Goal: Task Accomplishment & Management: Manage account settings

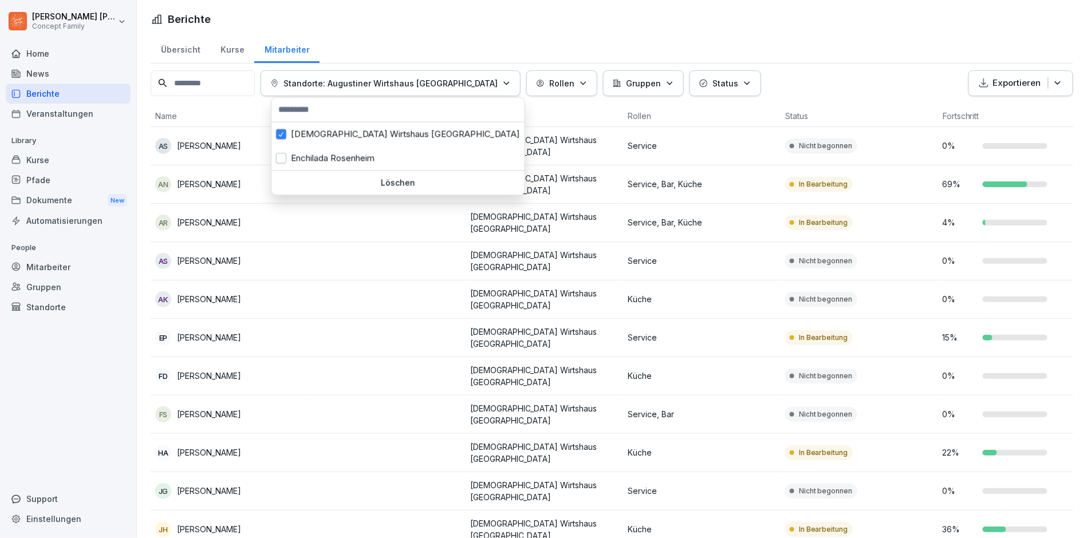
click at [304, 301] on html "[PERSON_NAME] Concept Family Home News Berichte Veranstaltungen Library Kurse P…" at bounding box center [543, 269] width 1087 height 538
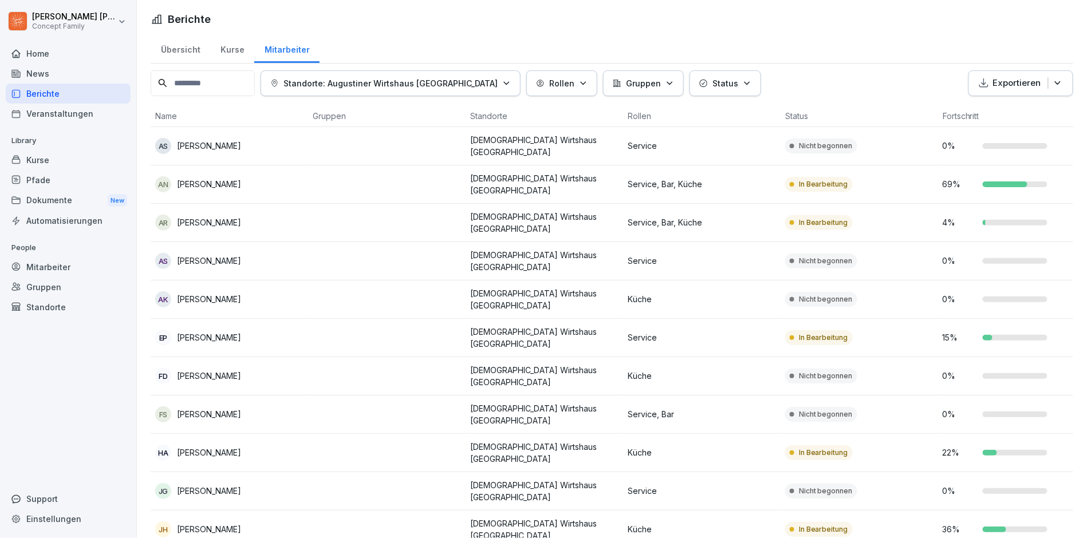
click at [423, 76] on button "Standorte: Augustiner Wirtshaus [GEOGRAPHIC_DATA]" at bounding box center [391, 83] width 260 height 26
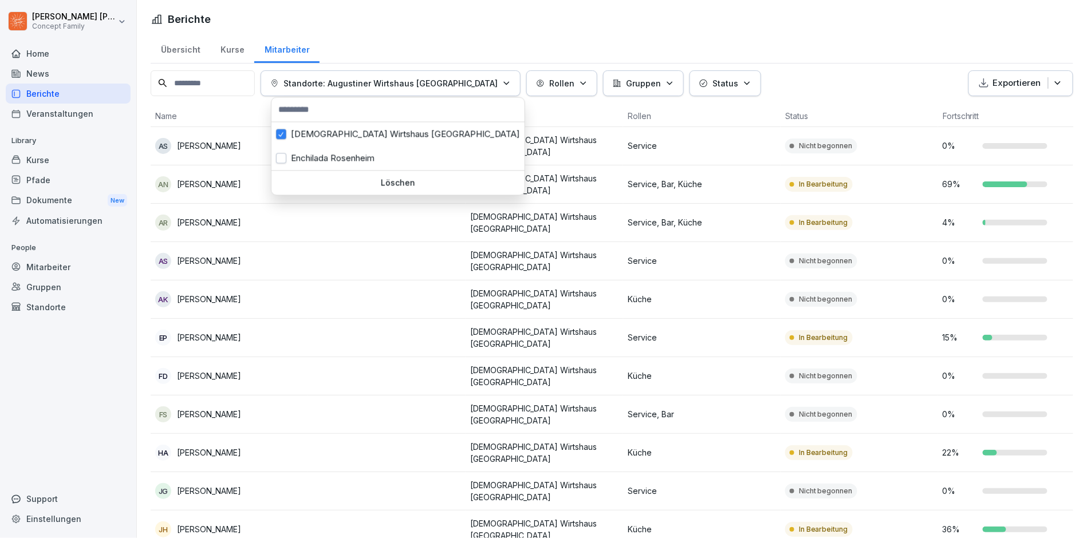
click at [414, 38] on html "[PERSON_NAME] Concept Family Home News Berichte Veranstaltungen Library Kurse P…" at bounding box center [543, 269] width 1087 height 538
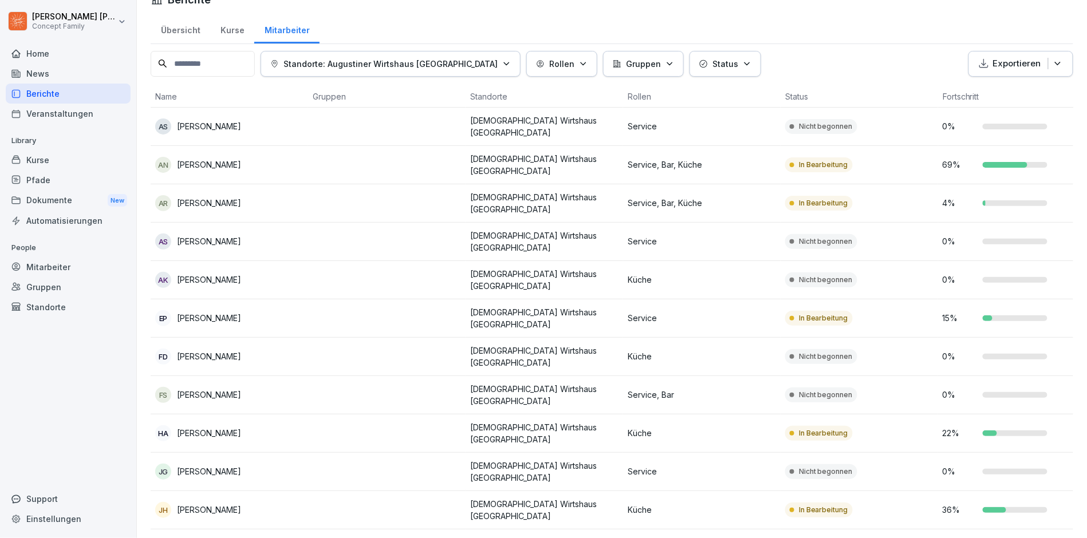
scroll to position [22, 0]
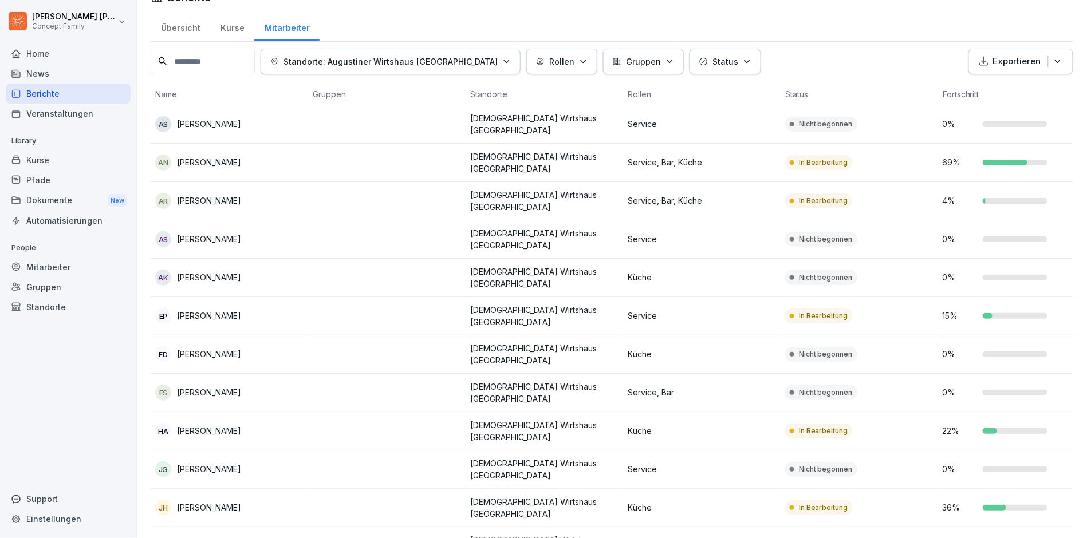
click at [229, 195] on p "[PERSON_NAME]" at bounding box center [209, 201] width 64 height 12
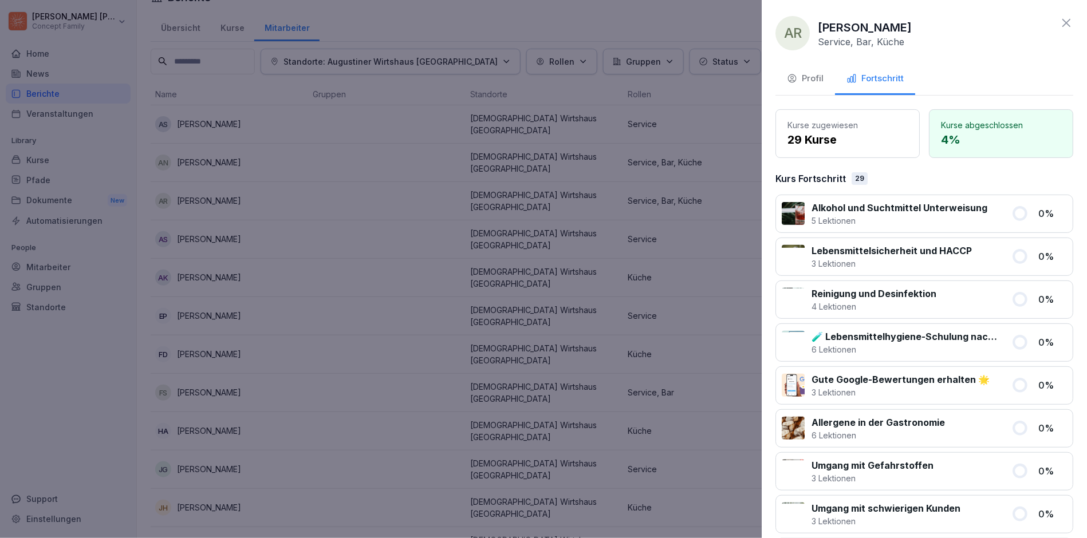
scroll to position [0, 0]
click at [827, 79] on button "Profil" at bounding box center [805, 79] width 60 height 31
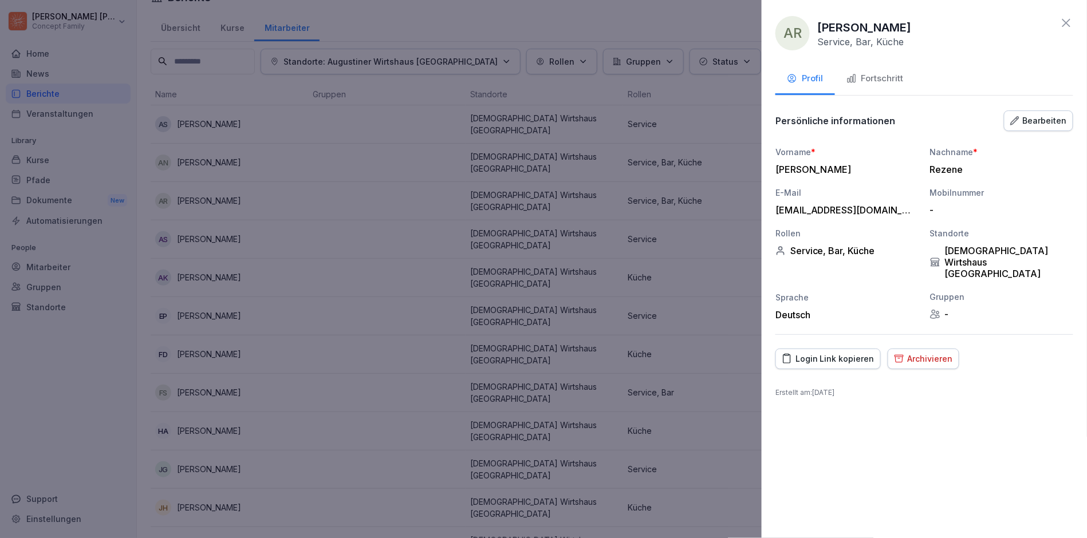
click at [1041, 120] on div "Bearbeiten" at bounding box center [1038, 121] width 57 height 13
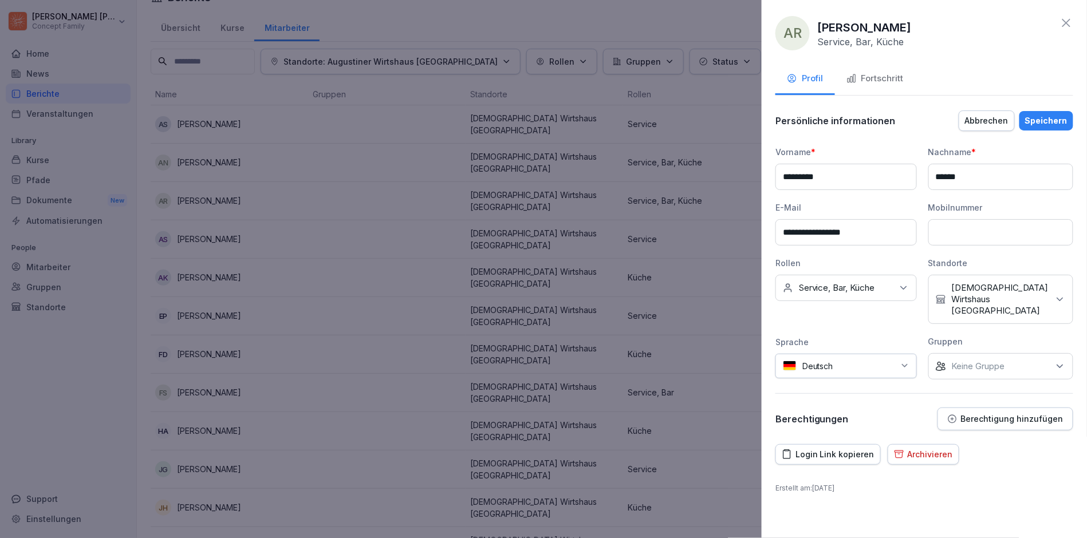
click at [975, 415] on p "Berechtigung hinzufügen" at bounding box center [1012, 419] width 103 height 9
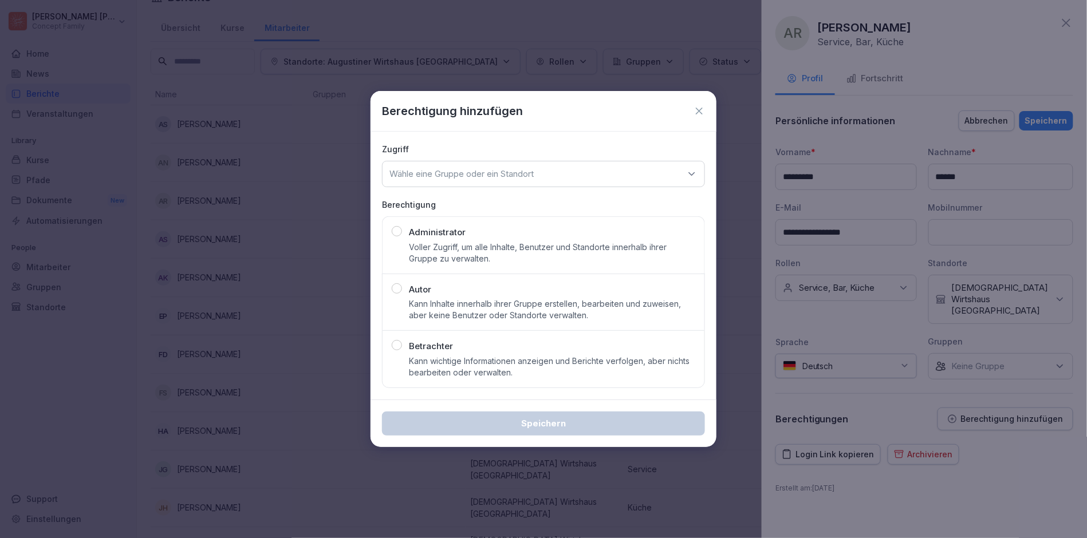
click at [450, 221] on button "Administrator Voller Zugriff, um alle Inhalte, Benutzer und Standorte innerhalb…" at bounding box center [543, 244] width 323 height 57
click at [592, 183] on div "Wähle eine Gruppe oder ein Standort" at bounding box center [543, 174] width 323 height 26
click at [493, 243] on div "[DEMOGRAPHIC_DATA] Wirtshaus [GEOGRAPHIC_DATA]" at bounding box center [544, 246] width 316 height 22
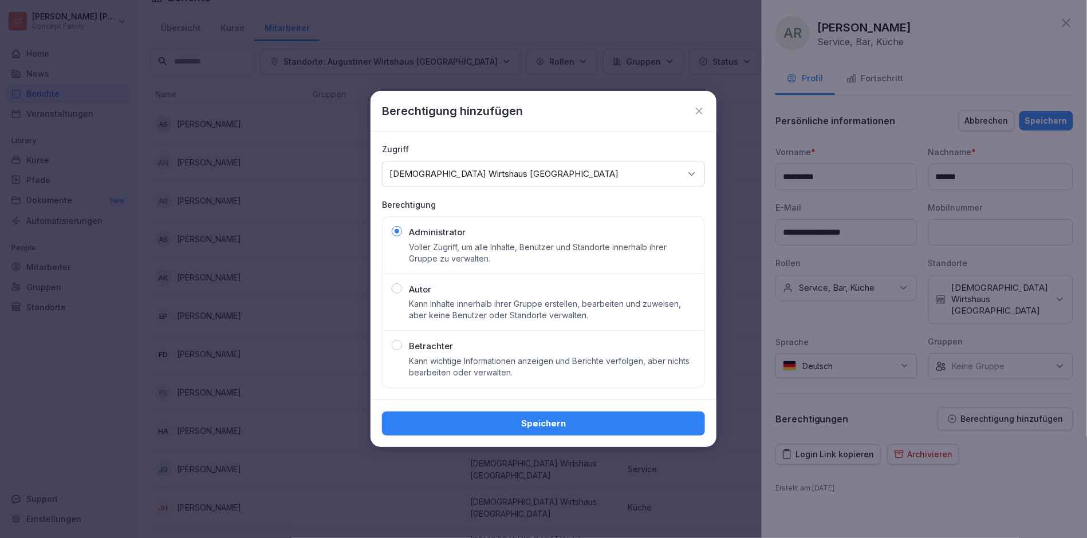
click at [537, 423] on div "Speichern" at bounding box center [543, 424] width 305 height 13
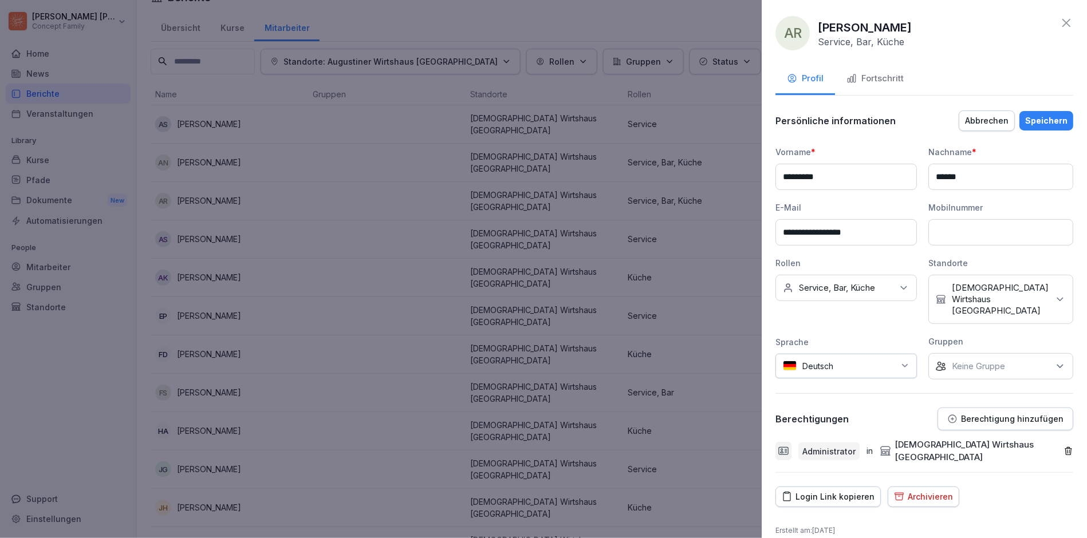
click at [1042, 115] on div "Speichern" at bounding box center [1046, 121] width 42 height 13
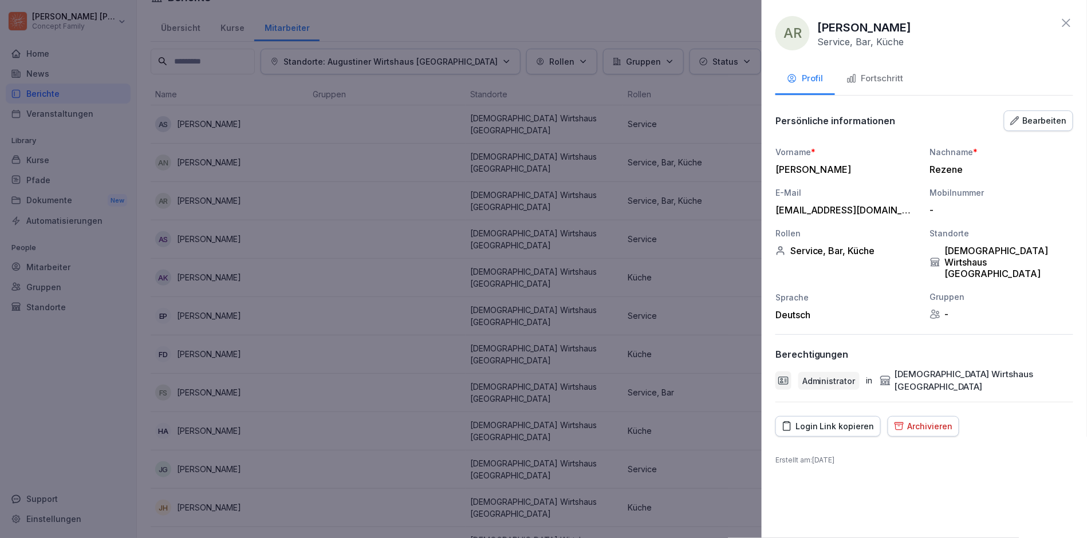
click at [365, 163] on div at bounding box center [543, 269] width 1087 height 538
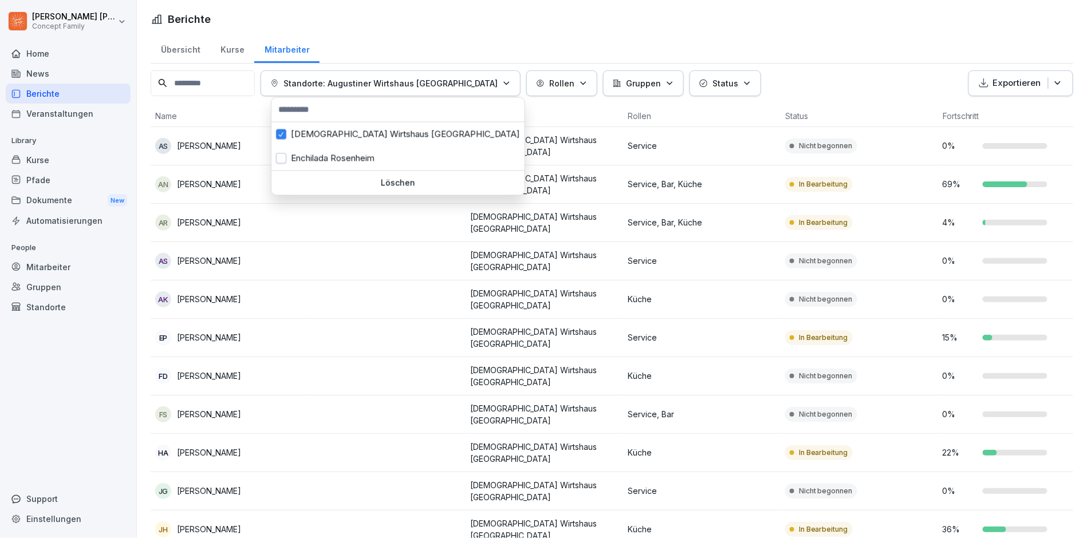
click at [383, 86] on p "Standorte: Augustiner Wirtshaus [GEOGRAPHIC_DATA]" at bounding box center [391, 83] width 214 height 12
click at [354, 152] on div "Enchilada Rosenheim" at bounding box center [397, 159] width 253 height 24
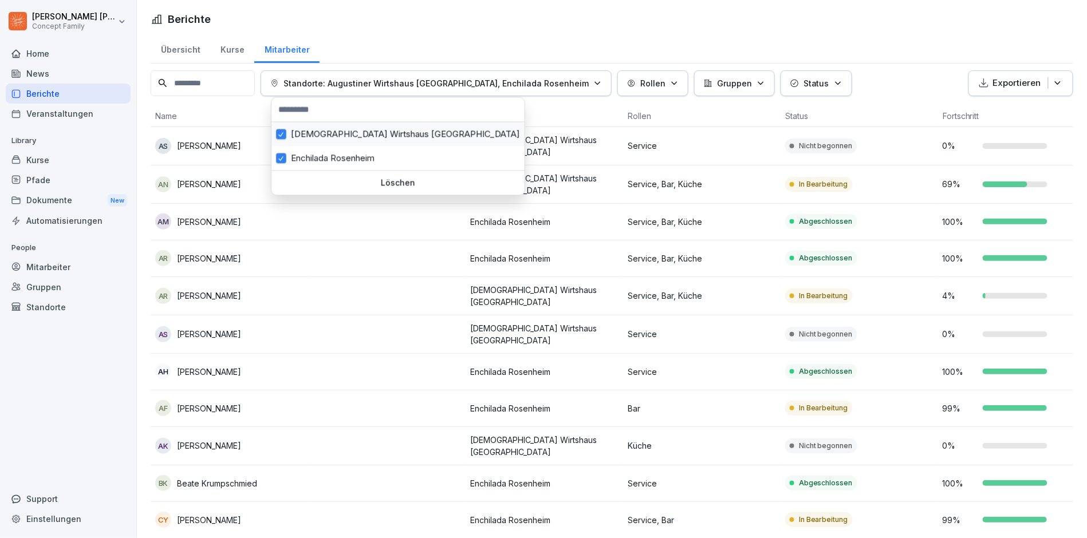
click at [384, 140] on div "[DEMOGRAPHIC_DATA] Wirtshaus [GEOGRAPHIC_DATA]" at bounding box center [397, 135] width 253 height 24
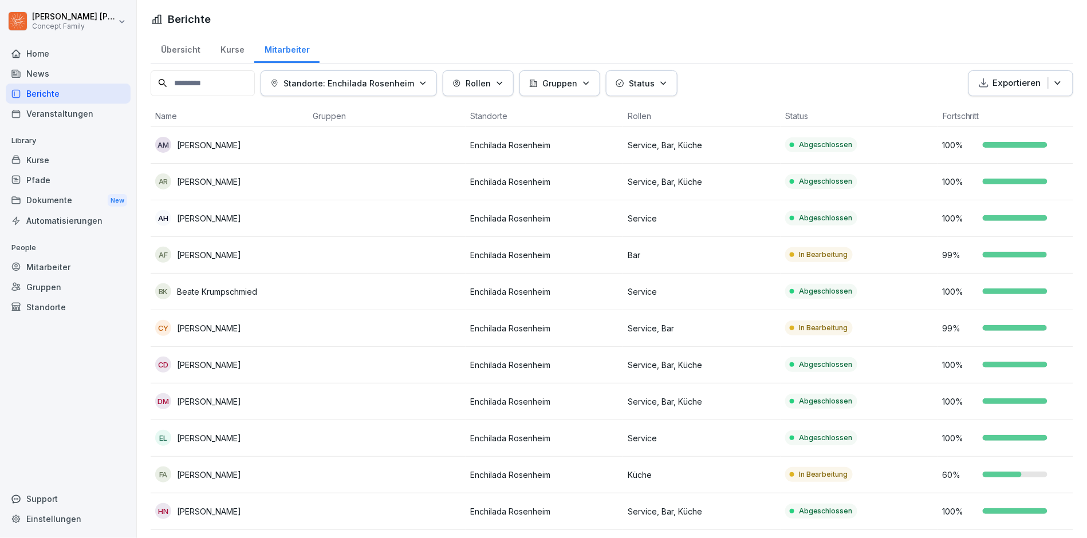
click at [341, 307] on html "[PERSON_NAME] Concept Family Home News Berichte Veranstaltungen Library Kurse P…" at bounding box center [543, 269] width 1087 height 538
click at [1006, 92] on button "Exportieren" at bounding box center [1021, 83] width 105 height 26
click at [1007, 105] on p "Als Excel Datei exportieren" at bounding box center [1016, 109] width 103 height 10
click at [403, 143] on td at bounding box center [387, 145] width 158 height 37
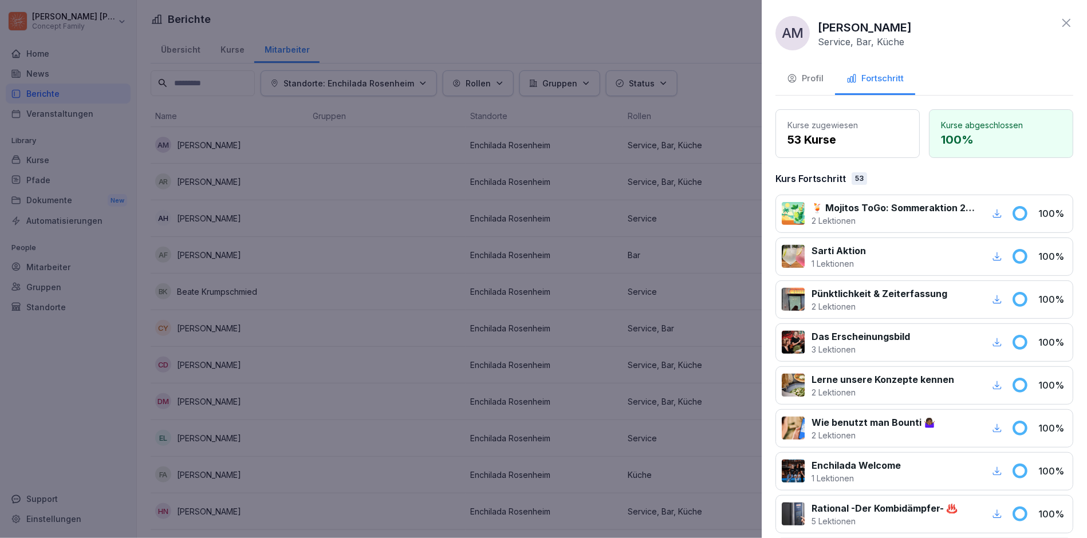
click at [452, 143] on div at bounding box center [543, 269] width 1087 height 538
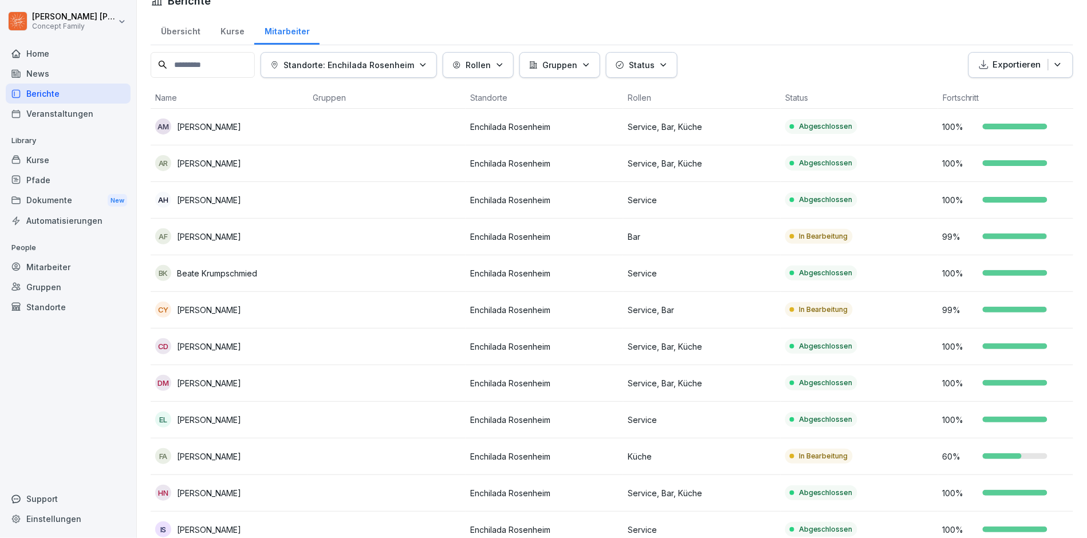
scroll to position [23, 0]
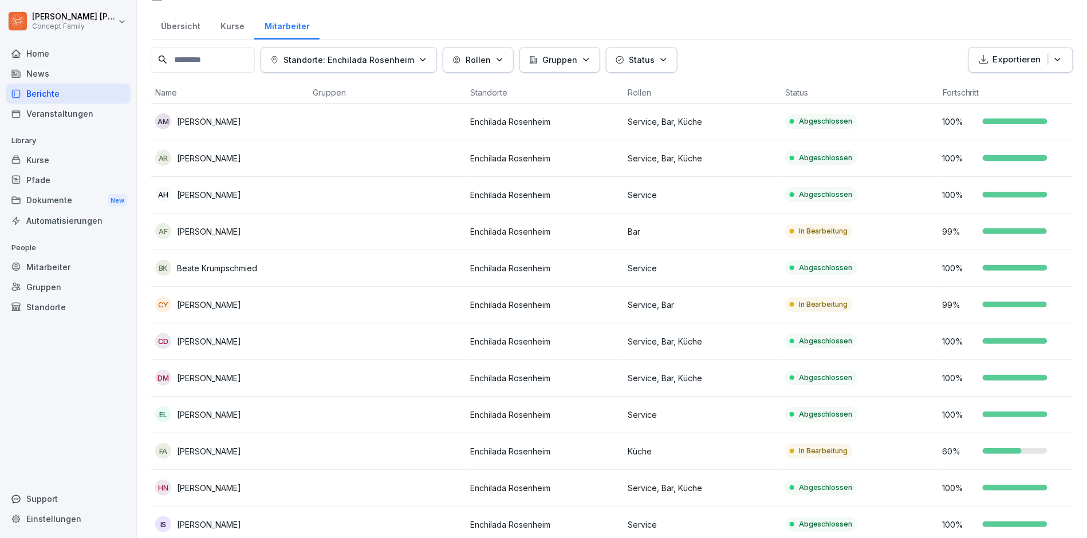
click at [188, 159] on p "[PERSON_NAME]" at bounding box center [209, 158] width 64 height 12
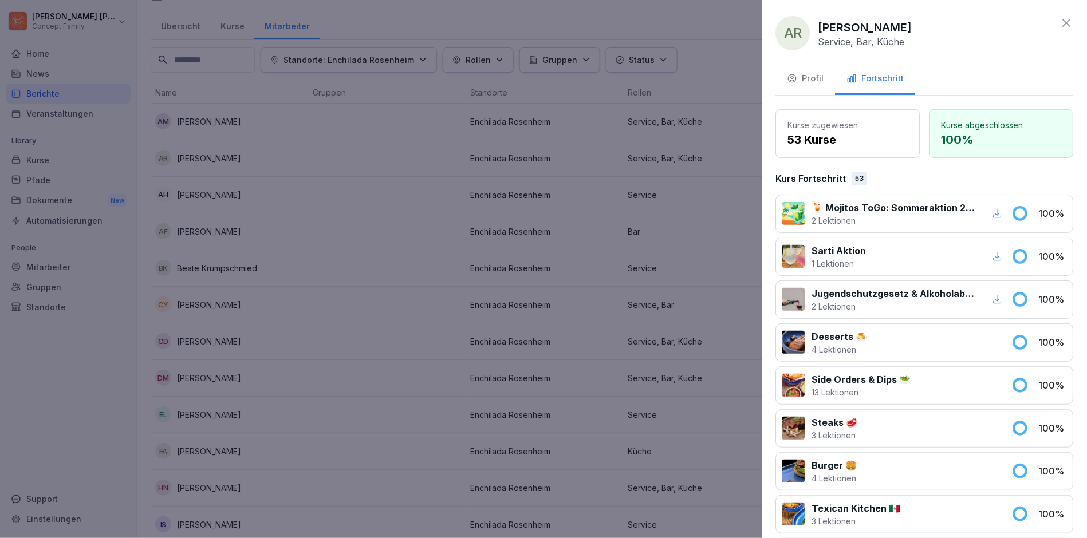
click at [802, 78] on div "Profil" at bounding box center [805, 78] width 37 height 13
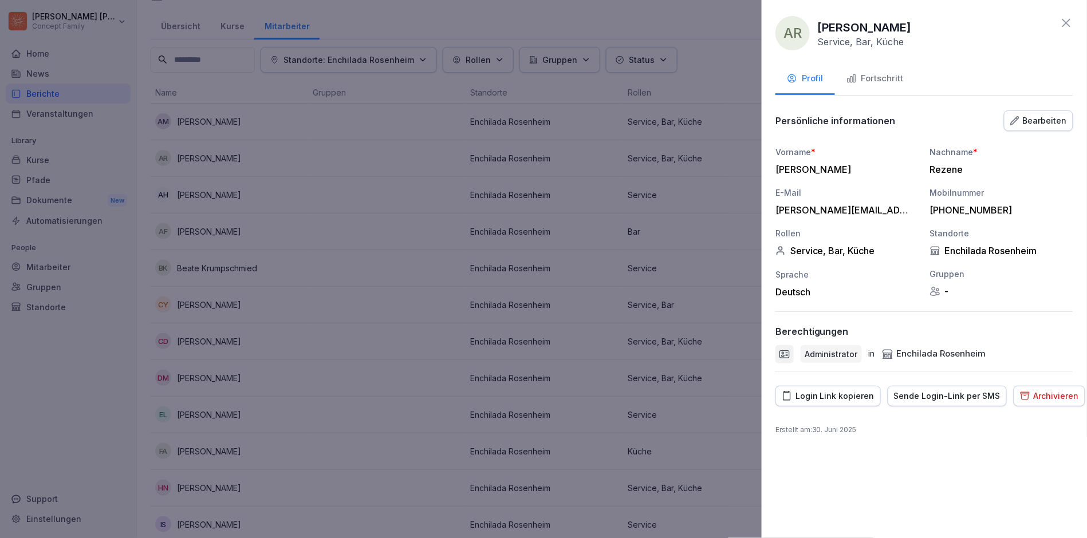
click at [1049, 125] on button "Bearbeiten" at bounding box center [1038, 121] width 69 height 21
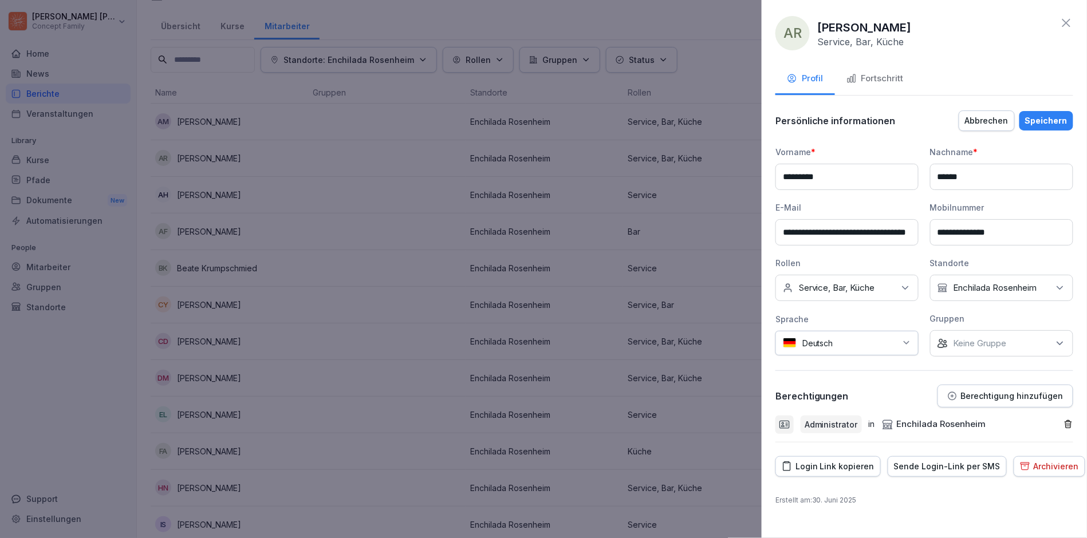
click at [976, 397] on p "Berechtigung hinzufügen" at bounding box center [1012, 396] width 103 height 9
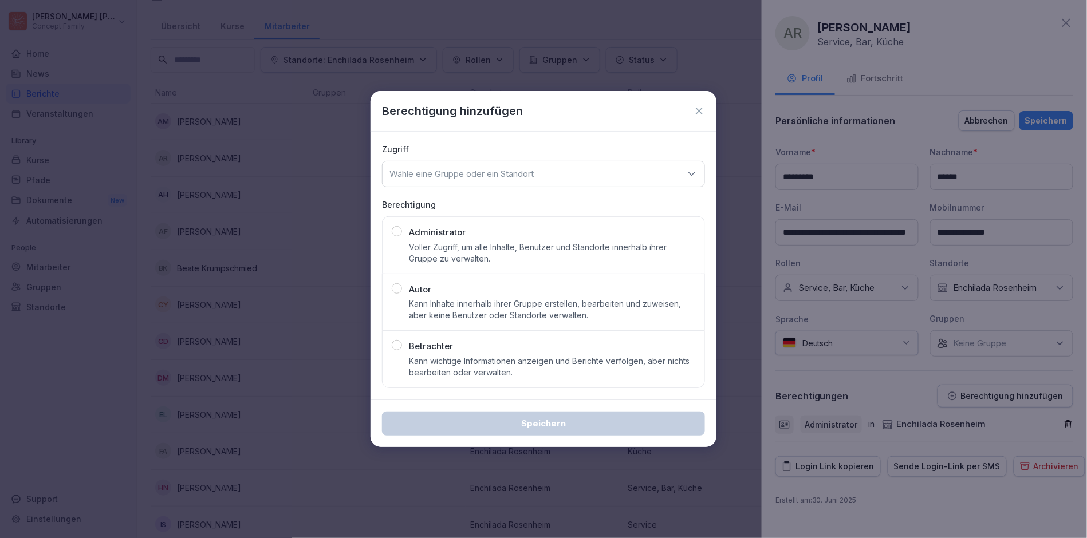
click at [698, 117] on icon at bounding box center [699, 110] width 11 height 11
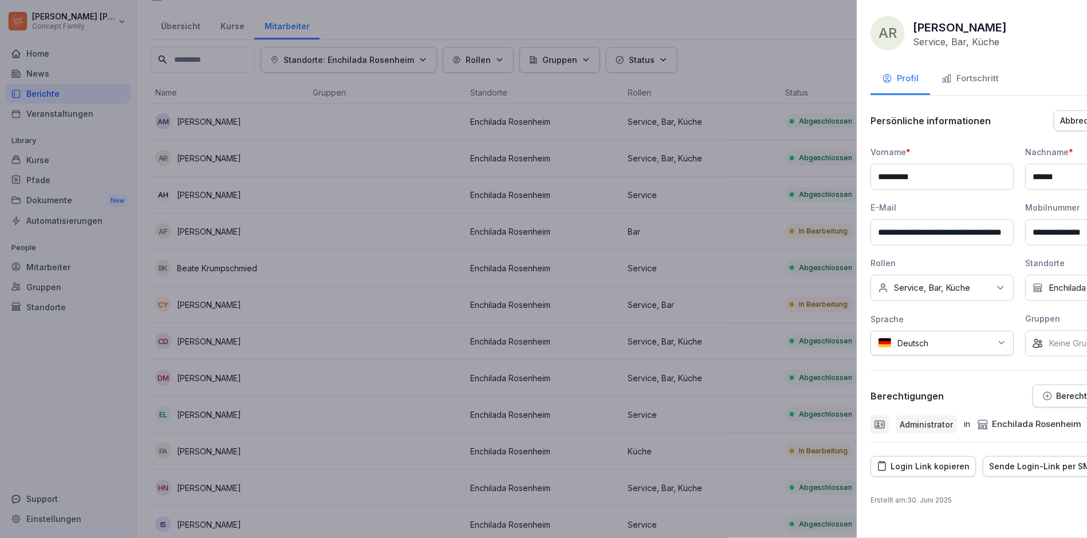
click at [429, 136] on div at bounding box center [543, 269] width 1087 height 538
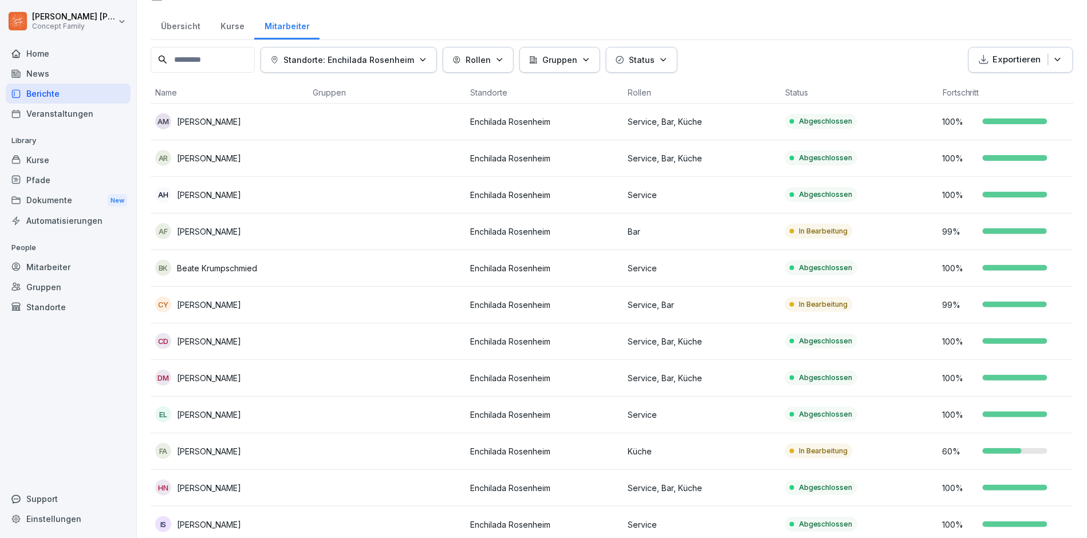
click at [414, 55] on p "Standorte: Enchilada Rosenheim" at bounding box center [349, 60] width 131 height 12
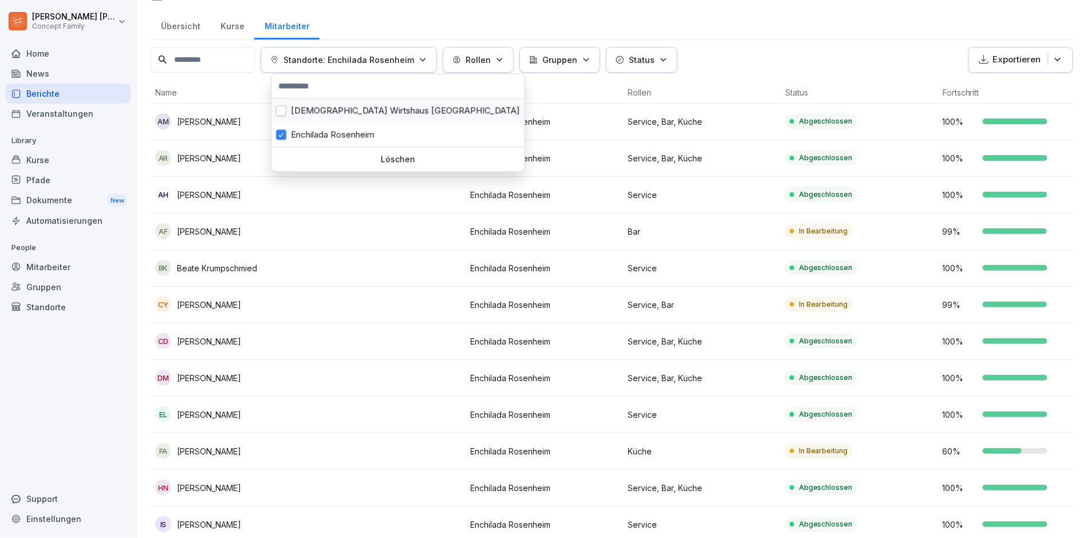
click at [375, 106] on div "[DEMOGRAPHIC_DATA] Wirtshaus [GEOGRAPHIC_DATA]" at bounding box center [397, 111] width 253 height 24
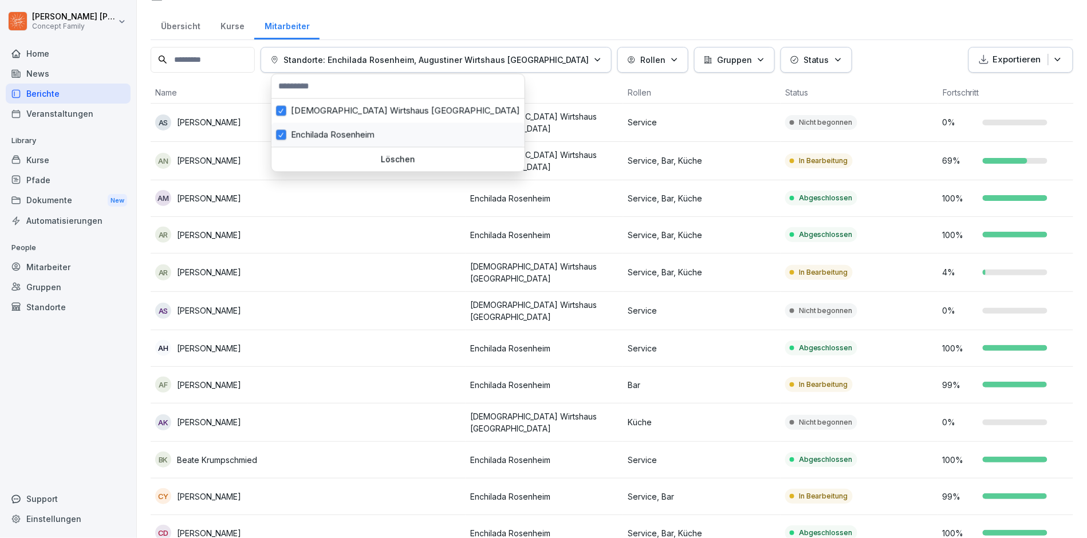
click at [314, 128] on div "Enchilada Rosenheim" at bounding box center [397, 135] width 253 height 24
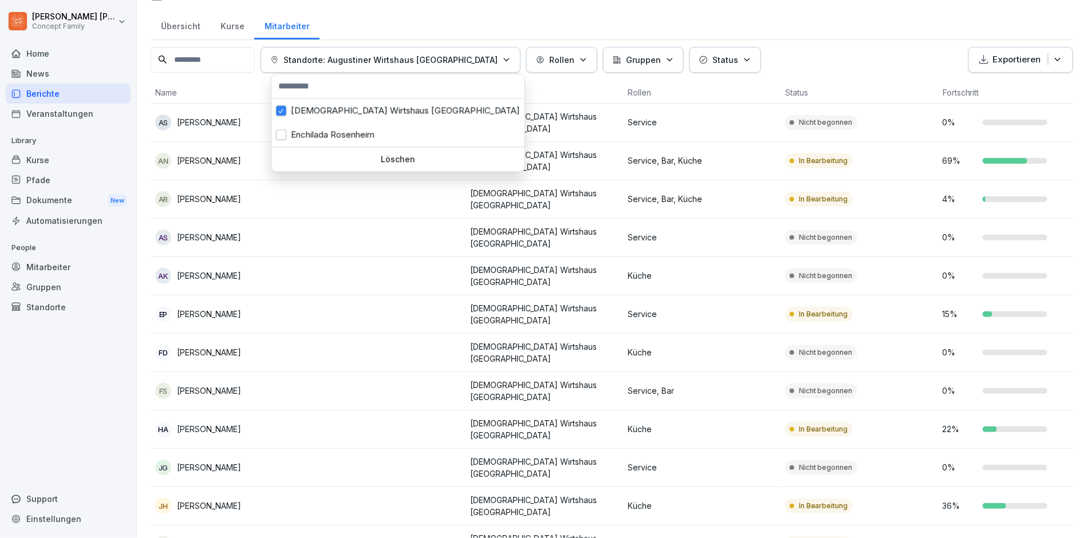
click at [360, 291] on html "[PERSON_NAME] Concept Family Home News Berichte Veranstaltungen Library Kurse P…" at bounding box center [543, 269] width 1087 height 538
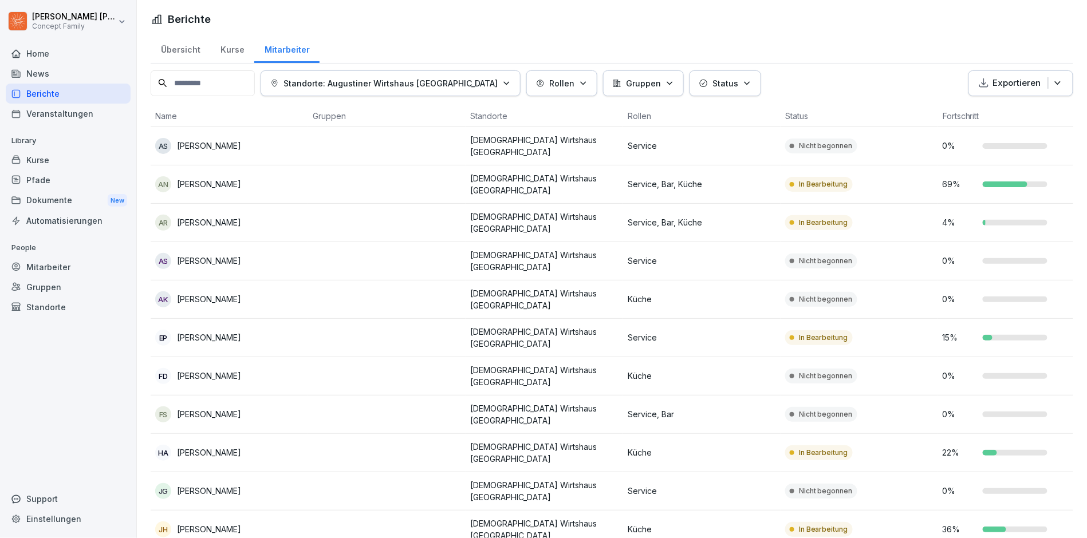
click at [183, 49] on div "Übersicht" at bounding box center [181, 48] width 60 height 29
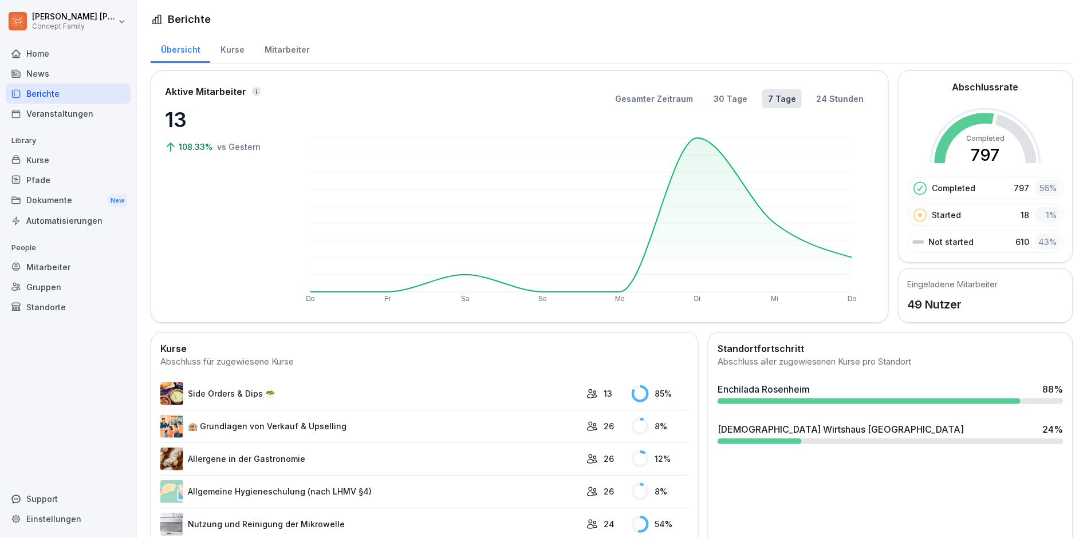
click at [225, 53] on div "Kurse" at bounding box center [232, 48] width 44 height 29
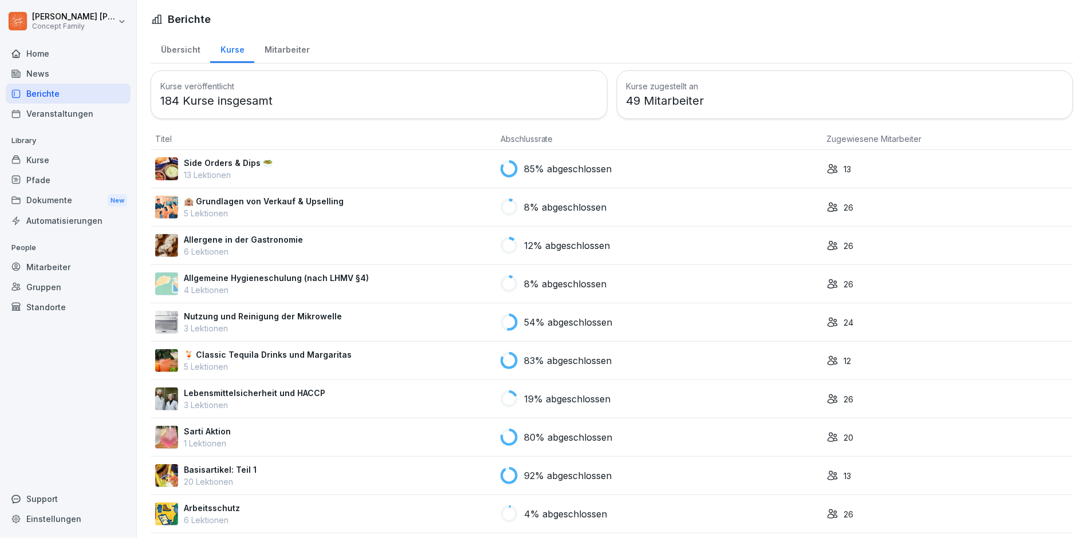
click at [56, 113] on div "Veranstaltungen" at bounding box center [68, 114] width 125 height 20
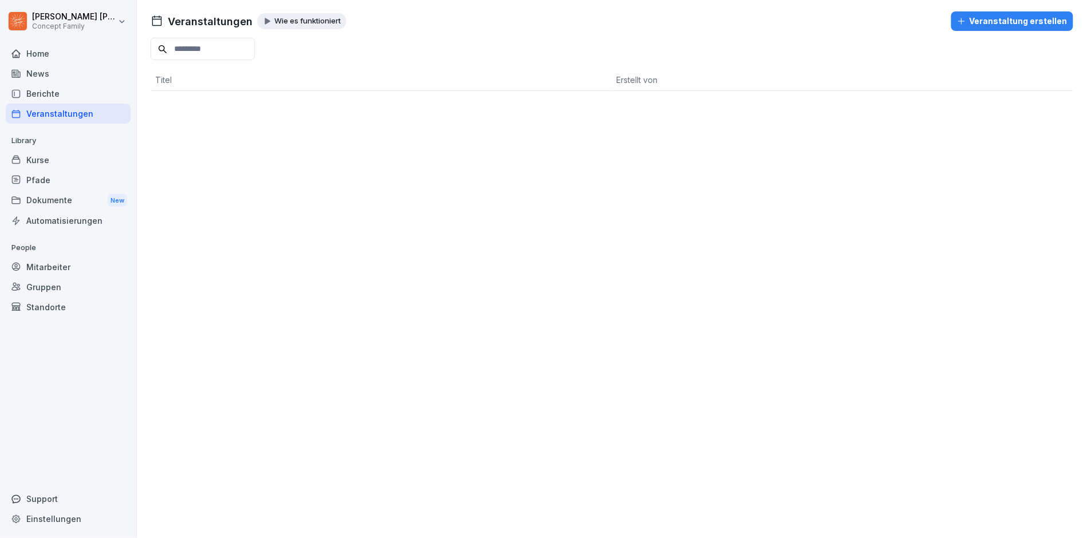
click at [47, 90] on div "Berichte" at bounding box center [68, 94] width 125 height 20
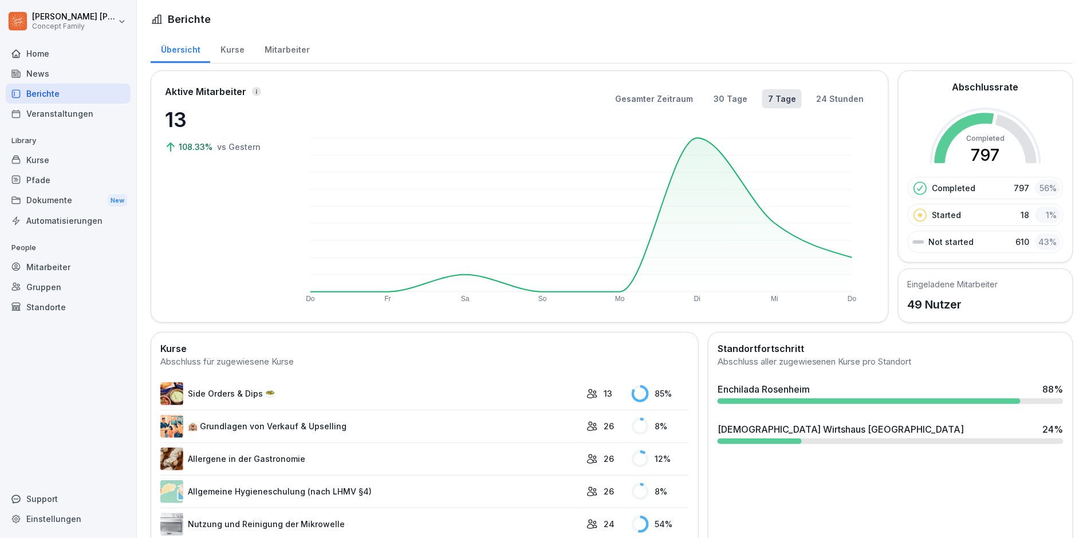
click at [227, 47] on div "Kurse" at bounding box center [232, 48] width 44 height 29
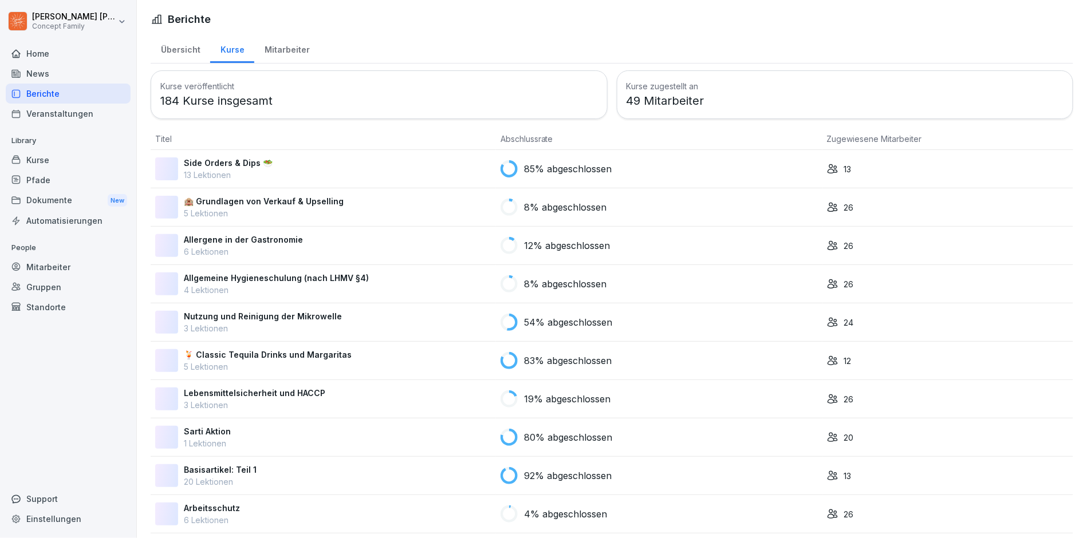
click at [271, 50] on div "Mitarbeiter" at bounding box center [286, 48] width 65 height 29
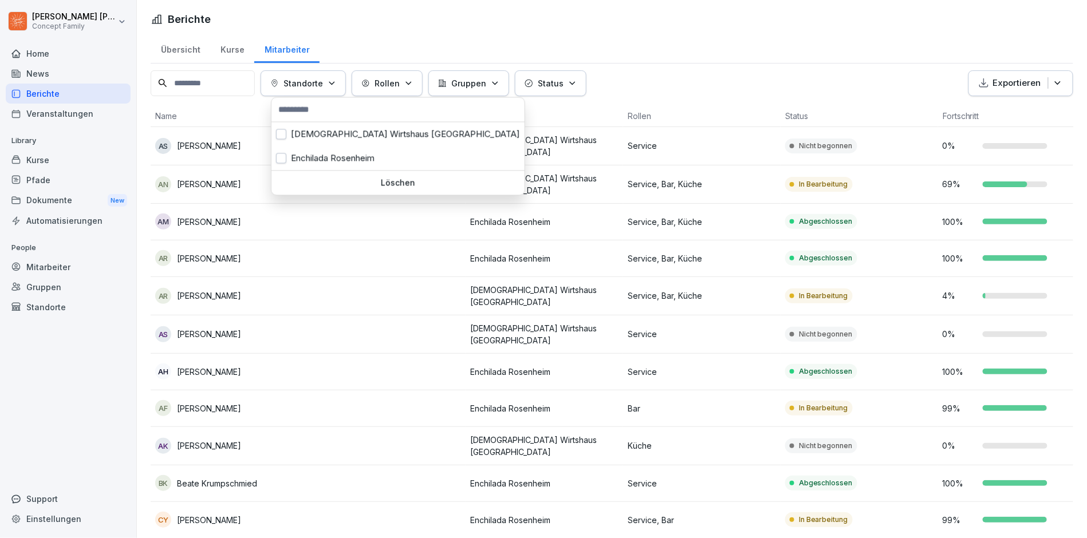
click at [336, 87] on div "Standorte" at bounding box center [303, 83] width 66 height 12
click at [323, 139] on div "[DEMOGRAPHIC_DATA] Wirtshaus [GEOGRAPHIC_DATA]" at bounding box center [397, 135] width 253 height 24
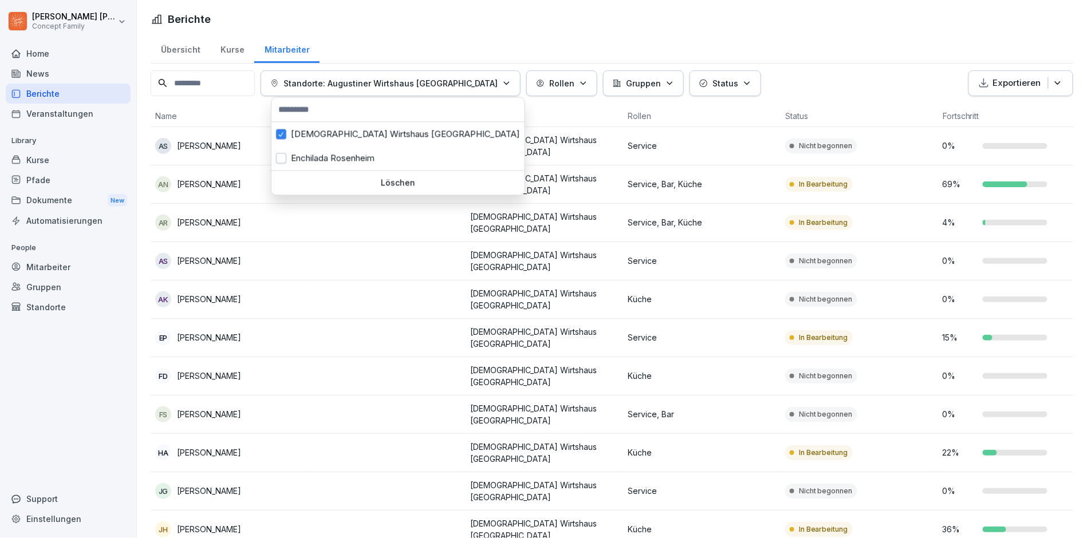
click at [396, 253] on html "[PERSON_NAME] Concept Family Home News Berichte Veranstaltungen Library Kurse P…" at bounding box center [543, 269] width 1087 height 538
click at [305, 90] on button "Standorte: Augustiner Wirtshaus [GEOGRAPHIC_DATA]" at bounding box center [391, 83] width 260 height 26
click at [321, 143] on div "[DEMOGRAPHIC_DATA] Wirtshaus [GEOGRAPHIC_DATA]" at bounding box center [397, 135] width 253 height 24
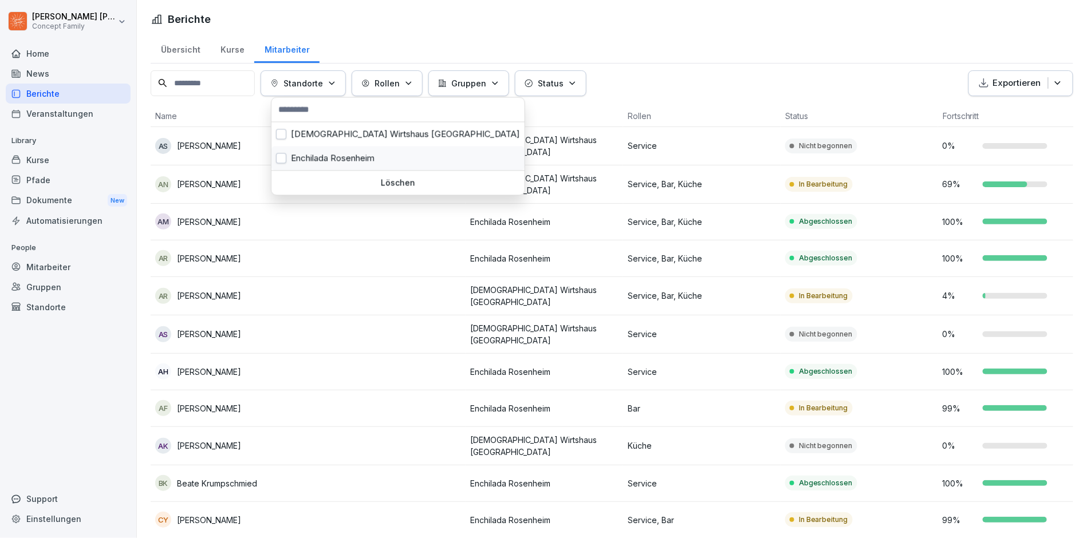
click at [321, 167] on div "Enchilada Rosenheim" at bounding box center [397, 159] width 253 height 24
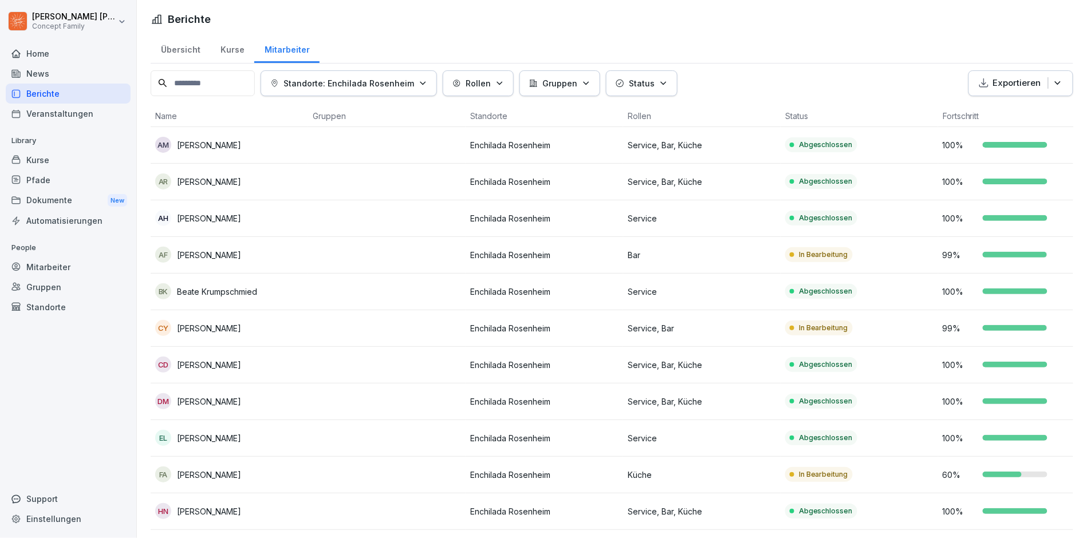
click at [363, 283] on html "[PERSON_NAME] Concept Family Home News Berichte Veranstaltungen Library Kurse P…" at bounding box center [543, 269] width 1087 height 538
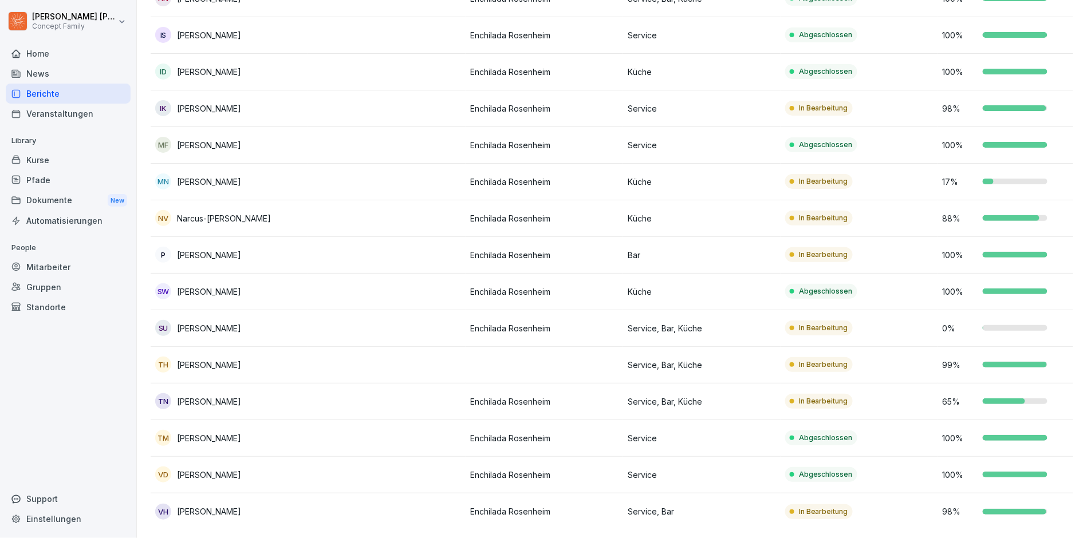
scroll to position [512, 0]
click at [299, 125] on td "IK [PERSON_NAME]" at bounding box center [230, 110] width 158 height 37
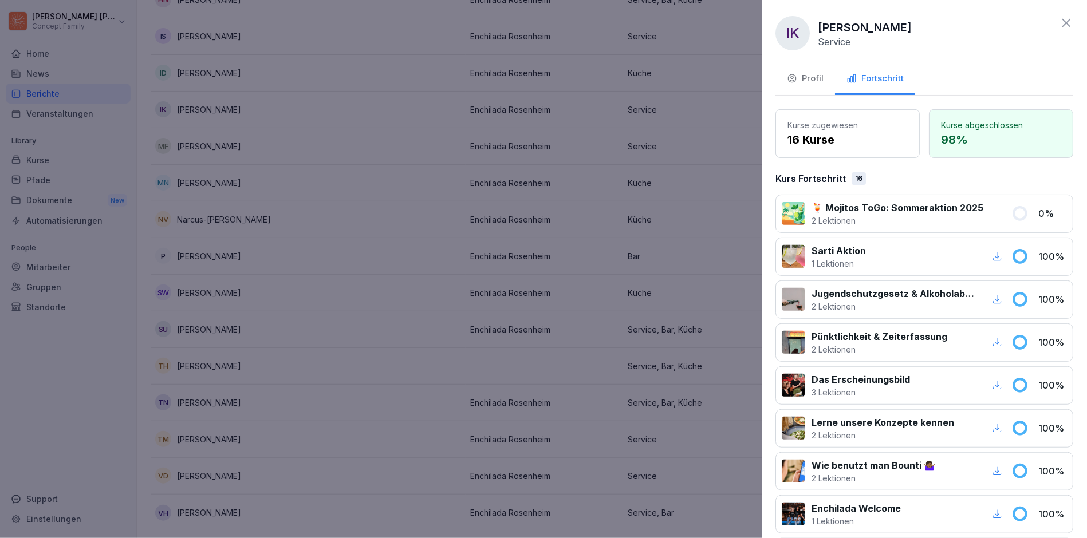
click at [310, 186] on div at bounding box center [543, 269] width 1087 height 538
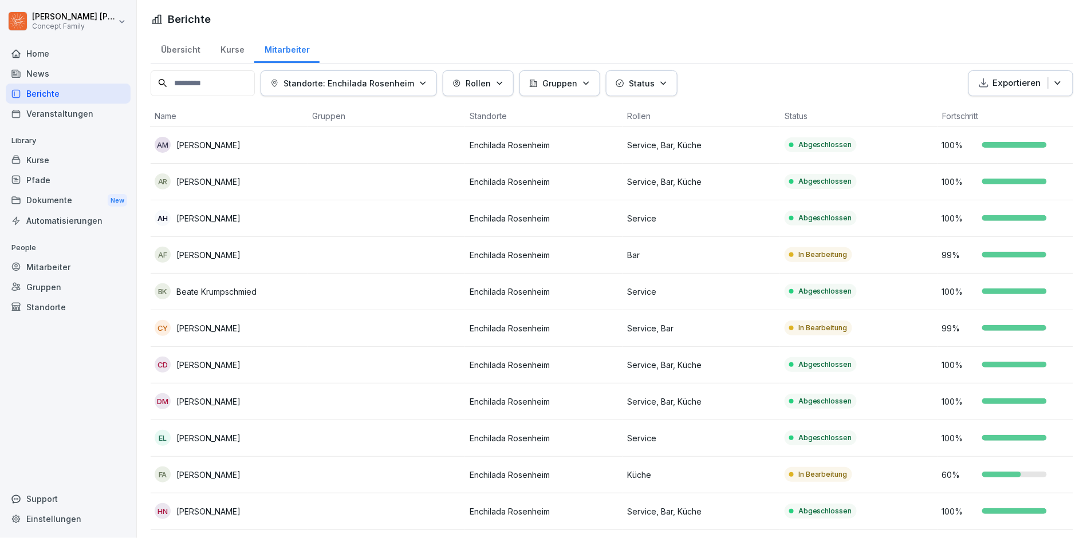
scroll to position [0, 0]
click at [360, 71] on button "Standorte: Enchilada Rosenheim" at bounding box center [349, 83] width 176 height 26
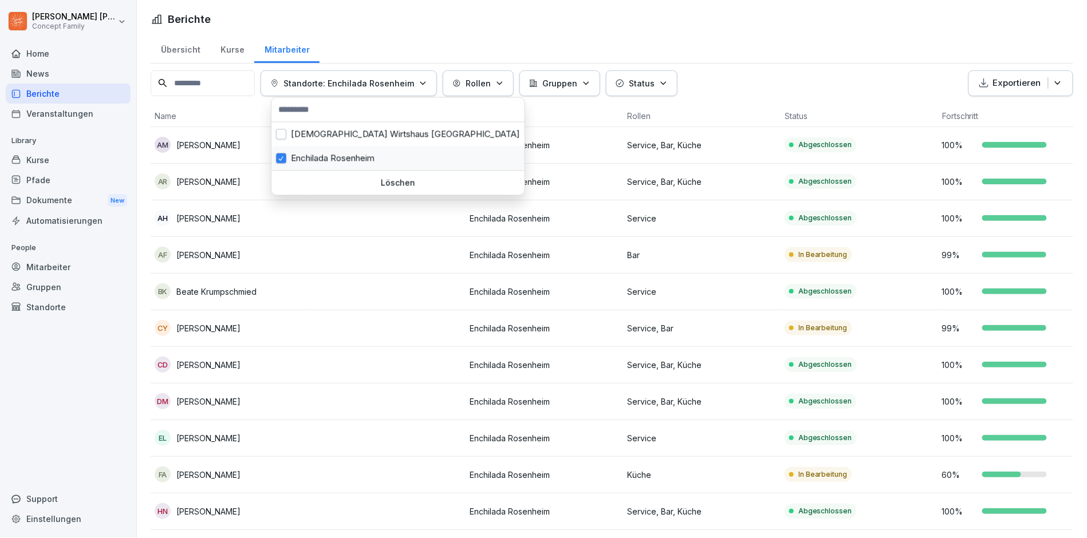
click at [314, 163] on div "Enchilada Rosenheim" at bounding box center [397, 159] width 253 height 24
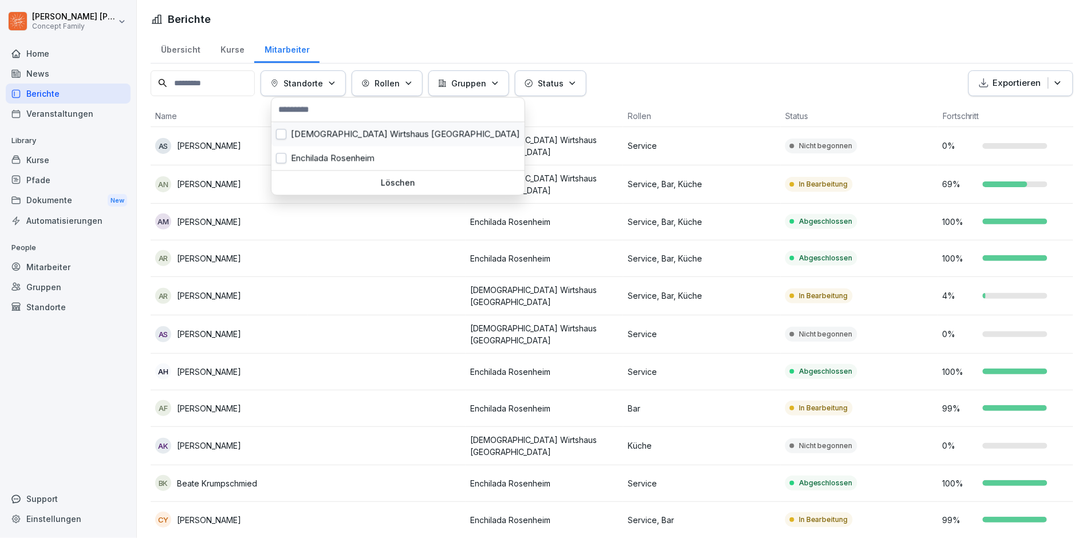
click at [336, 140] on div "[DEMOGRAPHIC_DATA] Wirtshaus [GEOGRAPHIC_DATA]" at bounding box center [397, 135] width 253 height 24
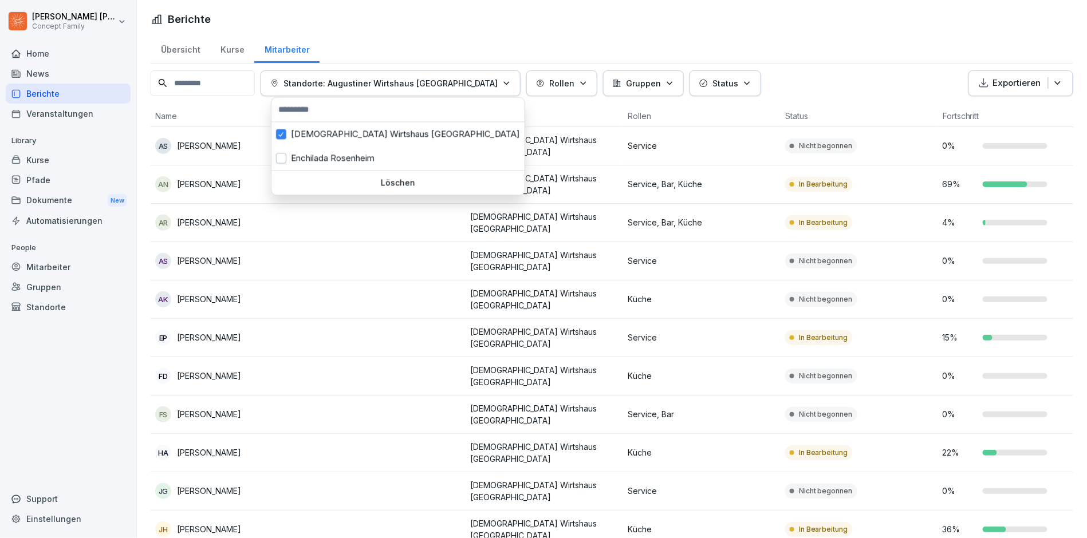
click at [357, 284] on html "[PERSON_NAME] Concept Family Home News Berichte Veranstaltungen Library Kurse P…" at bounding box center [543, 269] width 1087 height 538
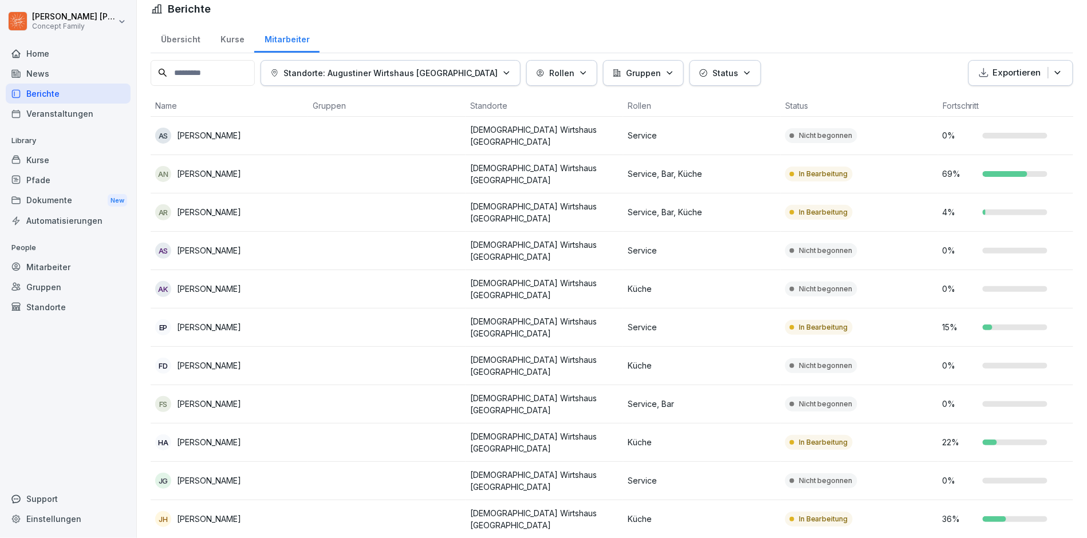
scroll to position [11, 0]
click at [227, 209] on p "[PERSON_NAME]" at bounding box center [209, 211] width 64 height 12
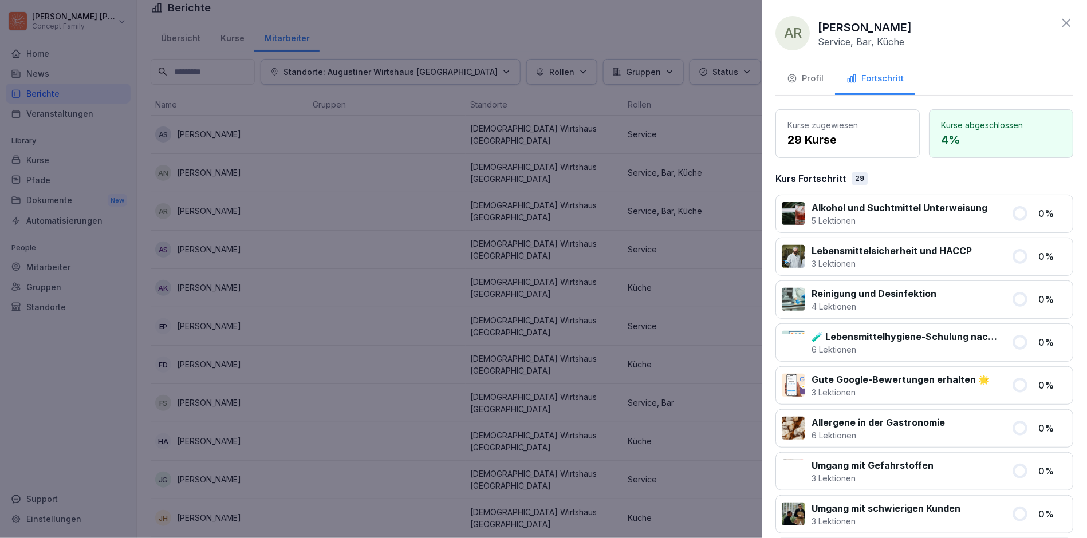
scroll to position [0, 0]
click at [808, 85] on button "Profil" at bounding box center [805, 79] width 60 height 31
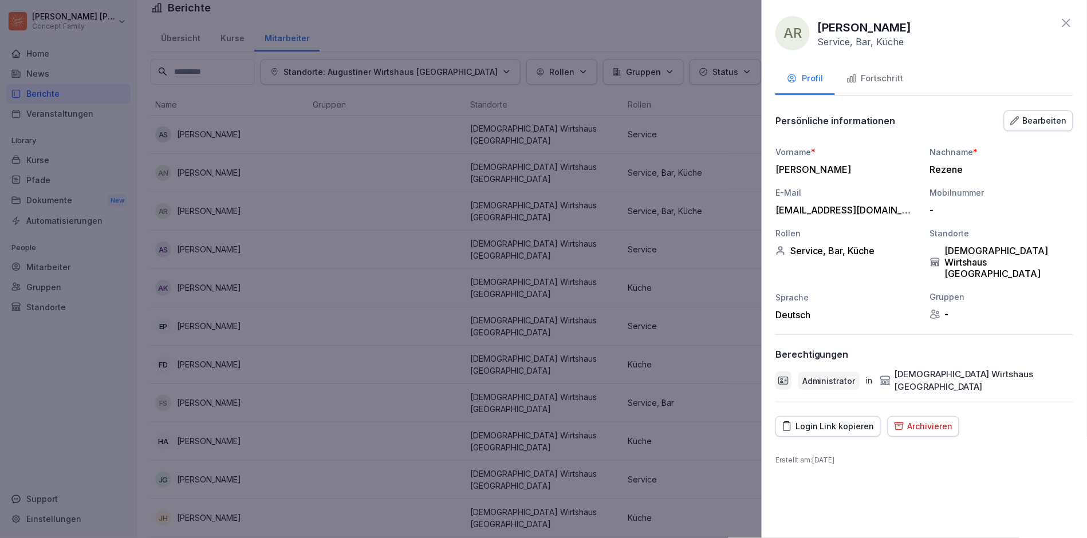
click at [933, 416] on button "Archivieren" at bounding box center [924, 426] width 72 height 21
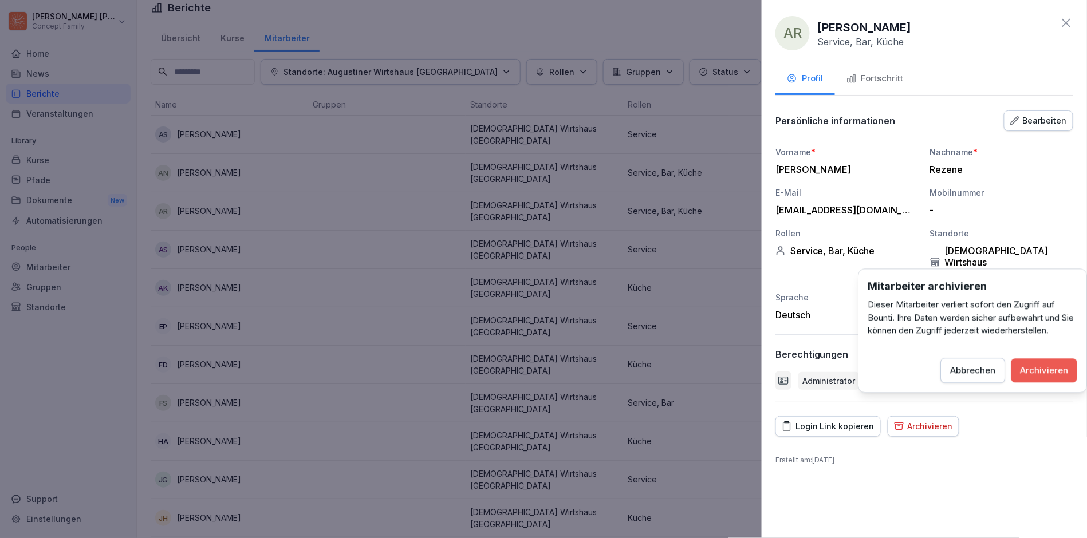
click at [1032, 368] on div "Archivieren" at bounding box center [1045, 370] width 48 height 13
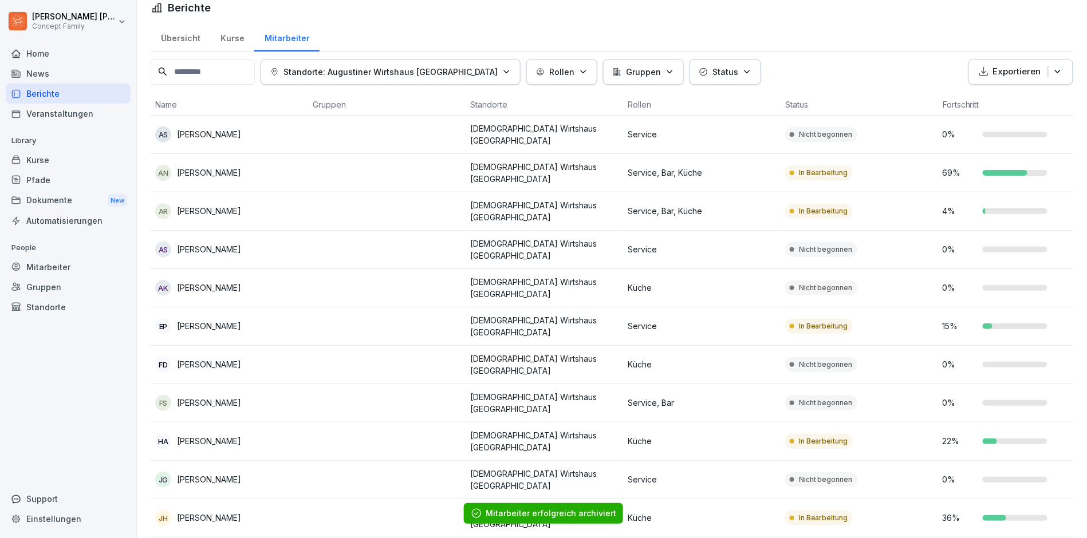
click at [340, 72] on p "Standorte: Augustiner Wirtshaus [GEOGRAPHIC_DATA]" at bounding box center [391, 72] width 214 height 12
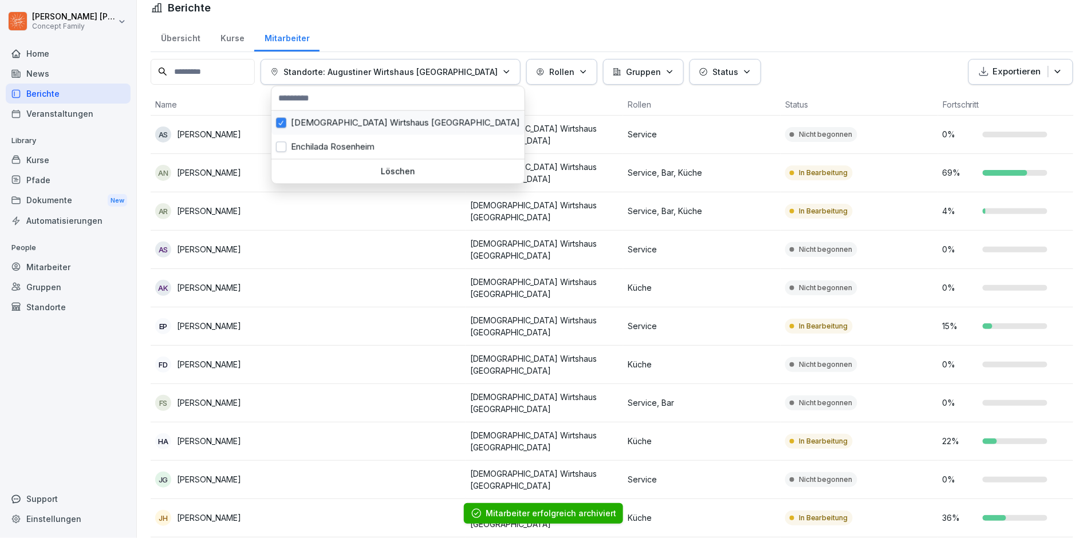
click at [336, 116] on div "[DEMOGRAPHIC_DATA] Wirtshaus [GEOGRAPHIC_DATA]" at bounding box center [397, 123] width 253 height 24
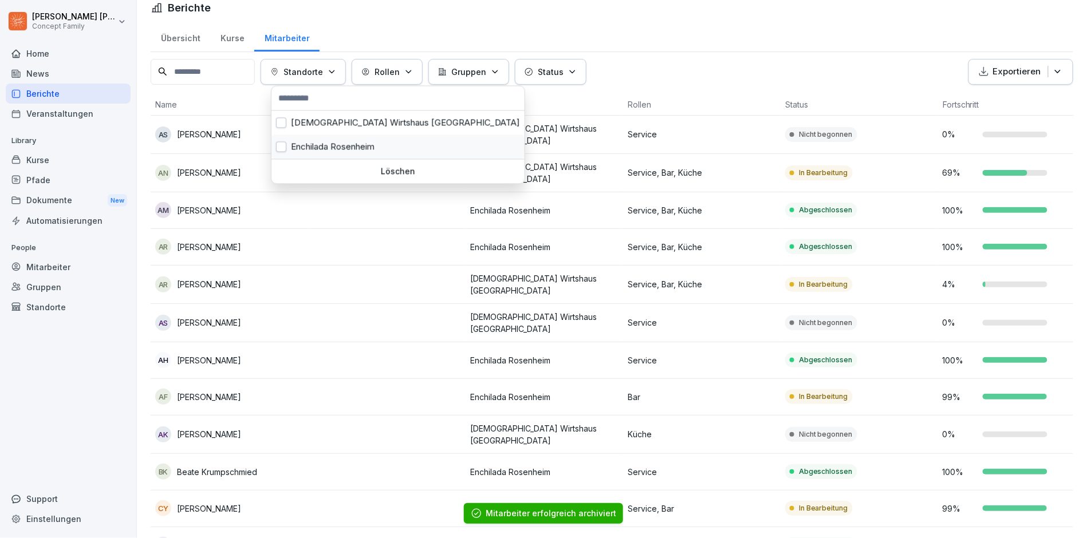
click at [330, 141] on div "Enchilada Rosenheim" at bounding box center [397, 147] width 253 height 24
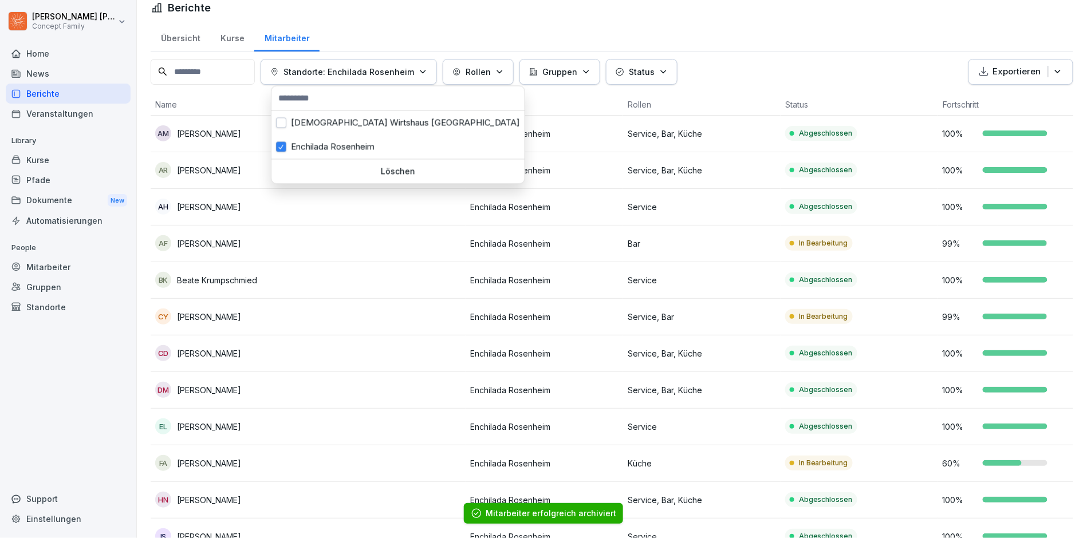
click at [330, 306] on html "[PERSON_NAME] Concept Family Home News Berichte Veranstaltungen Library Kurse P…" at bounding box center [543, 269] width 1087 height 538
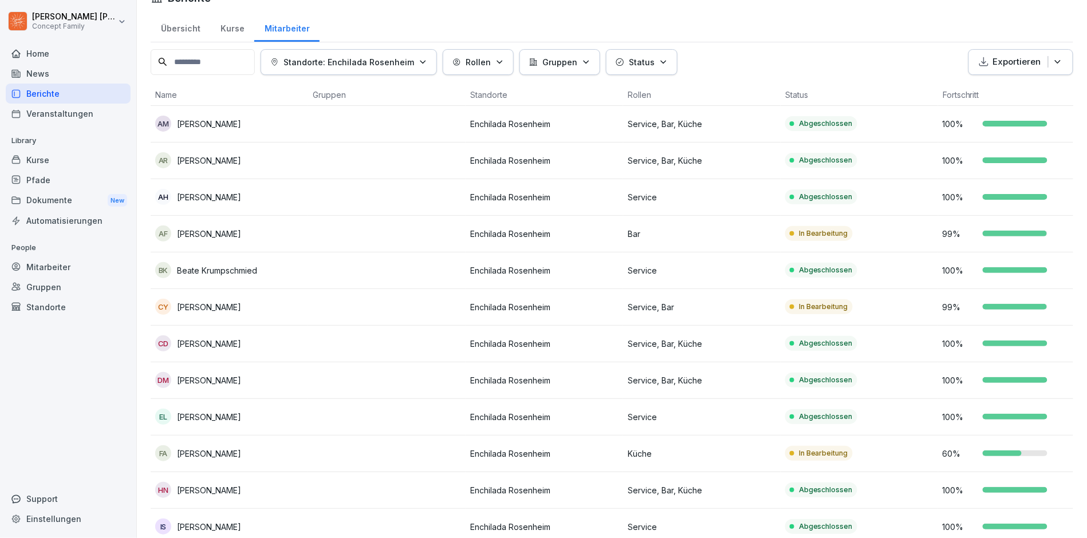
scroll to position [23, 0]
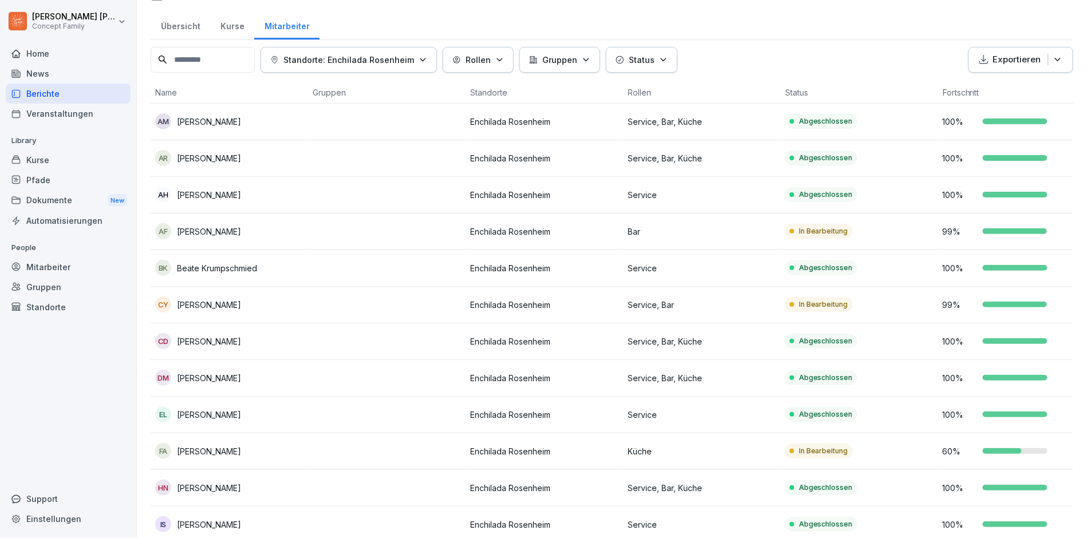
click at [211, 166] on td "AR [PERSON_NAME]" at bounding box center [230, 158] width 158 height 37
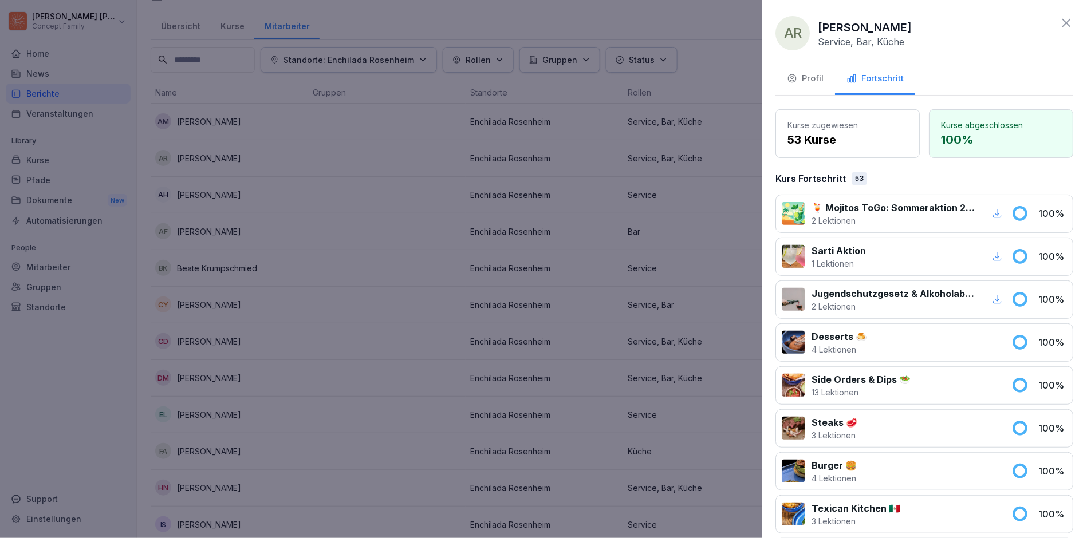
click at [798, 68] on button "Profil" at bounding box center [805, 79] width 60 height 31
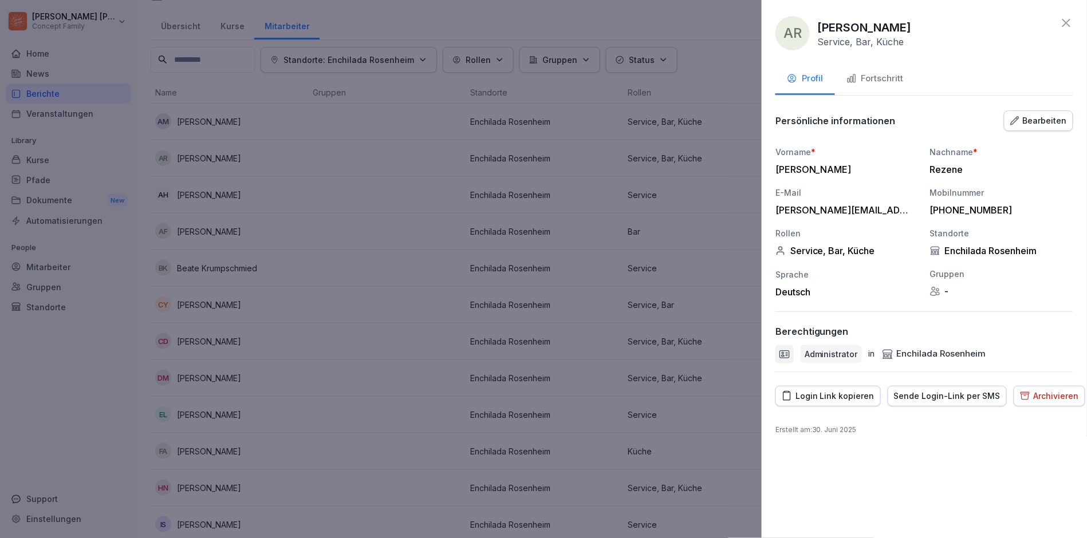
click at [1036, 131] on div "Persönliche informationen Bearbeiten Vorname * [PERSON_NAME] Nachname * Rezene …" at bounding box center [924, 240] width 298 height 263
click at [1045, 121] on div "Bearbeiten" at bounding box center [1038, 121] width 57 height 13
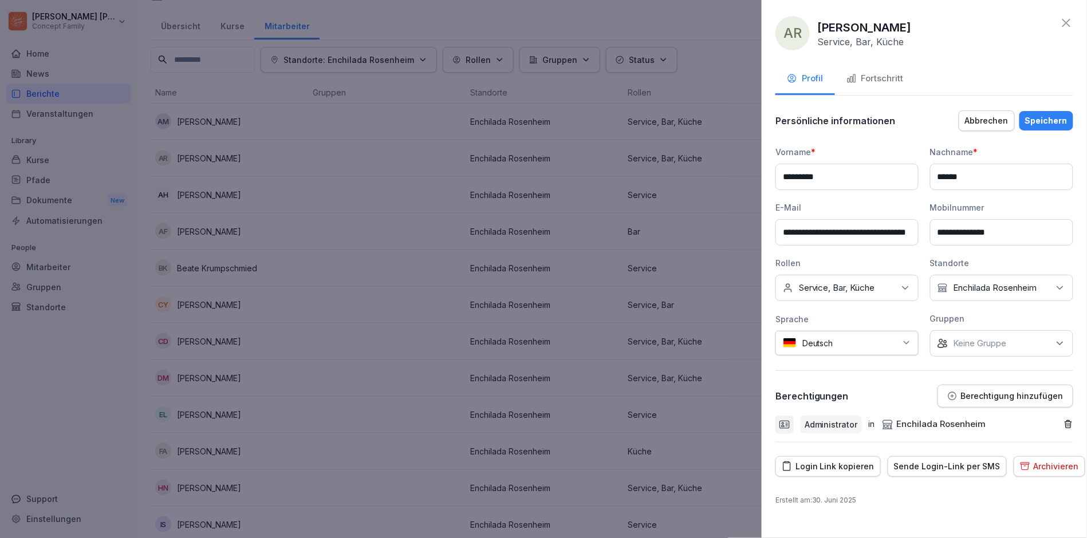
click at [960, 351] on div "Keine Gruppe" at bounding box center [1001, 343] width 143 height 26
click at [862, 397] on div "Berechtigungen Berechtigung hinzufügen" at bounding box center [924, 396] width 298 height 23
click at [979, 401] on button "Berechtigung hinzufügen" at bounding box center [1006, 396] width 136 height 23
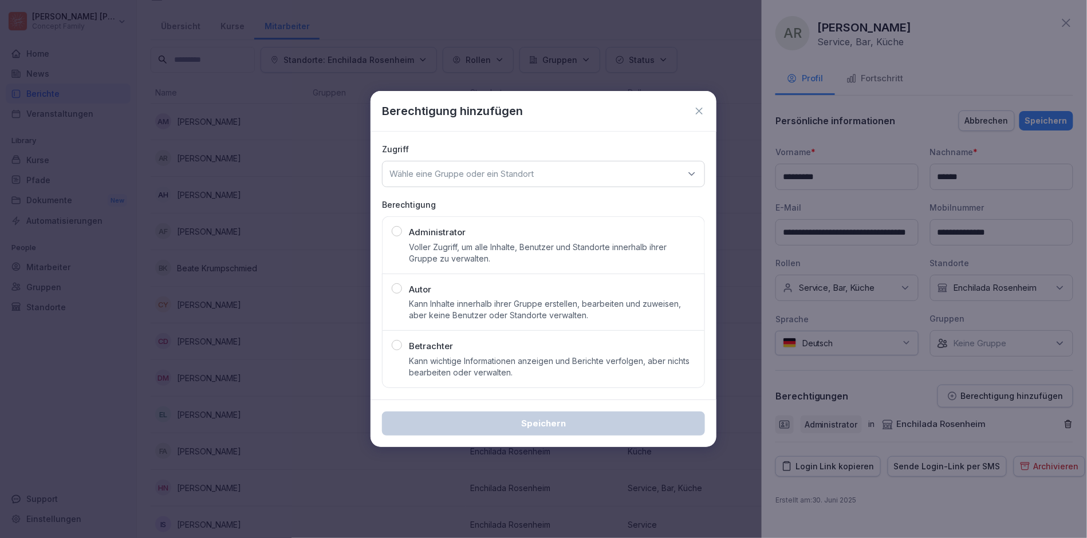
click at [454, 178] on p "Wähle eine Gruppe oder ein Standort" at bounding box center [461, 173] width 144 height 11
click at [449, 252] on div "[DEMOGRAPHIC_DATA] Wirtshaus [GEOGRAPHIC_DATA]" at bounding box center [544, 246] width 316 height 22
click at [456, 253] on p "Voller Zugriff, um alle Inhalte, Benutzer und Standorte innerhalb ihrer Gruppe …" at bounding box center [552, 253] width 286 height 23
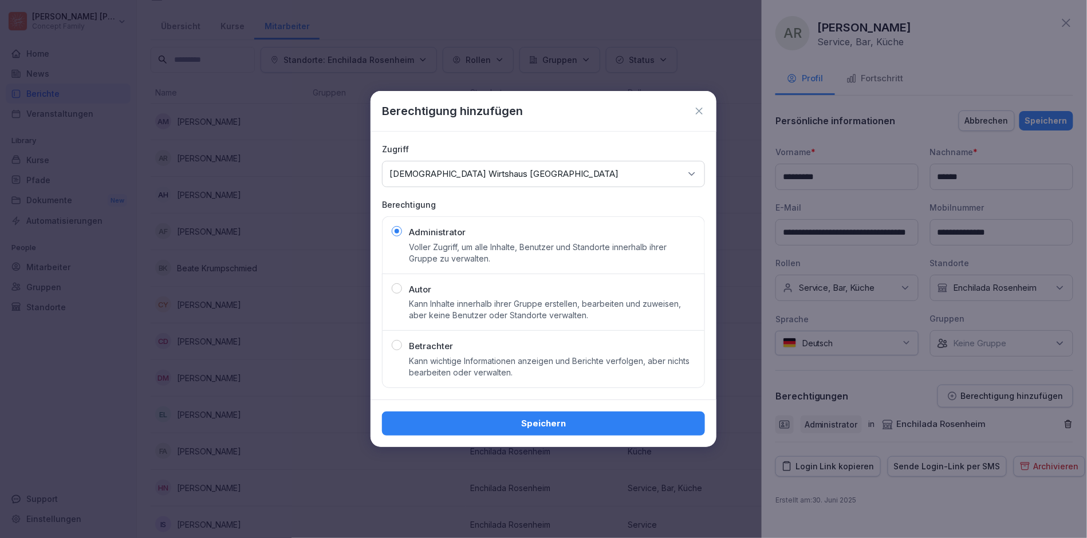
click at [517, 422] on div "Speichern" at bounding box center [543, 424] width 305 height 13
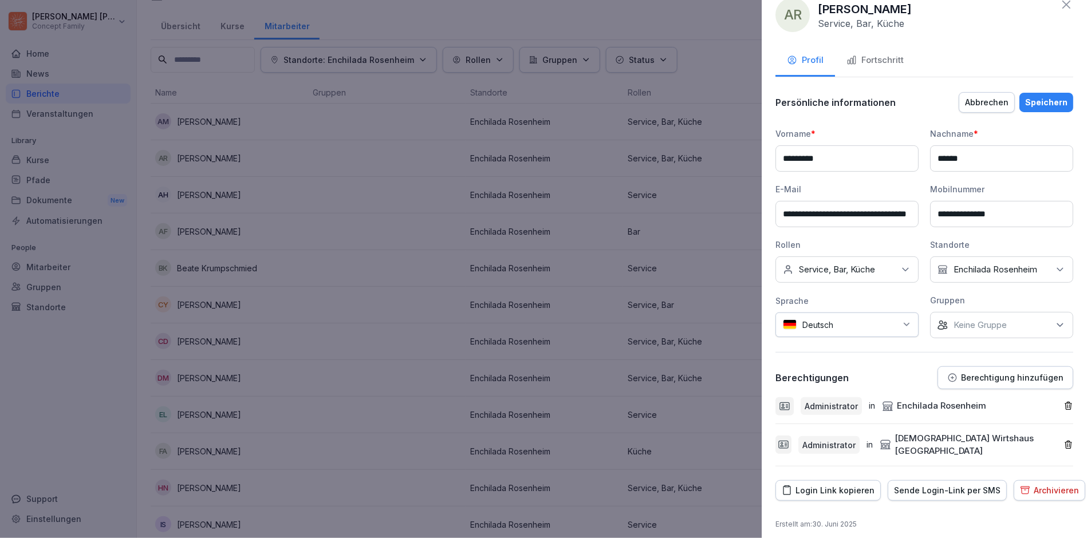
scroll to position [17, 0]
click at [1052, 99] on div "Speichern" at bounding box center [1046, 103] width 42 height 13
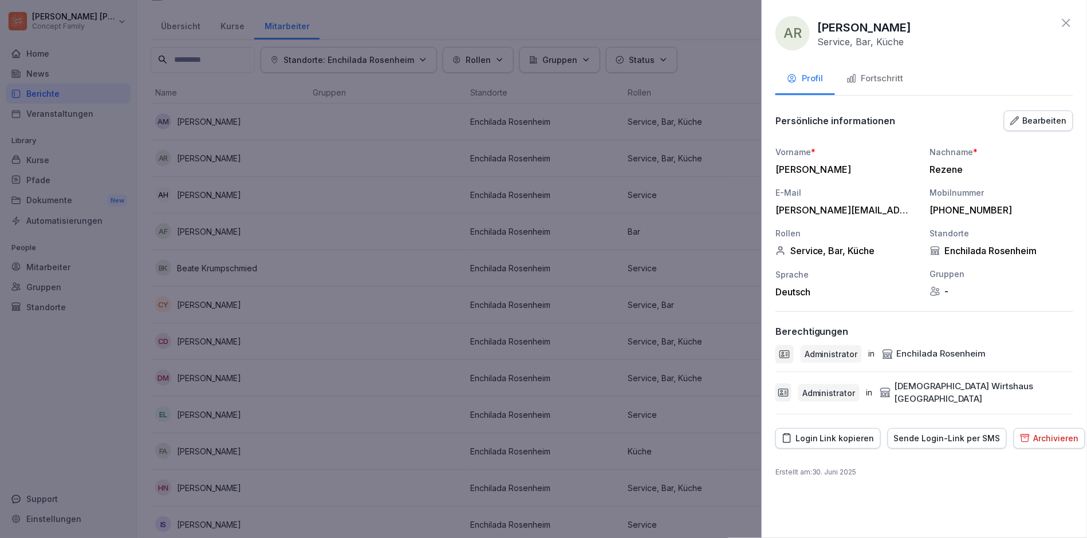
scroll to position [0, 0]
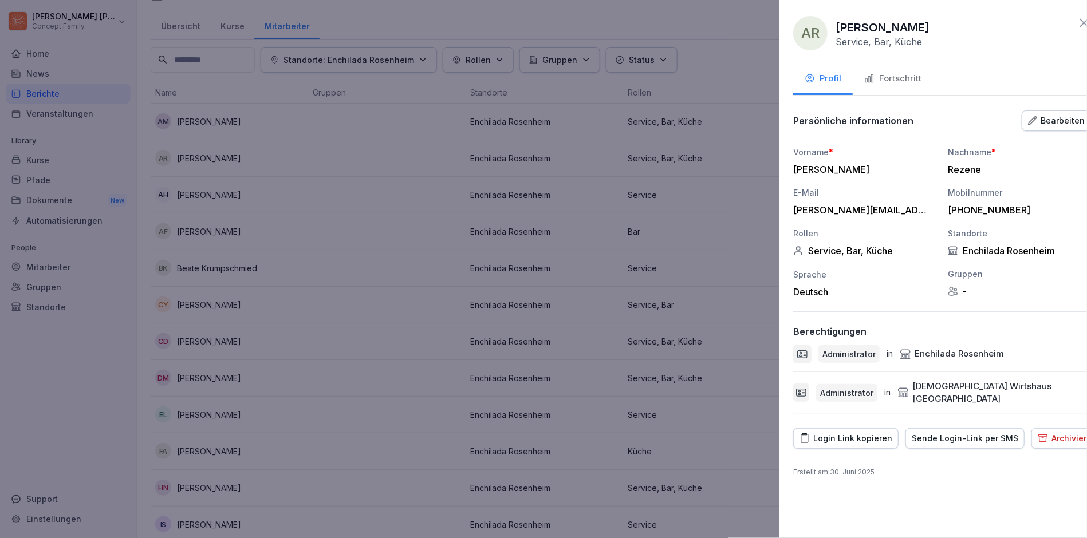
click at [466, 202] on div at bounding box center [543, 269] width 1087 height 538
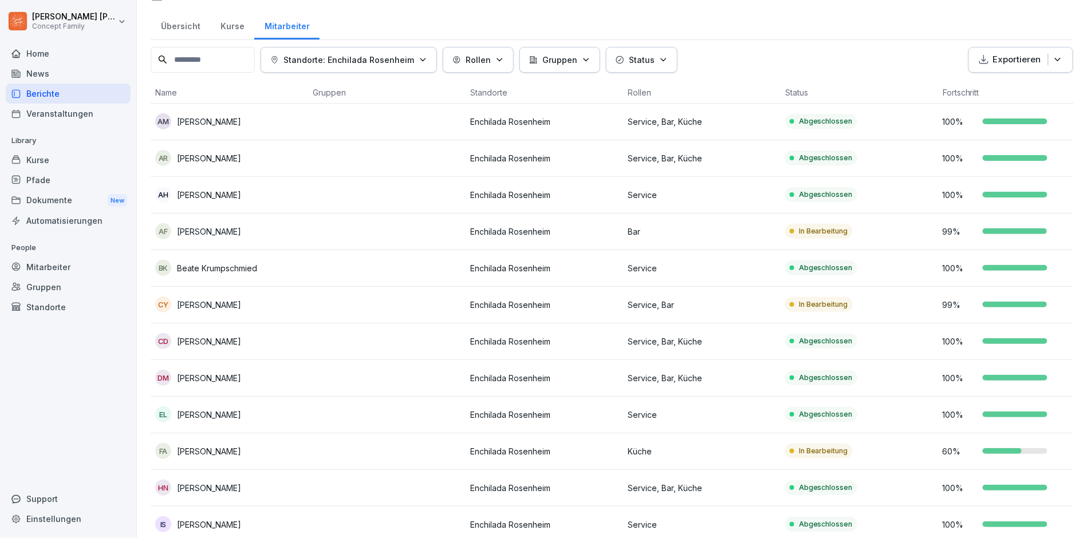
click at [367, 58] on p "Standorte: Enchilada Rosenheim" at bounding box center [349, 60] width 131 height 12
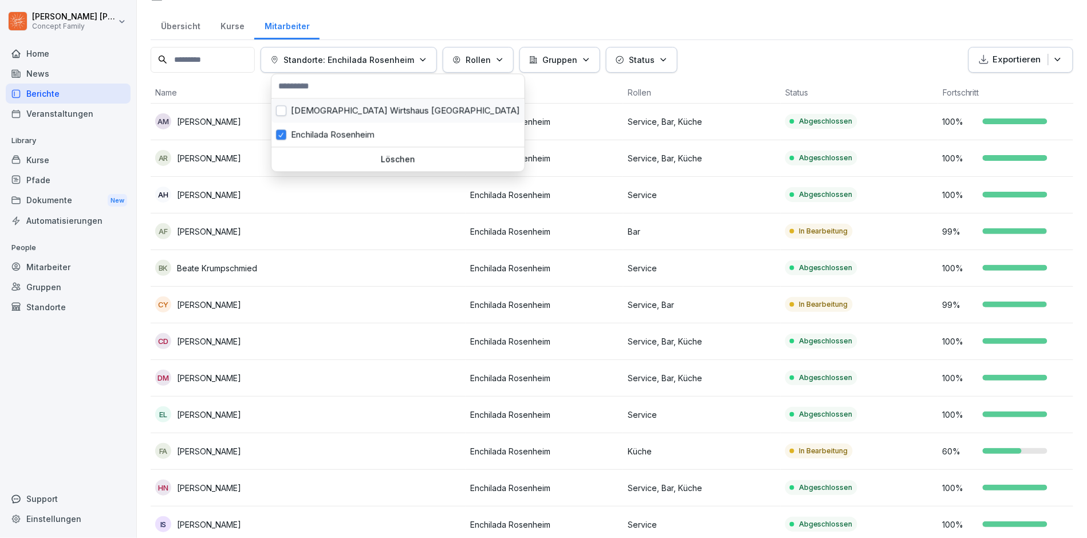
click at [367, 116] on div "[DEMOGRAPHIC_DATA] Wirtshaus [GEOGRAPHIC_DATA]" at bounding box center [397, 111] width 253 height 24
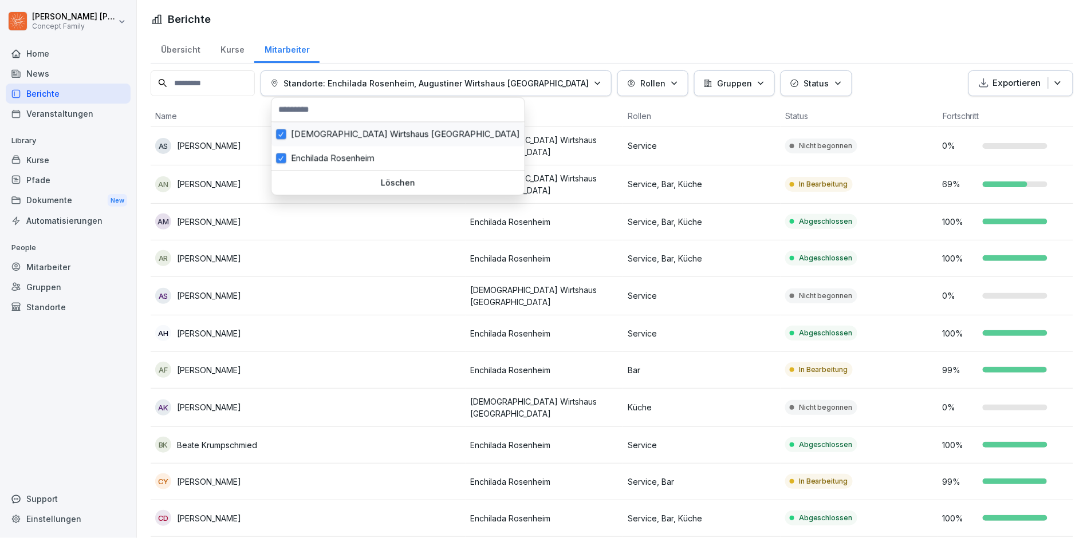
click at [349, 142] on div "[DEMOGRAPHIC_DATA] Wirtshaus [GEOGRAPHIC_DATA]" at bounding box center [397, 135] width 253 height 24
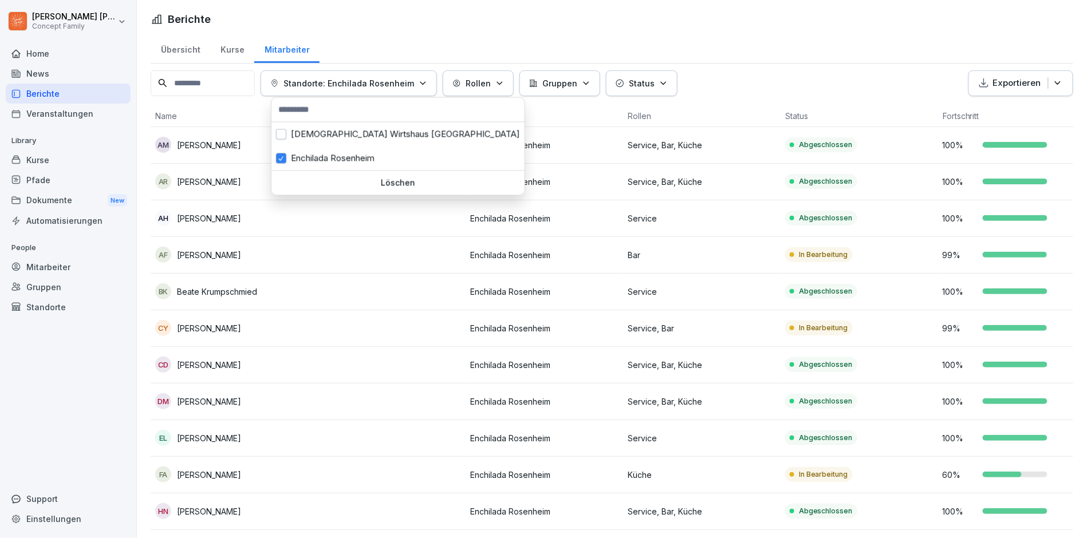
click at [352, 278] on html "[PERSON_NAME] Concept Family Home News Berichte Veranstaltungen Library Kurse P…" at bounding box center [543, 269] width 1087 height 538
click at [367, 237] on html "[PERSON_NAME] Concept Family Home News Berichte Veranstaltungen Library Kurse P…" at bounding box center [543, 269] width 1087 height 538
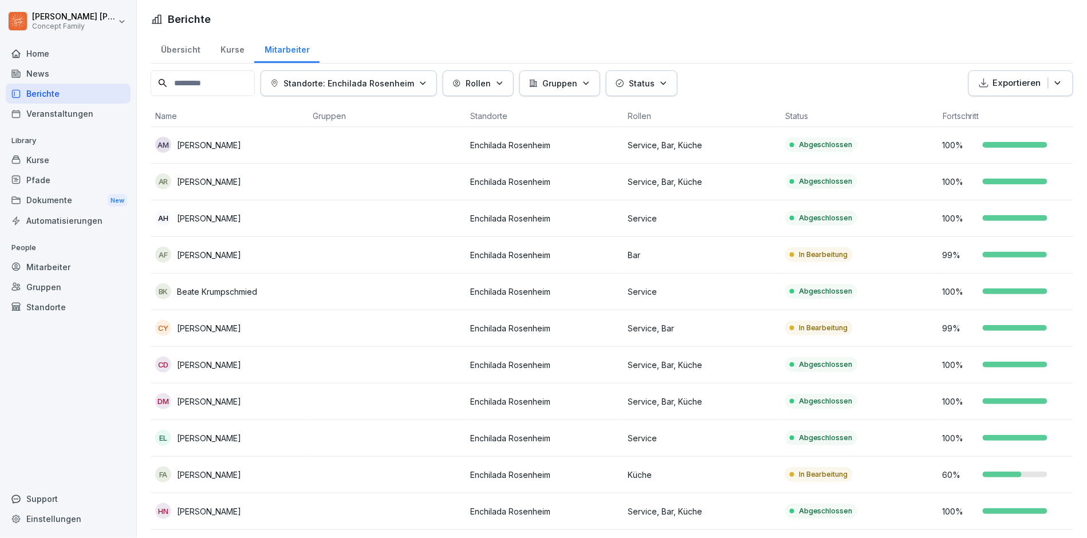
click at [420, 299] on td at bounding box center [387, 292] width 158 height 37
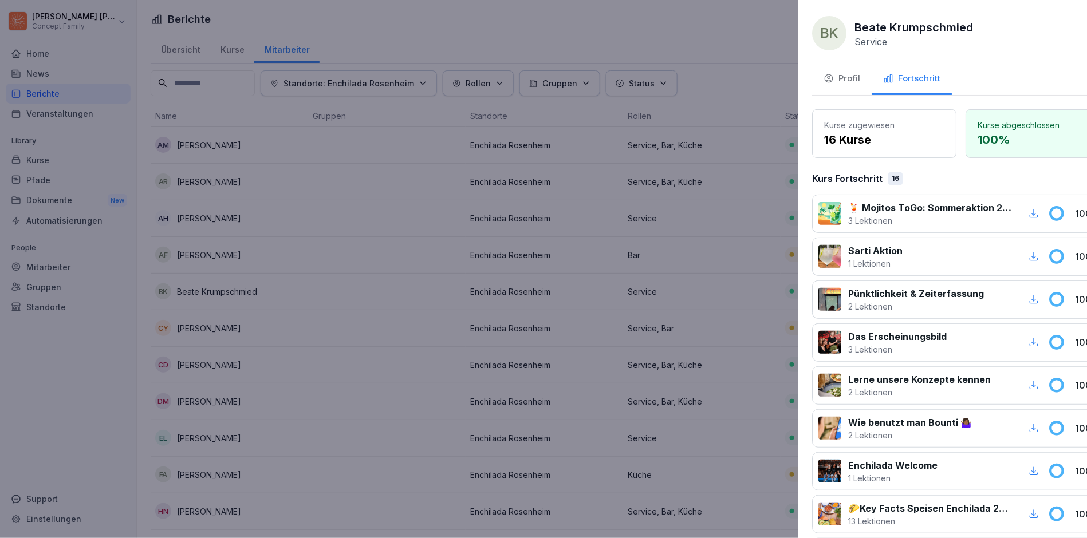
click at [420, 299] on div at bounding box center [543, 269] width 1087 height 538
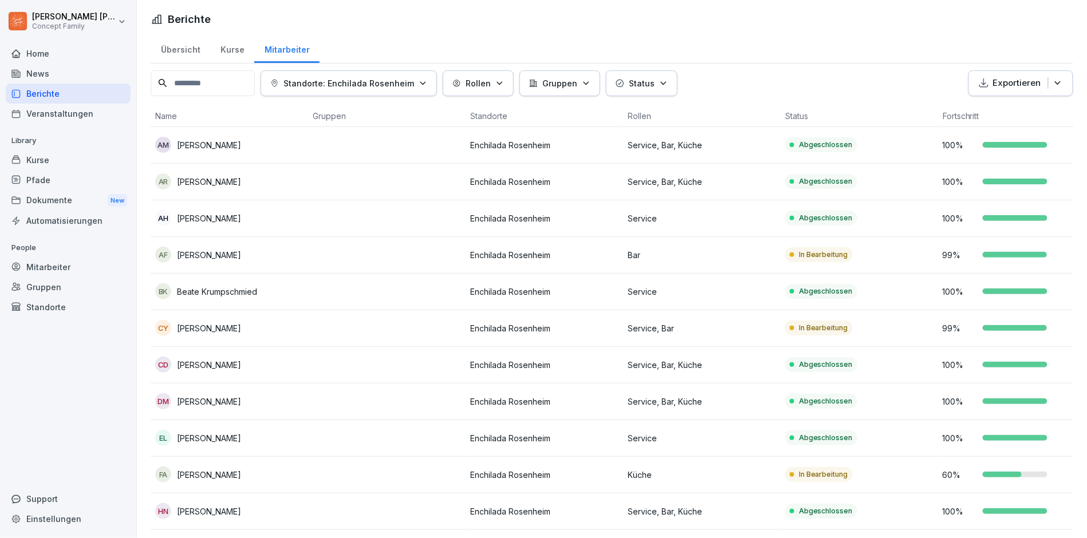
click at [651, 84] on p "Status" at bounding box center [642, 83] width 26 height 12
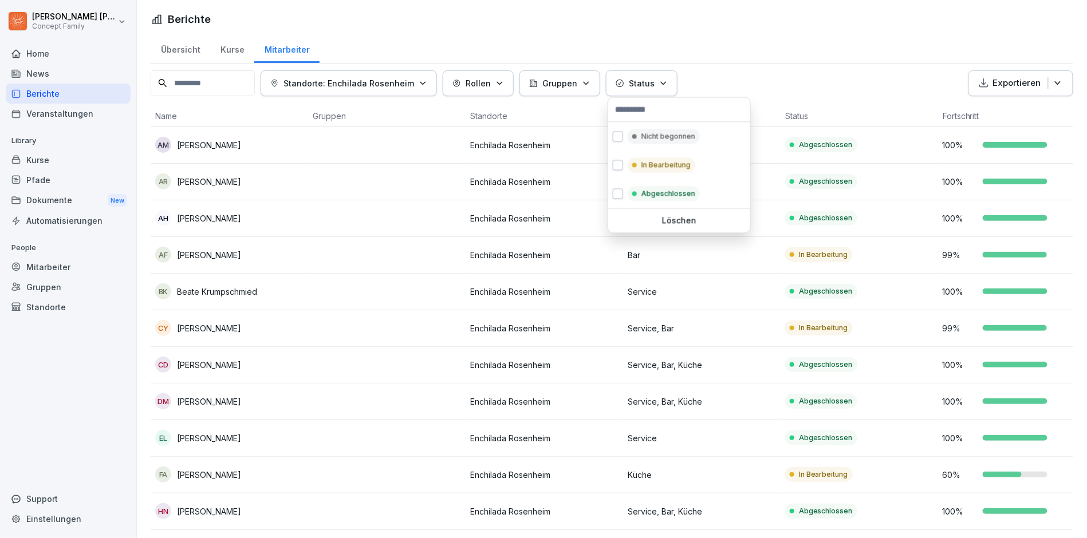
click at [707, 54] on html "[PERSON_NAME] Concept Family Home News Berichte Veranstaltungen Library Kurse P…" at bounding box center [543, 269] width 1087 height 538
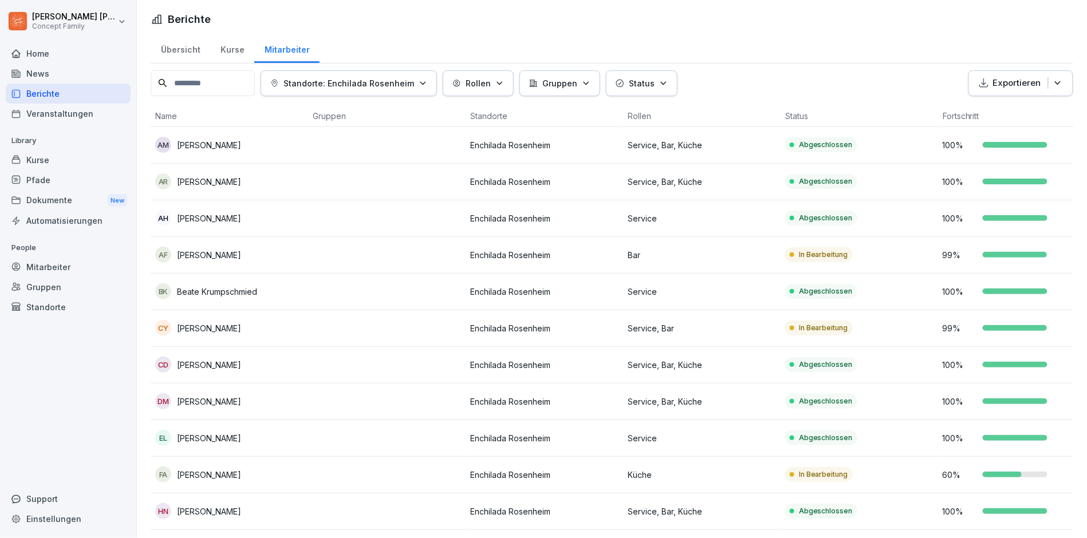
click at [571, 72] on button "Gruppen" at bounding box center [559, 83] width 81 height 26
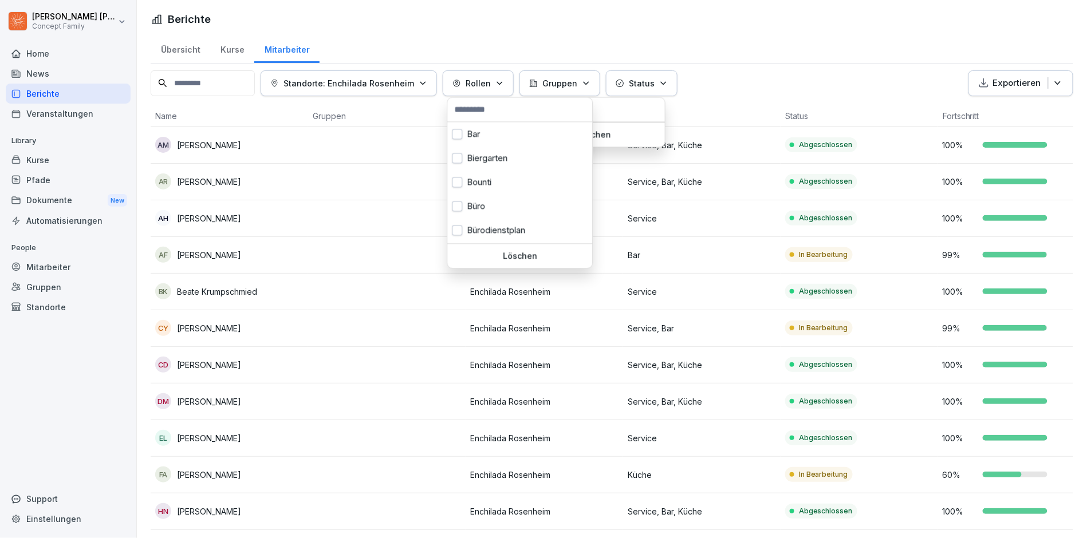
click at [486, 74] on button "Rollen" at bounding box center [478, 83] width 71 height 26
click at [411, 26] on html "[PERSON_NAME] Concept Family Home News Berichte Veranstaltungen Library Kurse P…" at bounding box center [543, 269] width 1087 height 538
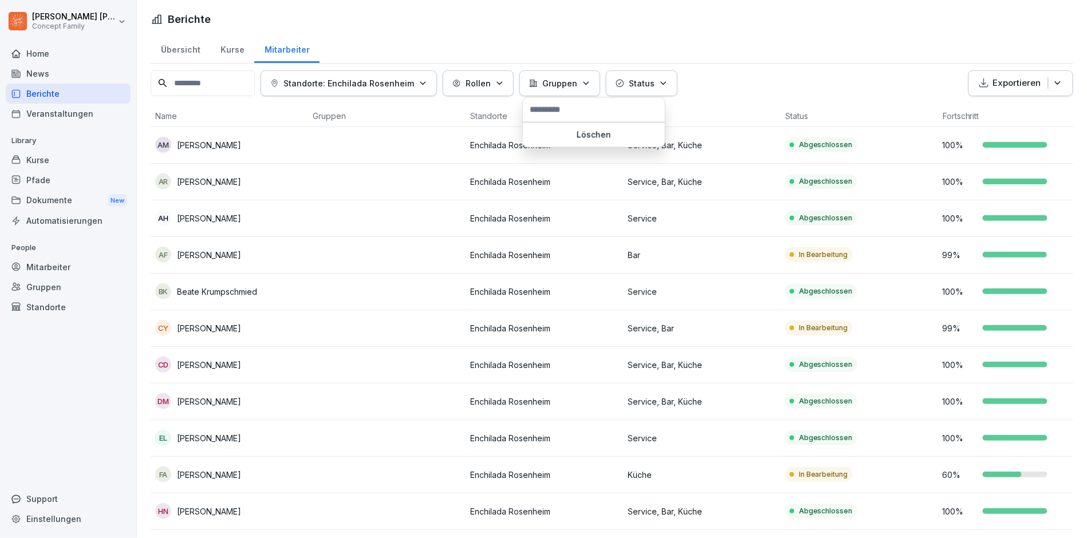
click at [363, 422] on html "[PERSON_NAME] Concept Family Home News Berichte Veranstaltungen Library Kurse P…" at bounding box center [543, 269] width 1087 height 538
click at [48, 84] on div "Berichte" at bounding box center [68, 94] width 125 height 20
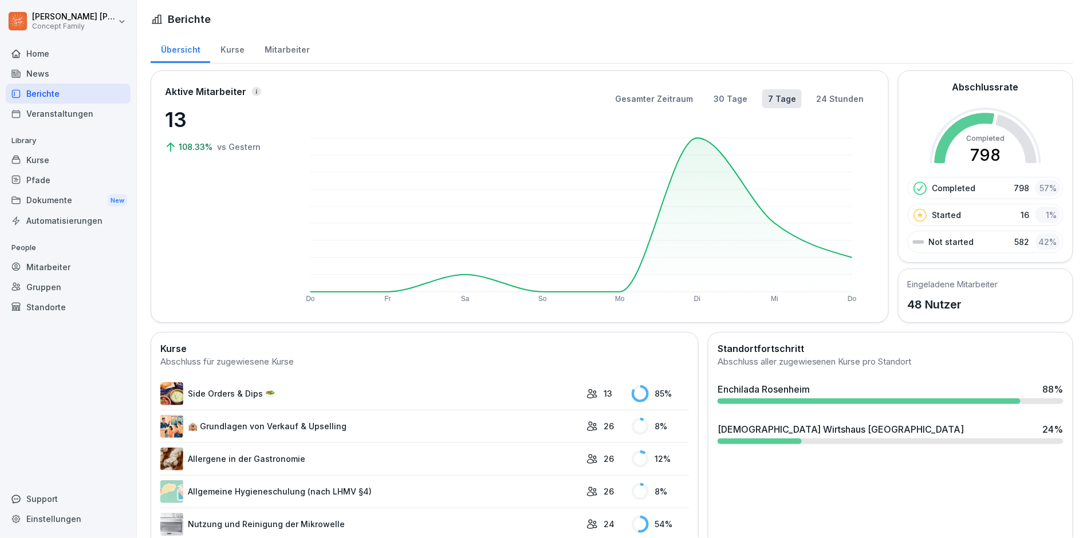
click at [60, 72] on div "News" at bounding box center [68, 74] width 125 height 20
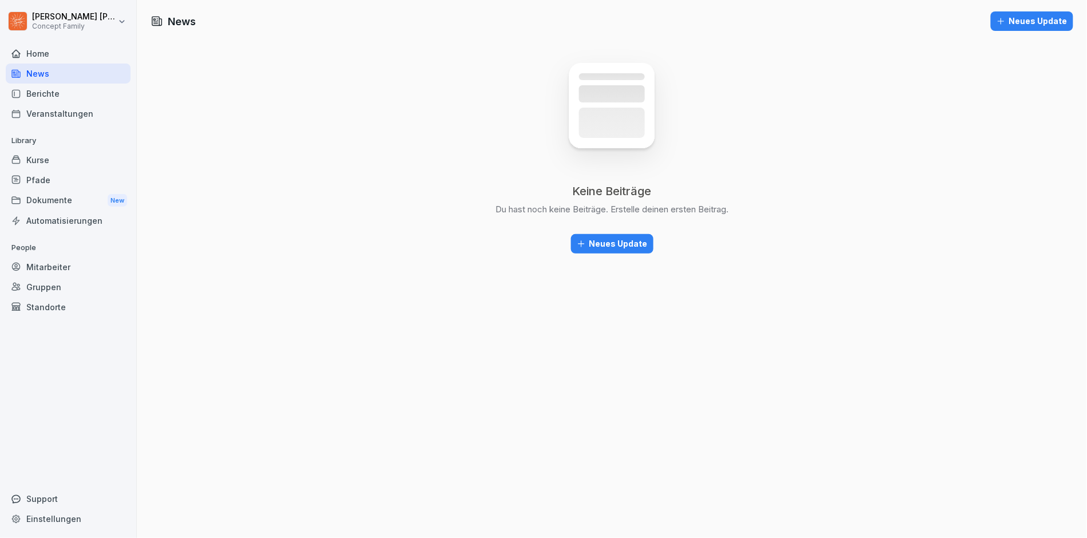
click at [62, 95] on div "Berichte" at bounding box center [68, 94] width 125 height 20
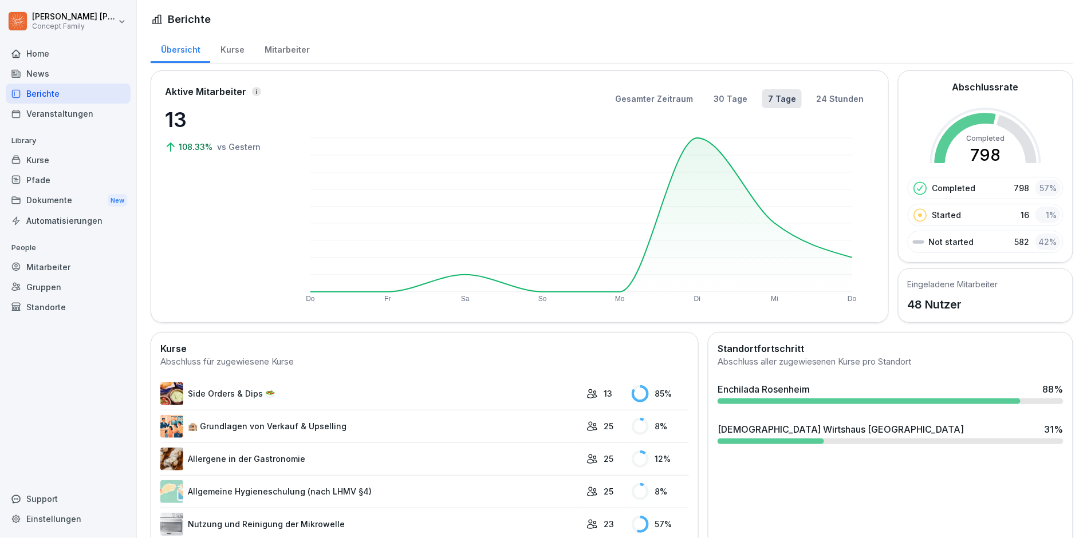
click at [88, 65] on div "News" at bounding box center [68, 74] width 125 height 20
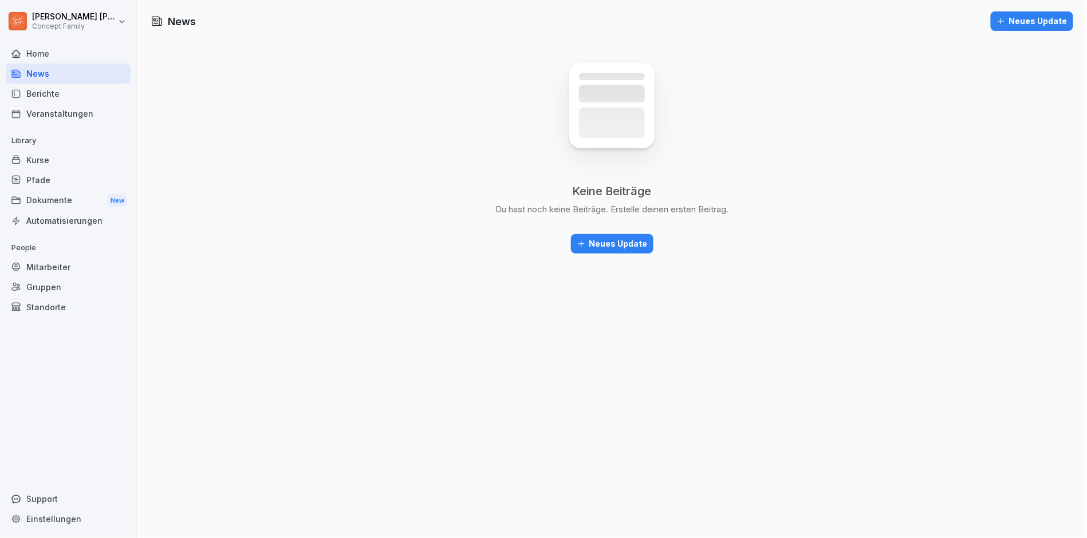
click at [42, 44] on div "Home" at bounding box center [68, 54] width 125 height 20
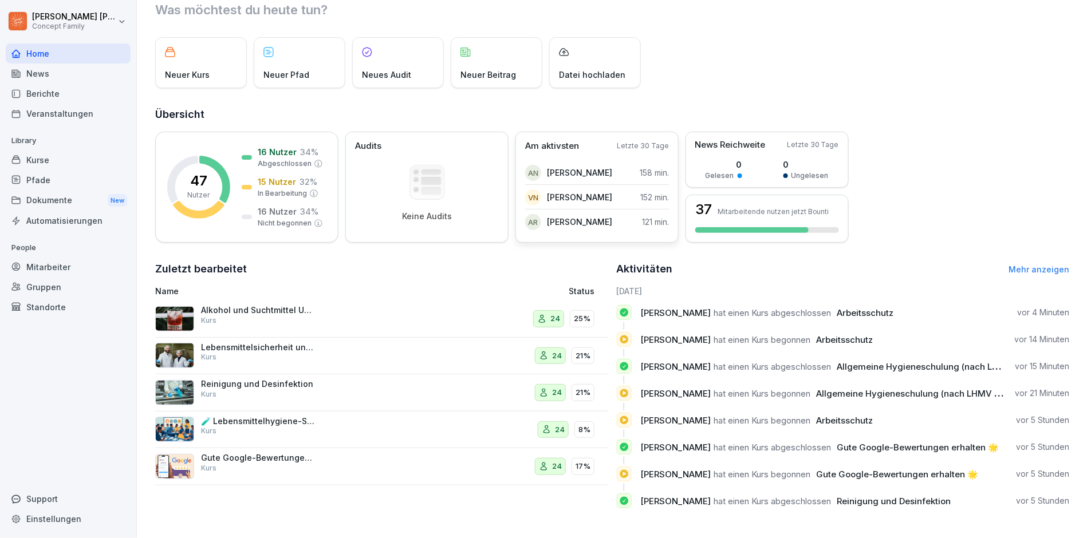
scroll to position [38, 0]
click at [1052, 266] on link "Mehr anzeigen" at bounding box center [1039, 270] width 61 height 10
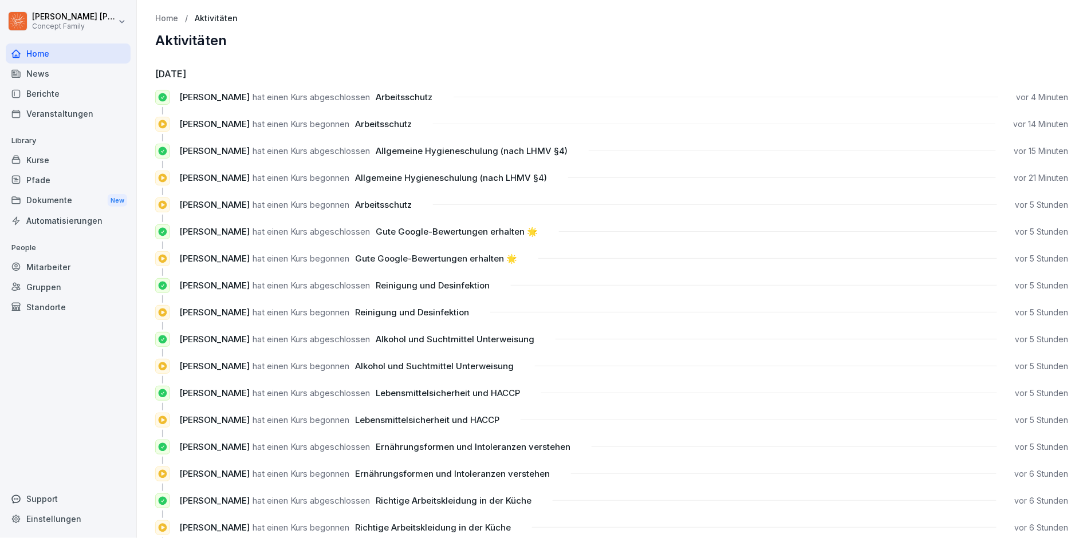
click at [160, 18] on p "Home" at bounding box center [166, 19] width 23 height 10
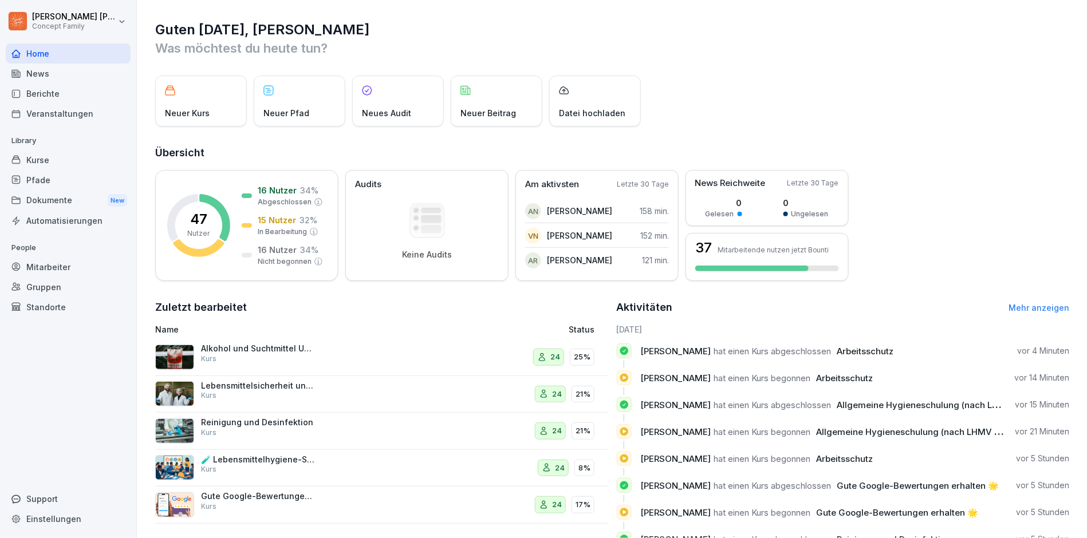
click at [81, 79] on div "News" at bounding box center [68, 74] width 125 height 20
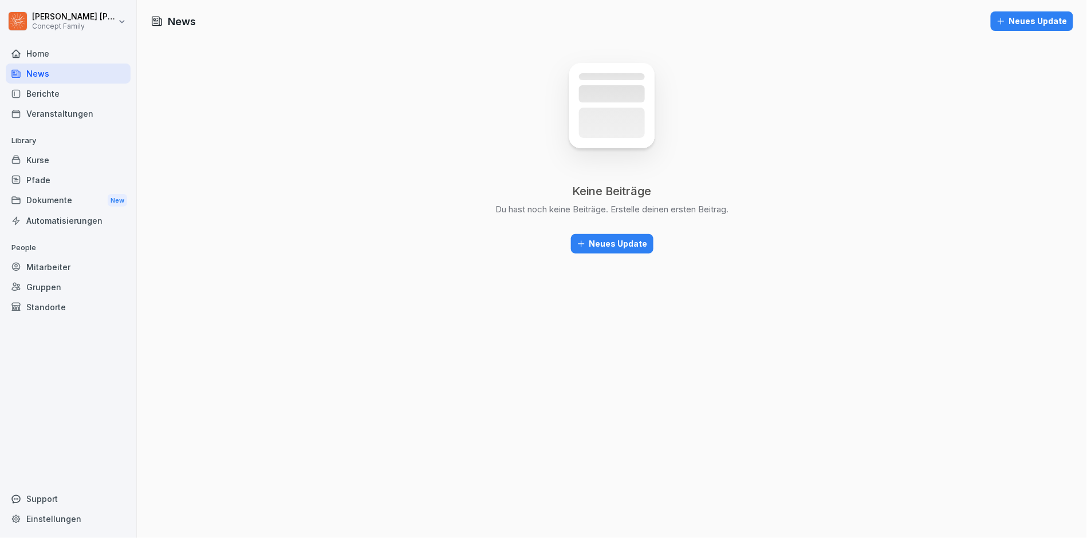
click at [79, 95] on div "Berichte" at bounding box center [68, 94] width 125 height 20
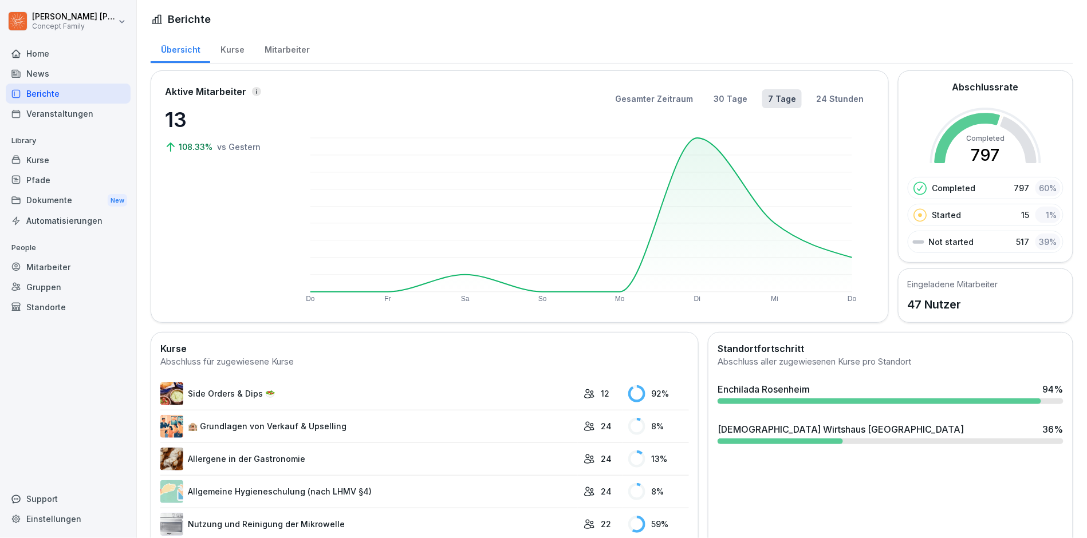
click at [81, 117] on div "Veranstaltungen" at bounding box center [68, 114] width 125 height 20
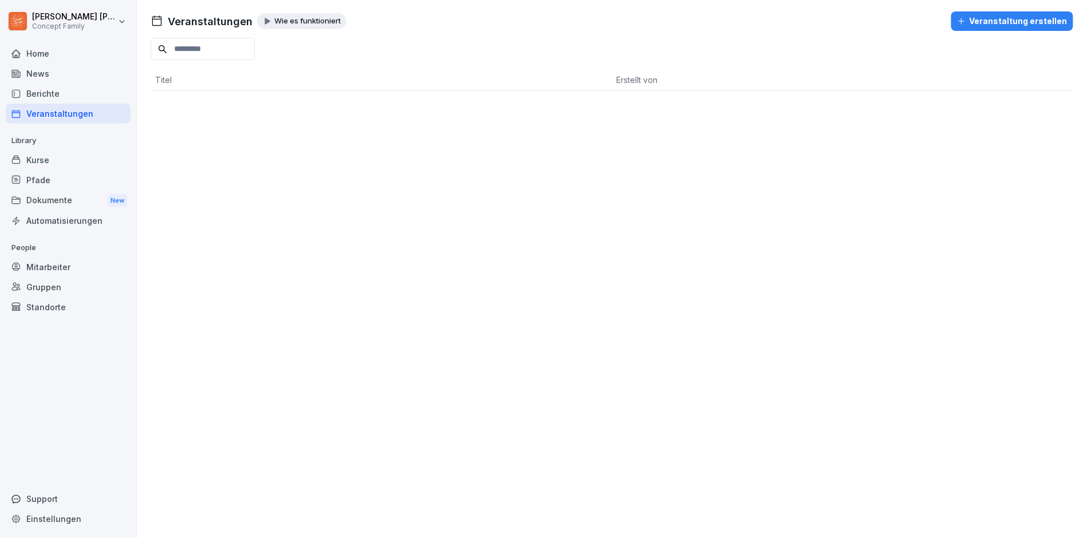
click at [57, 157] on div "Kurse" at bounding box center [68, 160] width 125 height 20
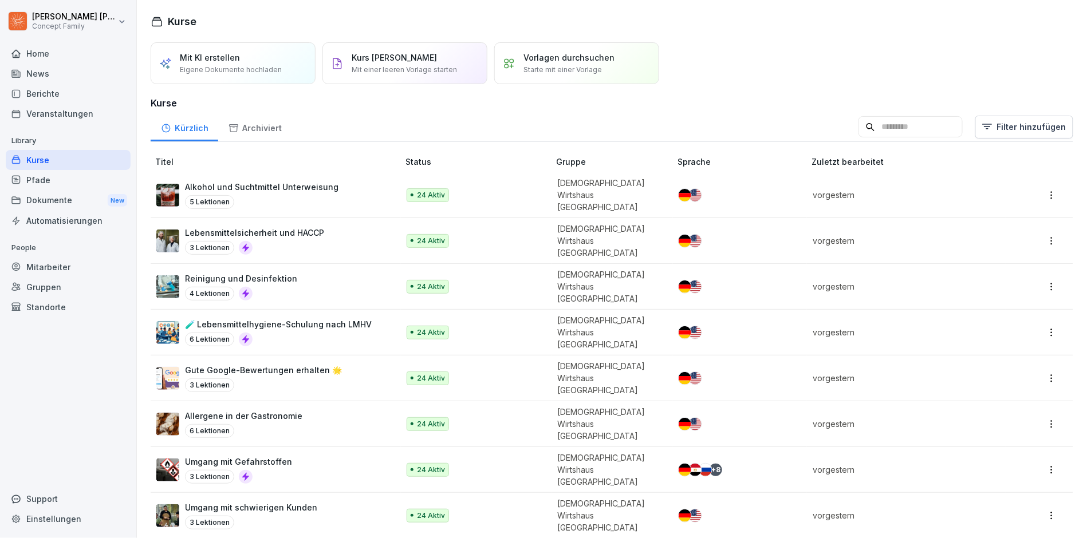
click at [77, 173] on div "Pfade" at bounding box center [68, 180] width 125 height 20
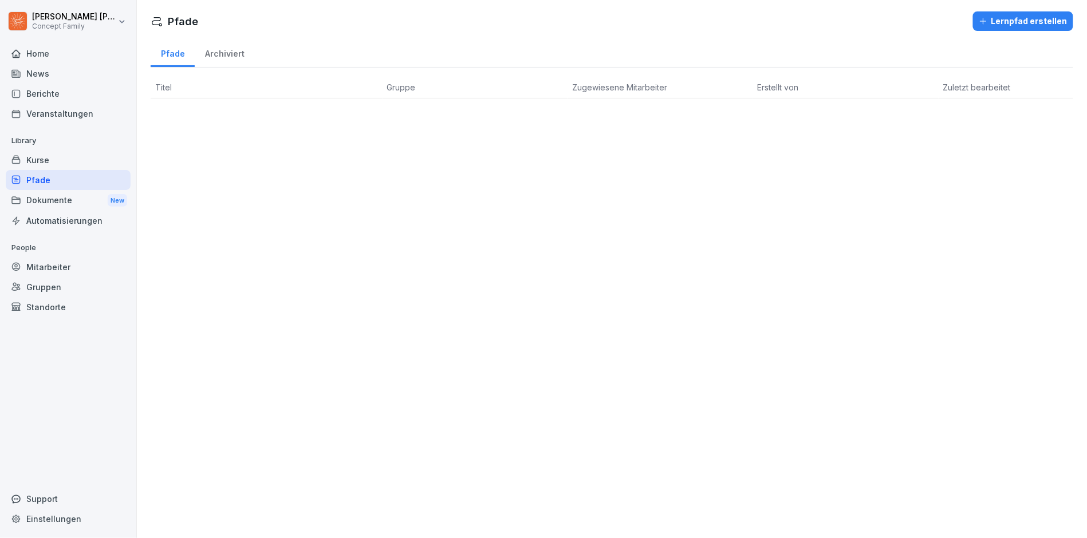
click at [85, 203] on div "Dokumente New" at bounding box center [68, 200] width 125 height 21
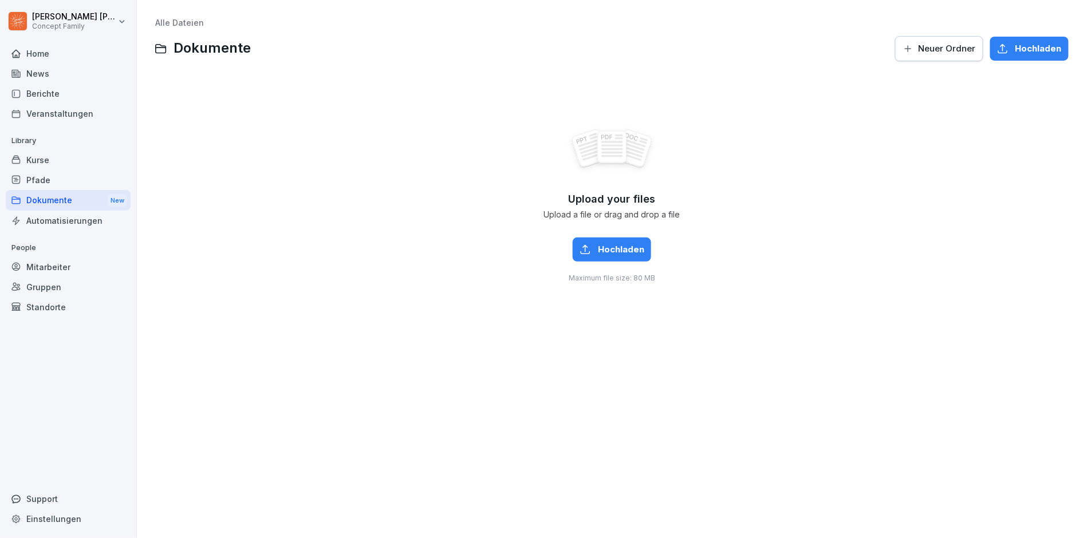
click at [39, 257] on div "Mitarbeiter" at bounding box center [68, 267] width 125 height 20
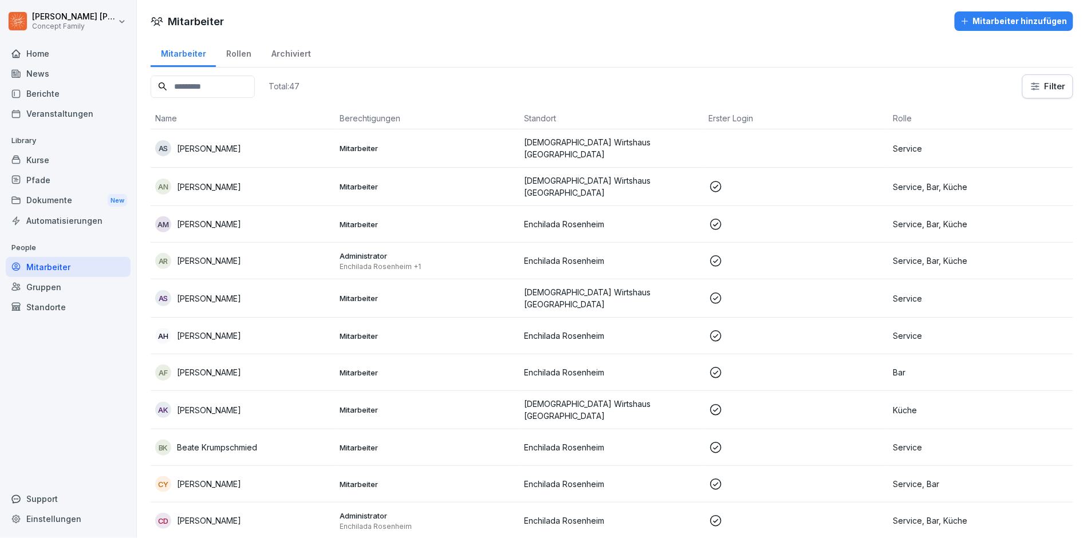
click at [92, 282] on div "Gruppen" at bounding box center [68, 287] width 125 height 20
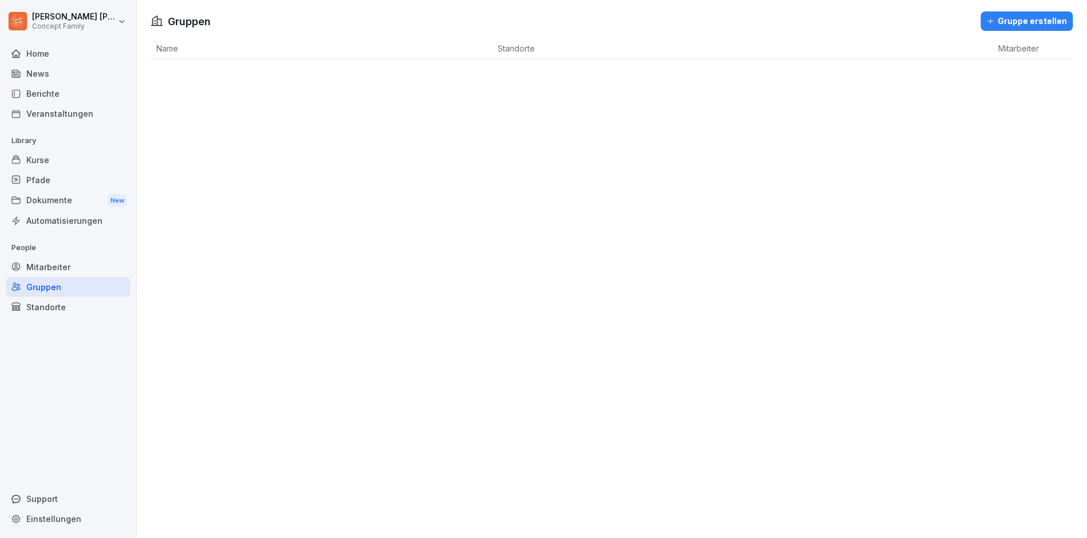
click at [79, 297] on div "Standorte" at bounding box center [68, 307] width 125 height 20
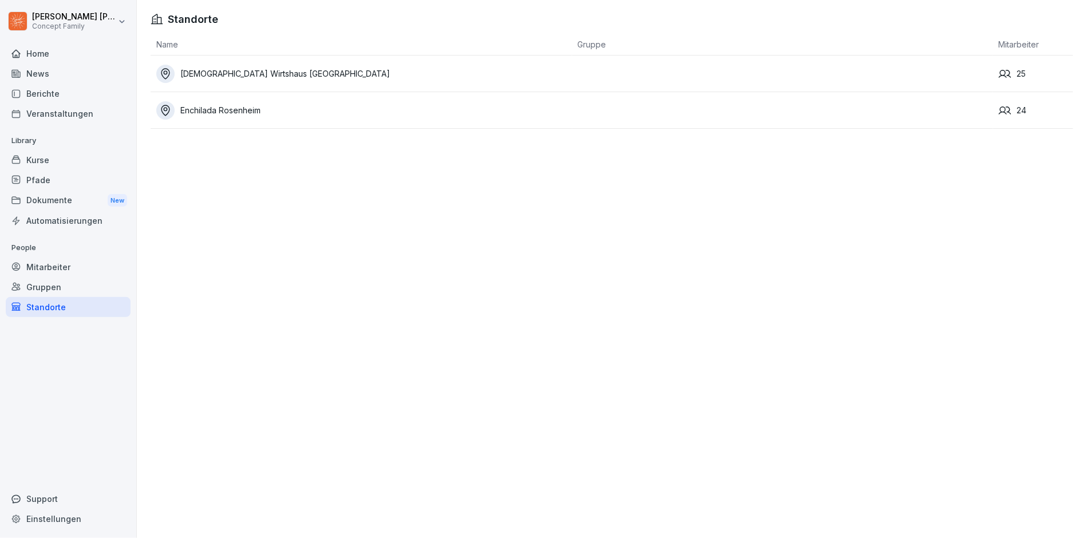
click at [250, 72] on div "[DEMOGRAPHIC_DATA] Wirtshaus [GEOGRAPHIC_DATA]" at bounding box center [364, 74] width 416 height 18
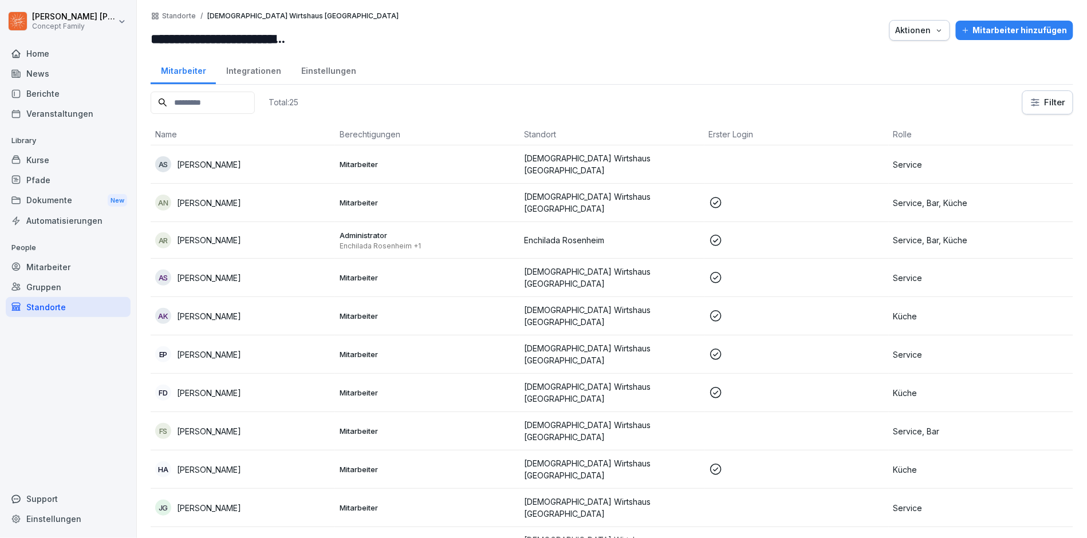
click at [48, 86] on div "Berichte" at bounding box center [68, 94] width 125 height 20
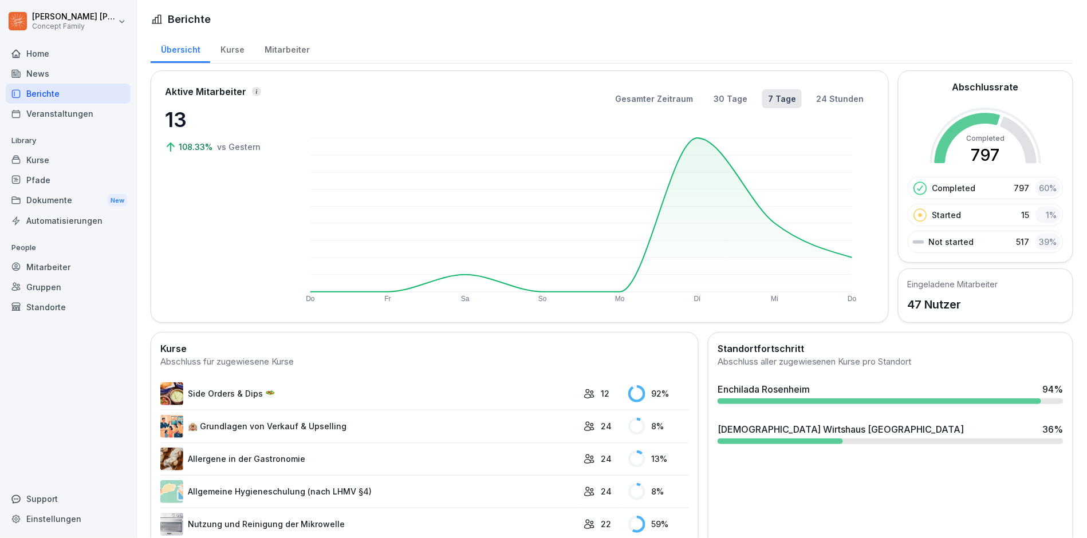
click at [304, 53] on div "Mitarbeiter" at bounding box center [286, 48] width 65 height 29
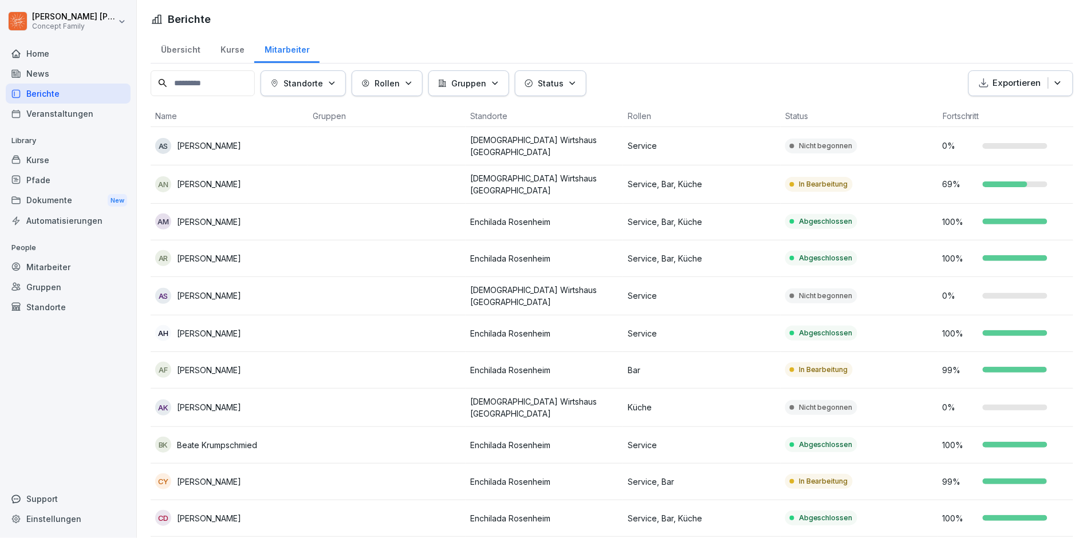
click at [308, 81] on p "Standorte" at bounding box center [304, 83] width 40 height 12
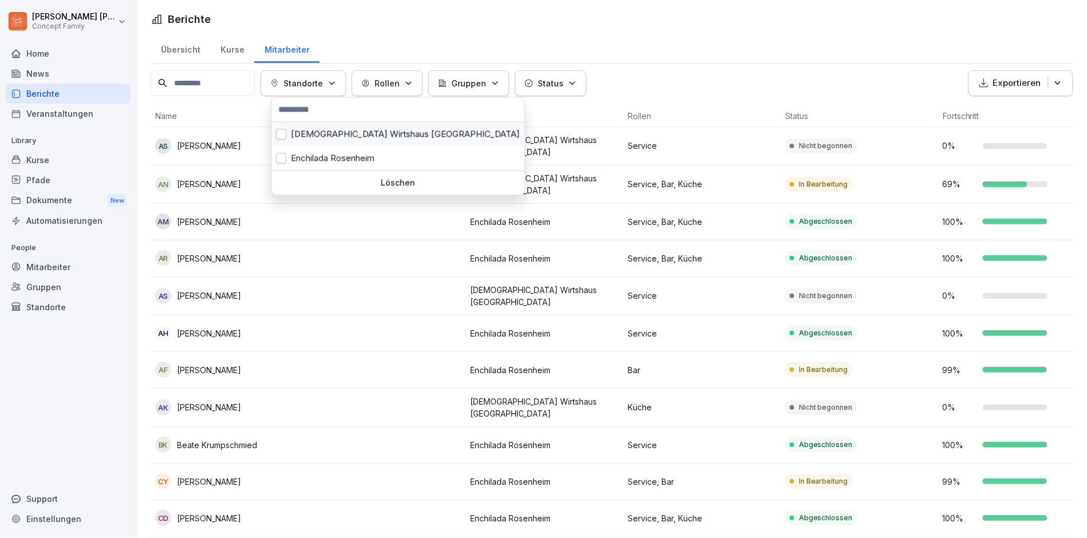
click at [322, 136] on div "[DEMOGRAPHIC_DATA] Wirtshaus [GEOGRAPHIC_DATA]" at bounding box center [397, 135] width 253 height 24
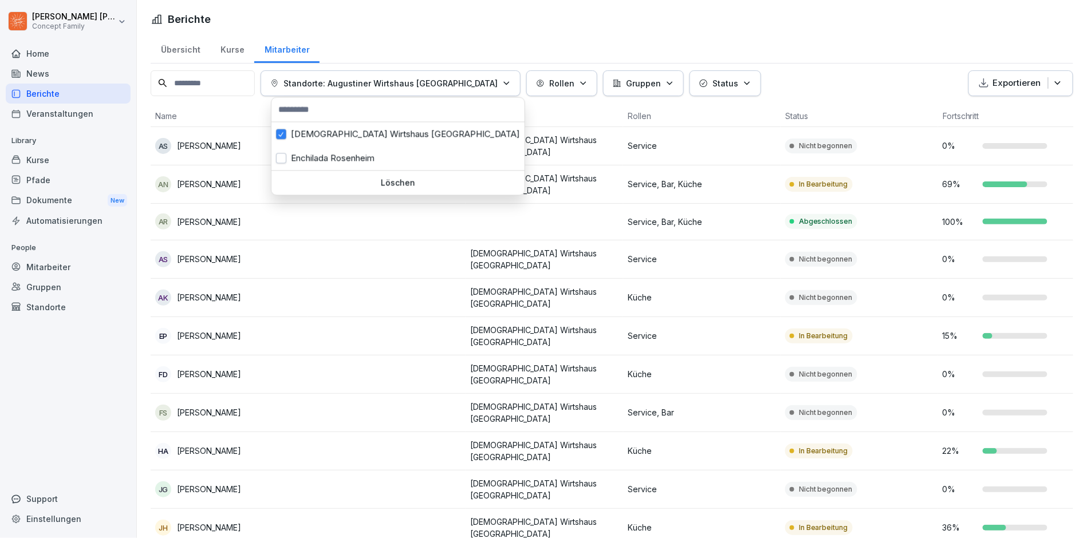
click at [336, 225] on html "[PERSON_NAME] Concept Family Home News Berichte Veranstaltungen Library Kurse P…" at bounding box center [543, 269] width 1087 height 538
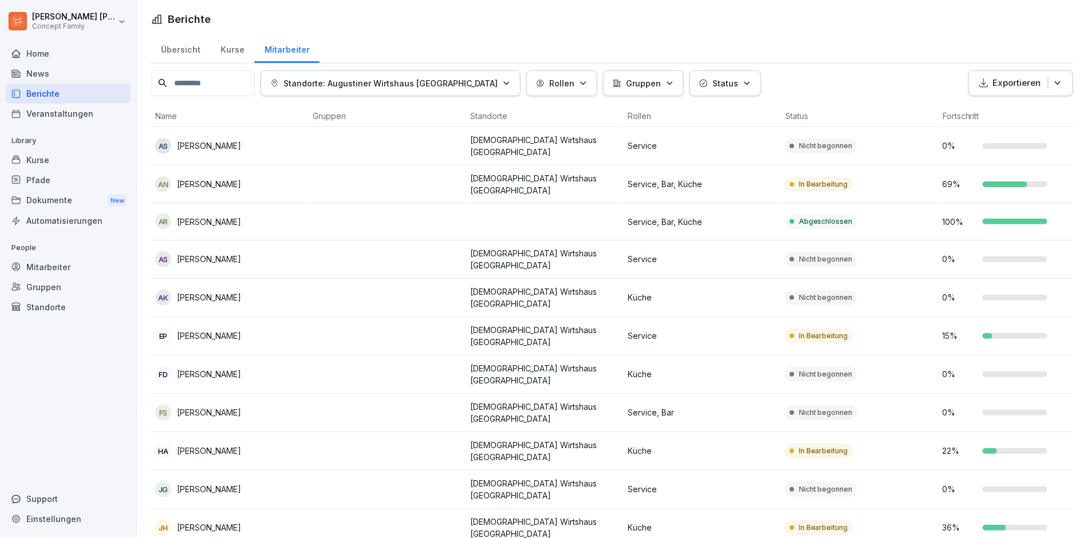
click at [60, 58] on div "Home" at bounding box center [68, 54] width 125 height 20
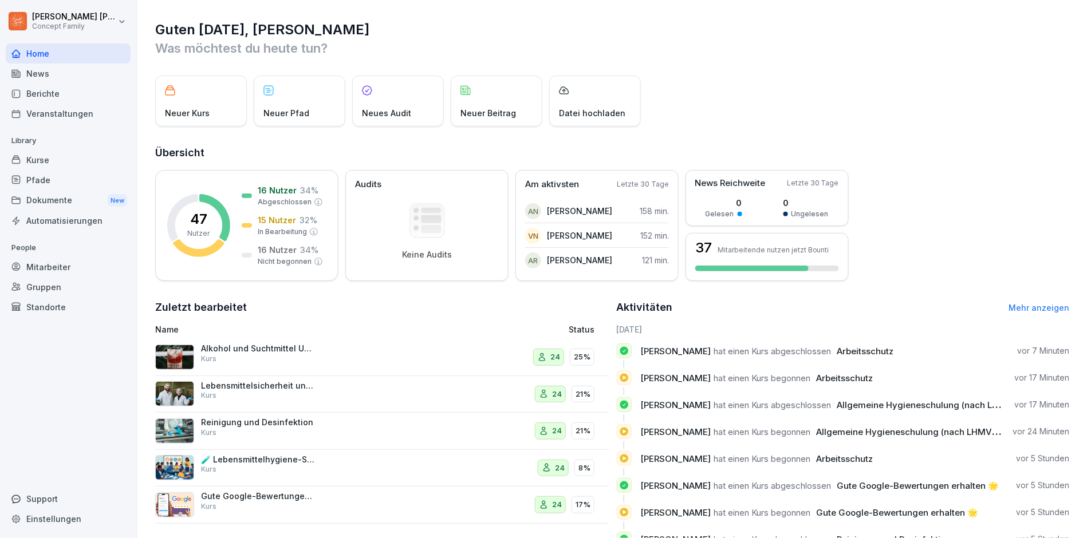
click at [60, 88] on div "Berichte" at bounding box center [68, 94] width 125 height 20
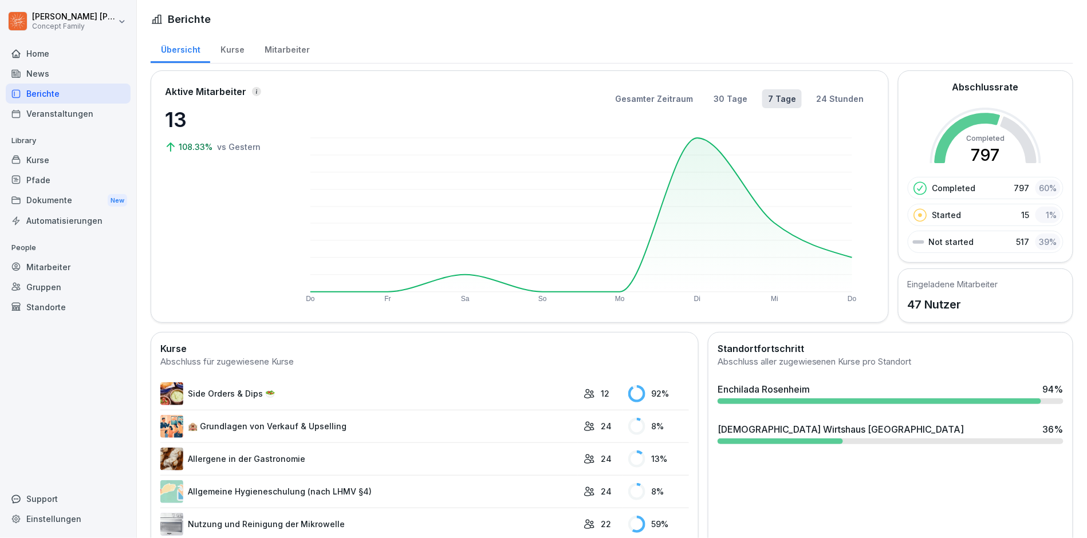
click at [238, 40] on div "Kurse" at bounding box center [232, 48] width 44 height 29
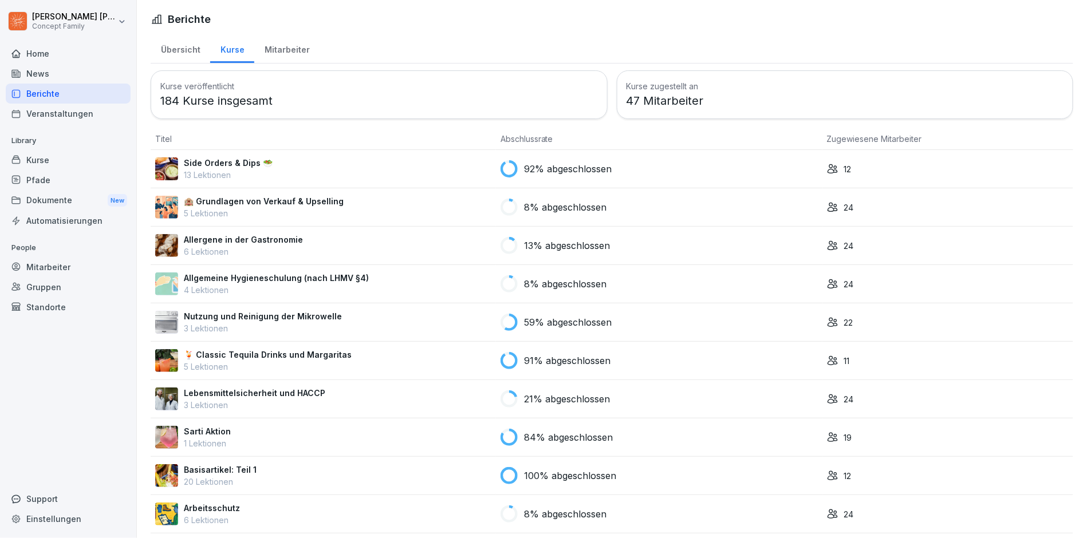
click at [303, 47] on div "Mitarbeiter" at bounding box center [286, 48] width 65 height 29
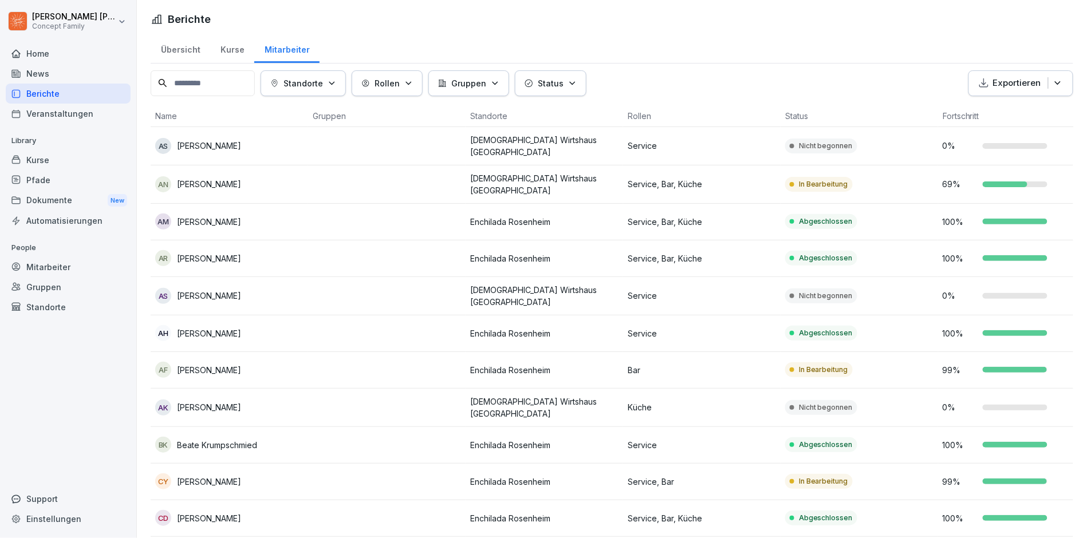
click at [355, 85] on div "Standorte Rollen Gruppen Status Exportieren" at bounding box center [612, 83] width 923 height 26
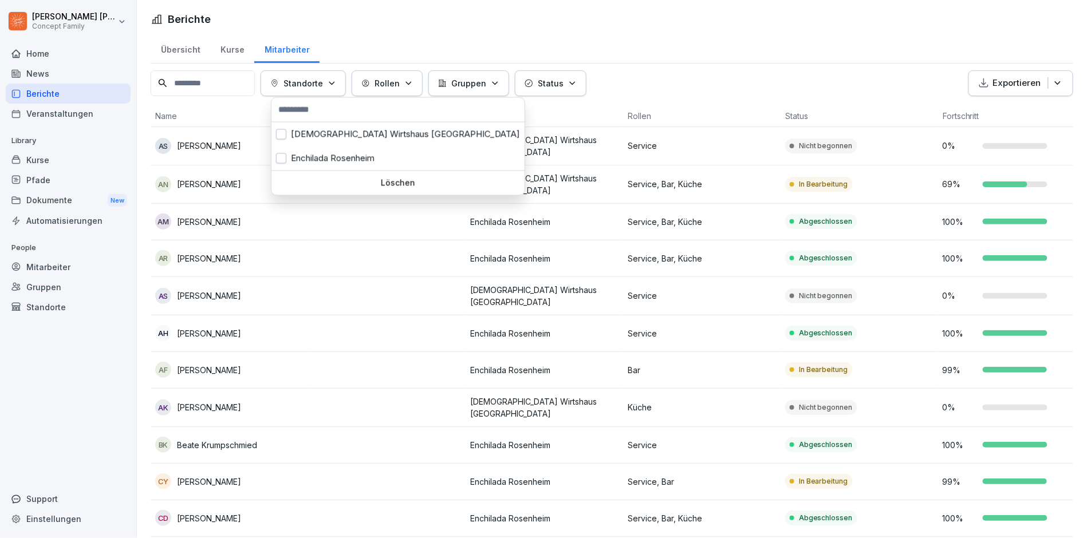
click at [316, 76] on button "Standorte" at bounding box center [303, 83] width 85 height 26
click at [330, 142] on div "[DEMOGRAPHIC_DATA] Wirtshaus [GEOGRAPHIC_DATA]" at bounding box center [397, 135] width 253 height 24
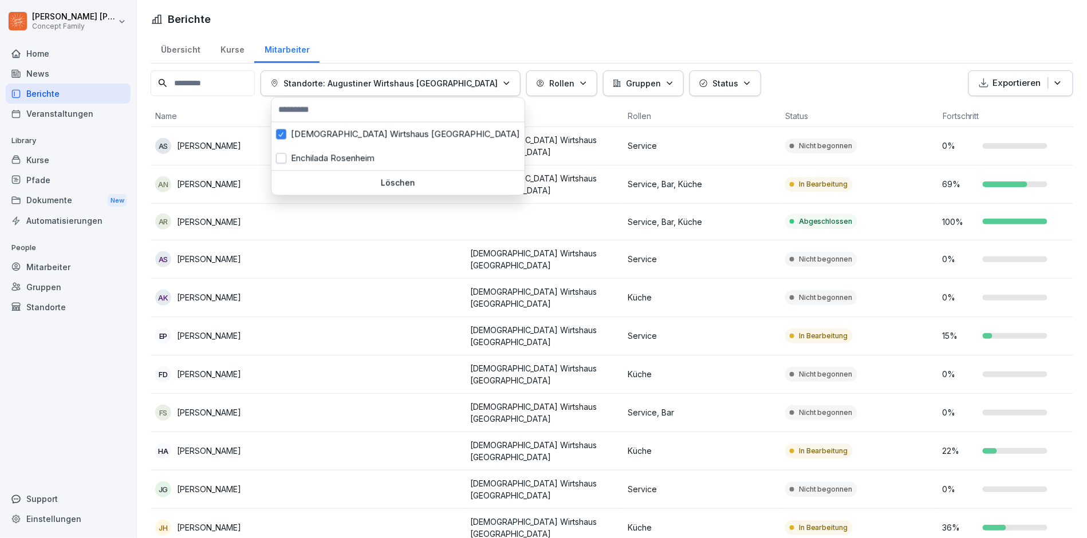
click at [359, 228] on html "[PERSON_NAME] Concept Family Home News Berichte Veranstaltungen Library Kurse P…" at bounding box center [543, 269] width 1087 height 538
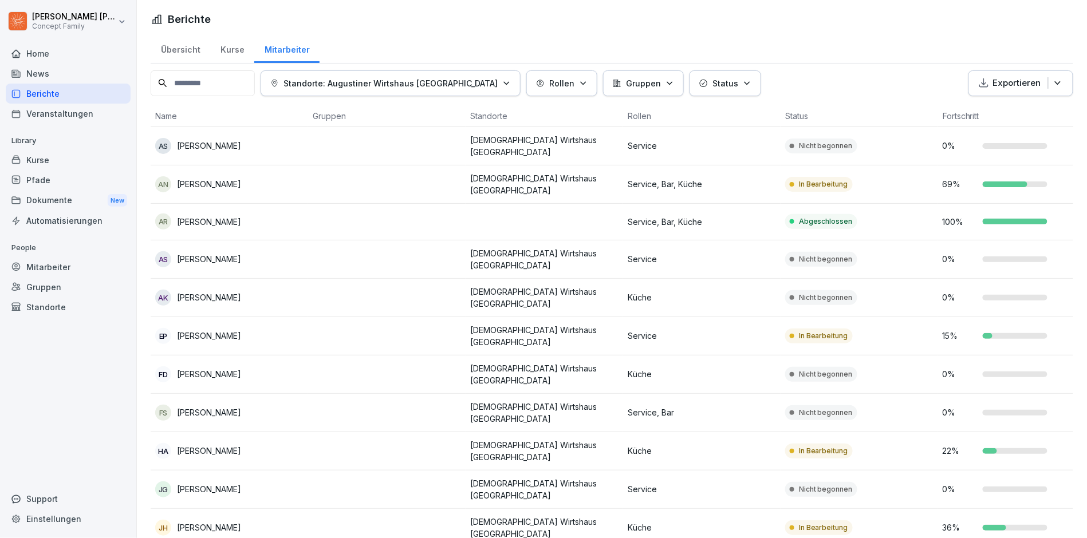
click at [222, 76] on input at bounding box center [203, 83] width 104 height 26
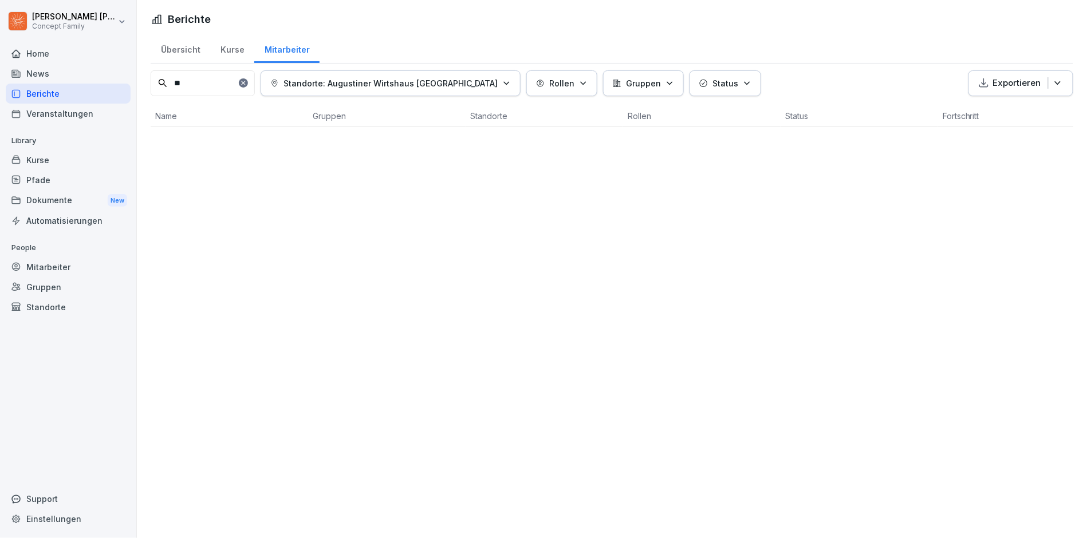
type input "*"
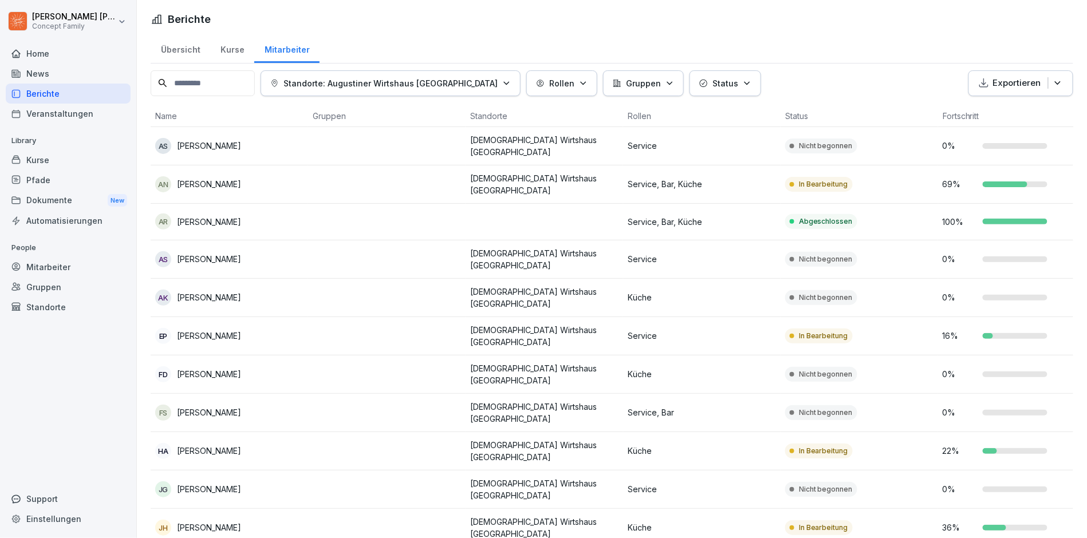
click at [415, 77] on p "Standorte: Augustiner Wirtshaus [GEOGRAPHIC_DATA]" at bounding box center [391, 83] width 214 height 12
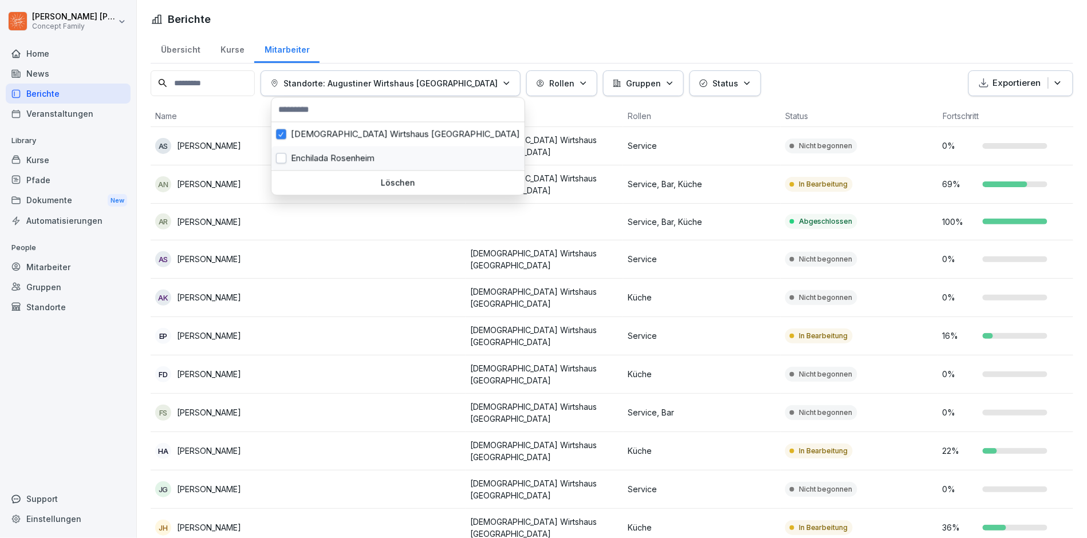
click at [363, 163] on div "Enchilada Rosenheim" at bounding box center [397, 159] width 253 height 24
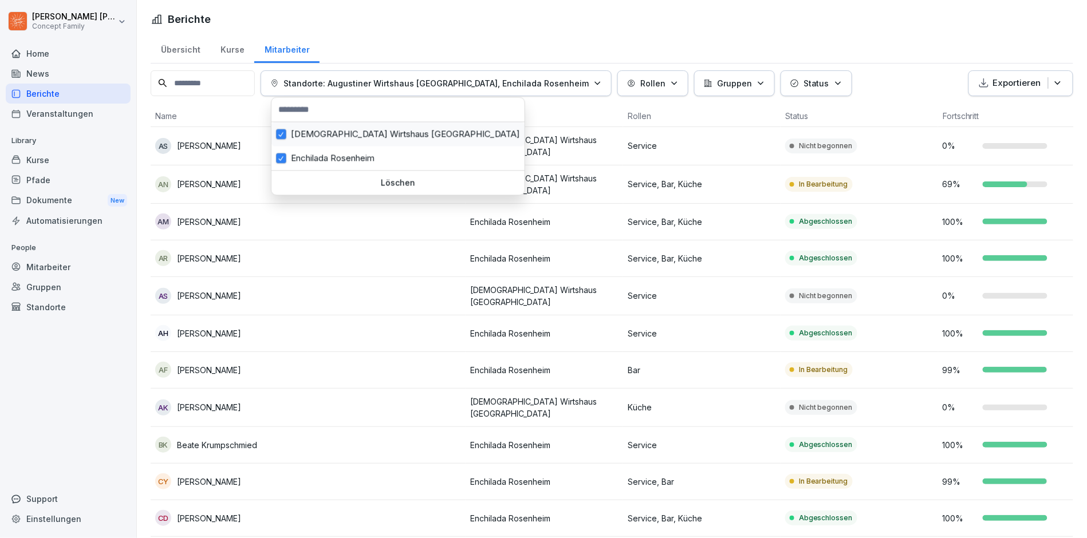
click at [331, 133] on div "[DEMOGRAPHIC_DATA] Wirtshaus [GEOGRAPHIC_DATA]" at bounding box center [397, 135] width 253 height 24
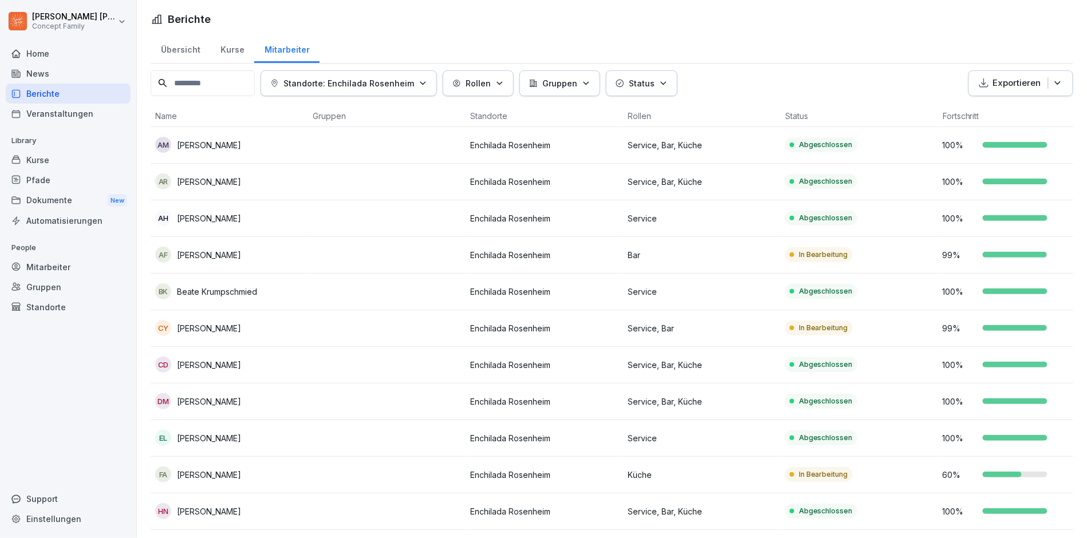
click at [397, 349] on html "[PERSON_NAME] Concept Family Home News Berichte Veranstaltungen Library Kurse P…" at bounding box center [543, 269] width 1087 height 538
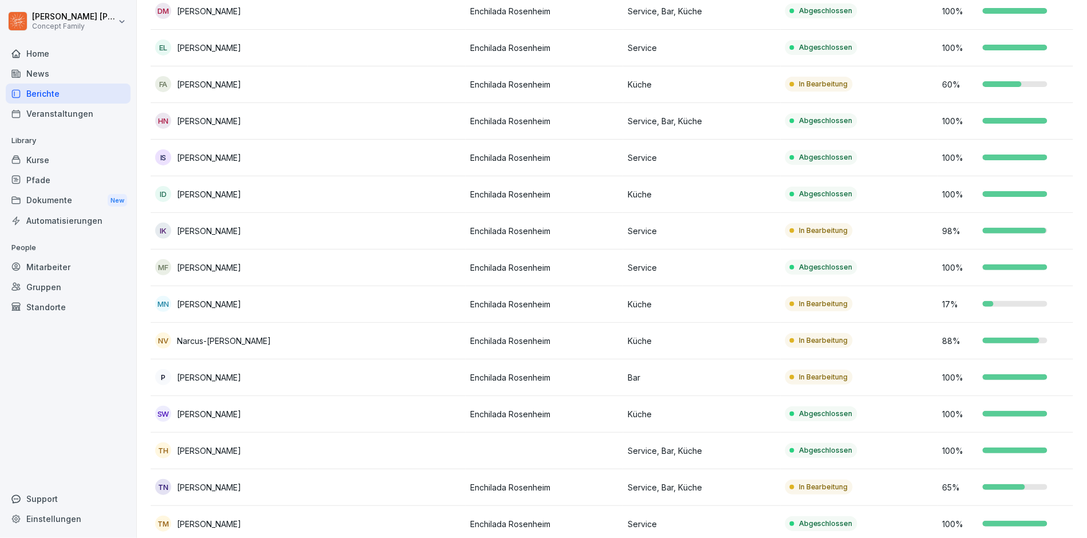
scroll to position [440, 0]
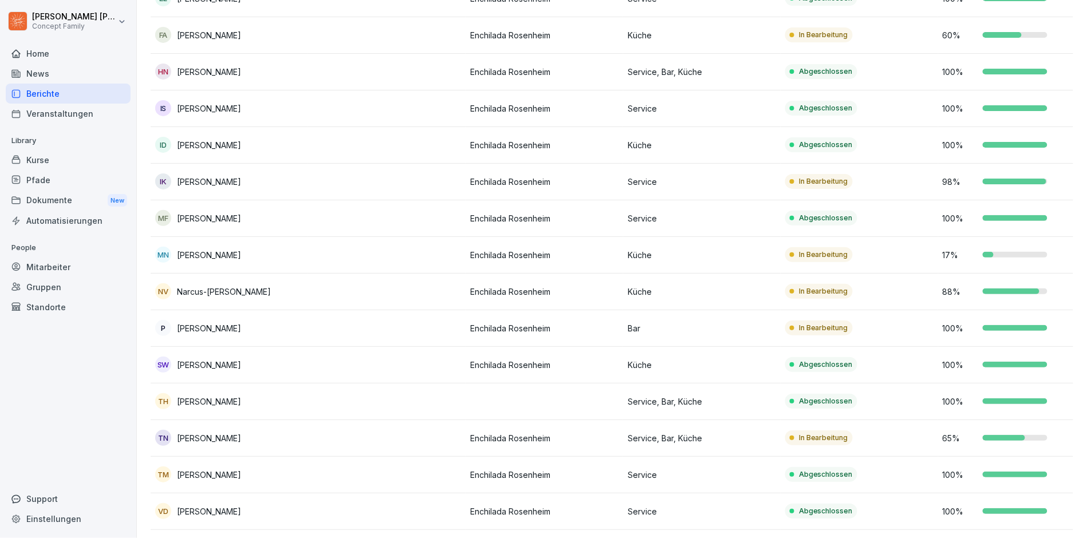
click at [52, 266] on div "Mitarbeiter" at bounding box center [68, 267] width 125 height 20
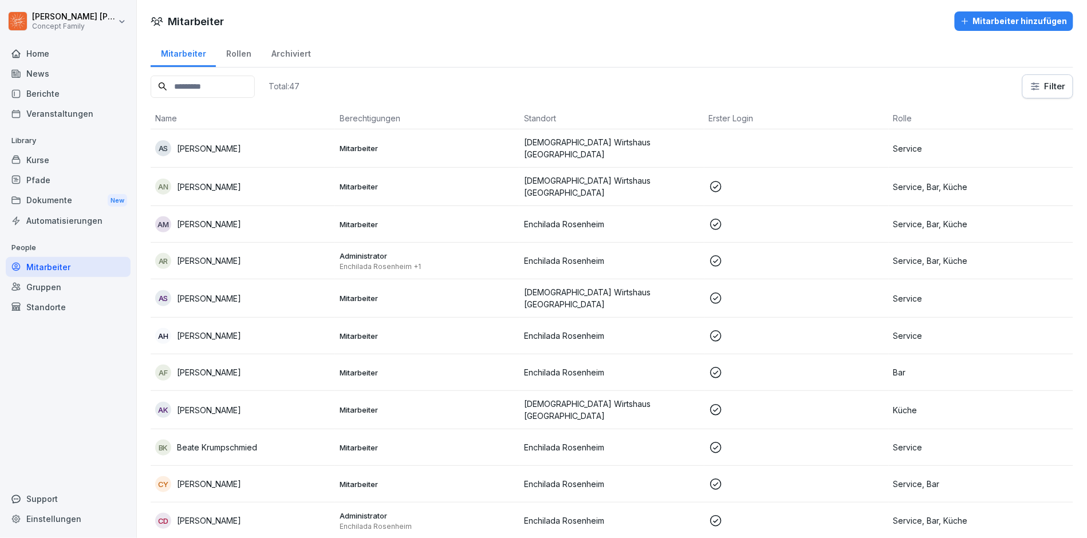
click at [1042, 89] on html "[PERSON_NAME] Concept Family Home News Berichte Veranstaltungen Library Kurse P…" at bounding box center [543, 269] width 1087 height 538
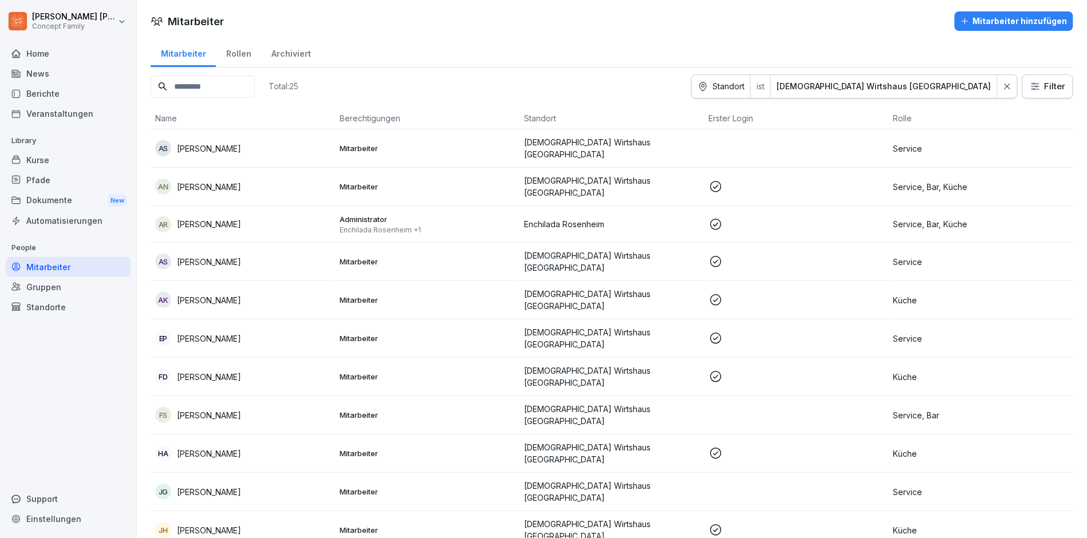
click at [30, 47] on div "Home" at bounding box center [68, 54] width 125 height 20
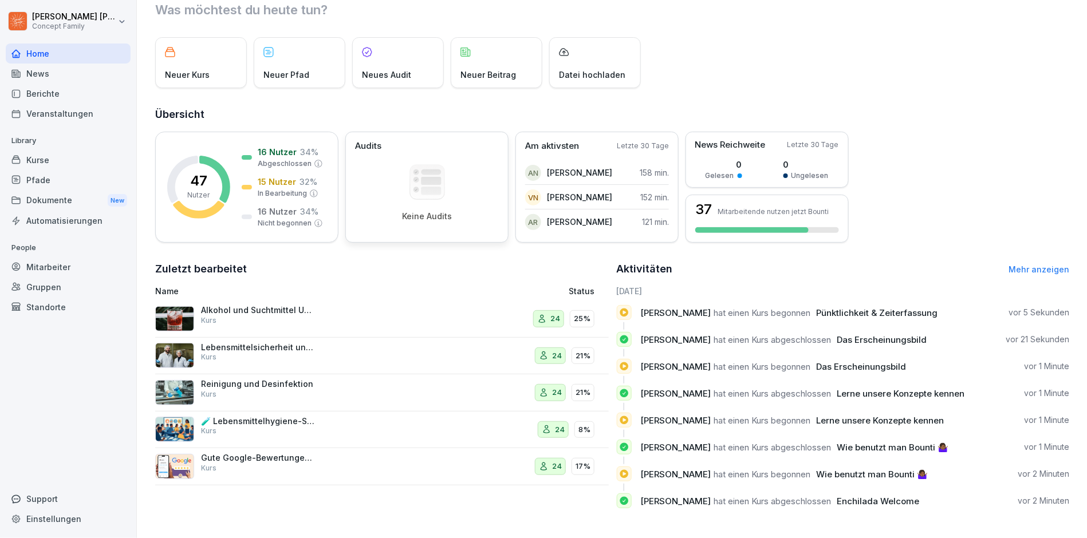
scroll to position [38, 0]
